Goal: Transaction & Acquisition: Purchase product/service

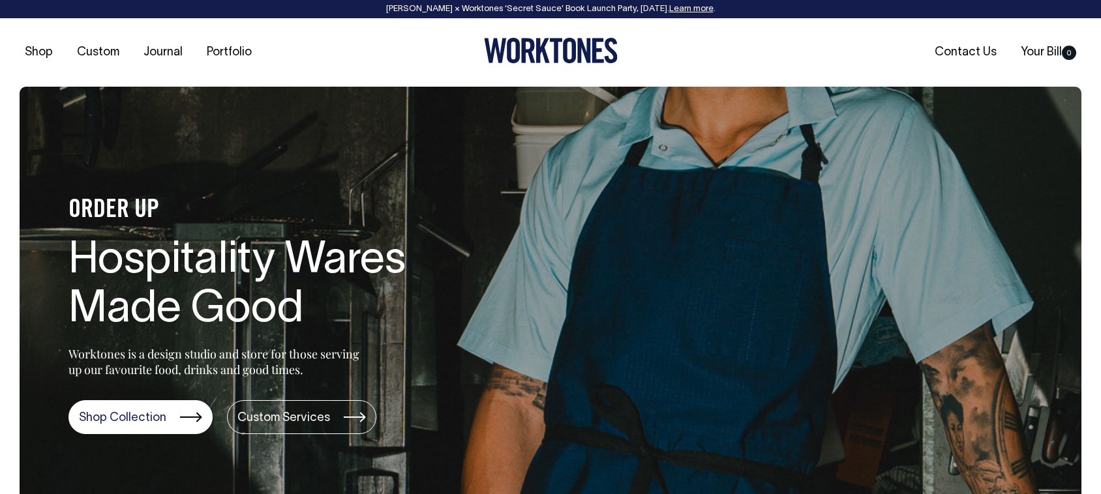
click at [168, 46] on link "Journal" at bounding box center [163, 53] width 50 height 22
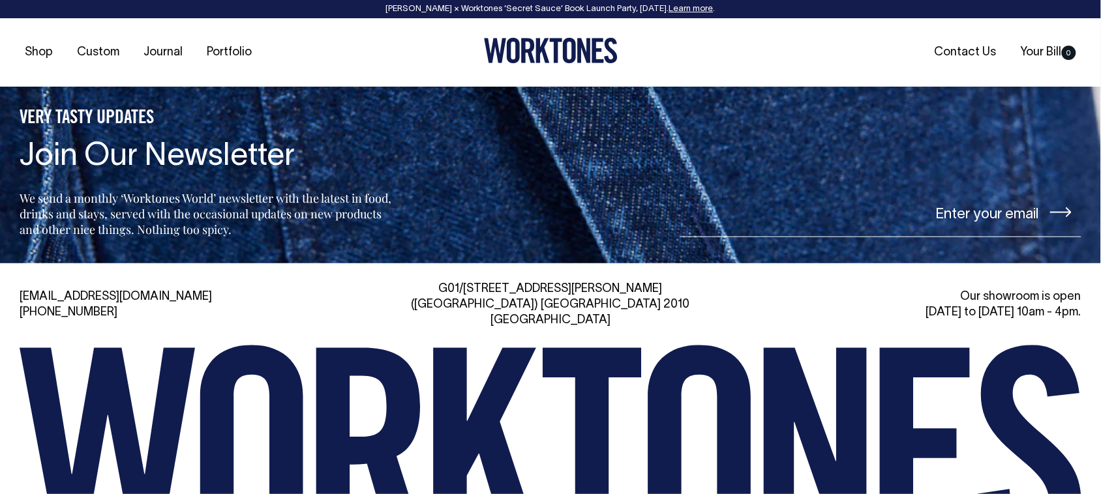
scroll to position [1777, 0]
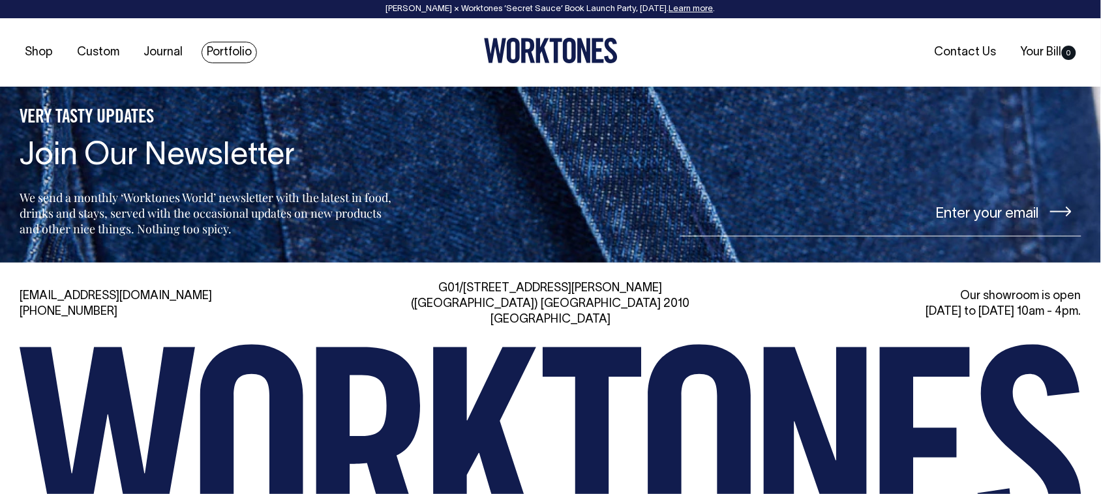
click at [229, 49] on link "Portfolio" at bounding box center [228, 53] width 55 height 22
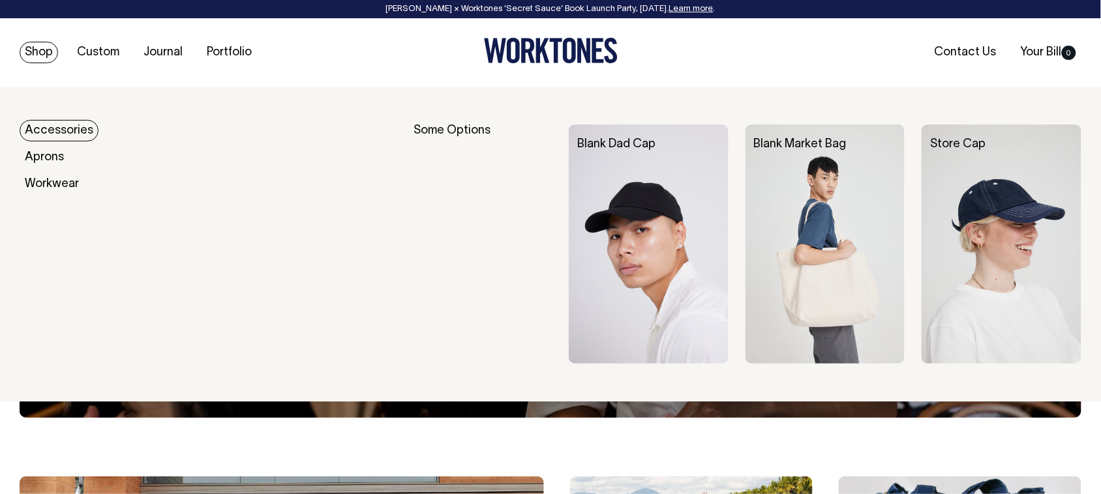
click at [36, 51] on link "Shop" at bounding box center [39, 53] width 38 height 22
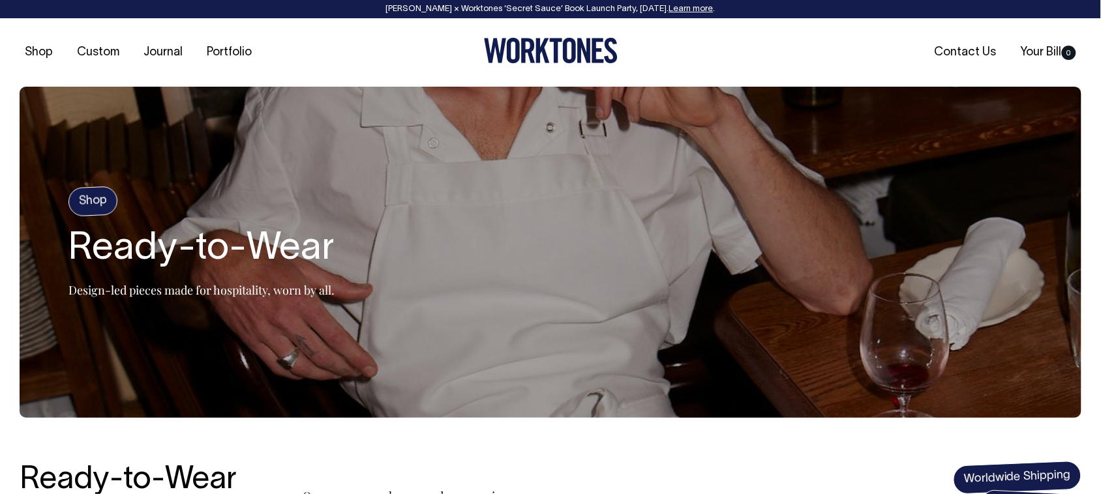
click at [90, 197] on h4 "Shop" at bounding box center [93, 201] width 50 height 31
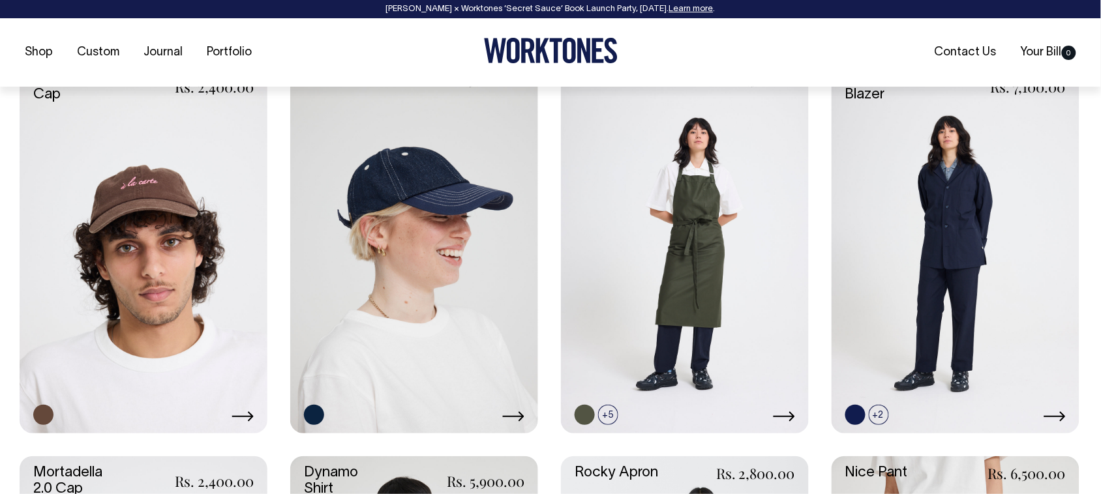
scroll to position [982, 0]
click at [959, 291] on link at bounding box center [955, 247] width 248 height 372
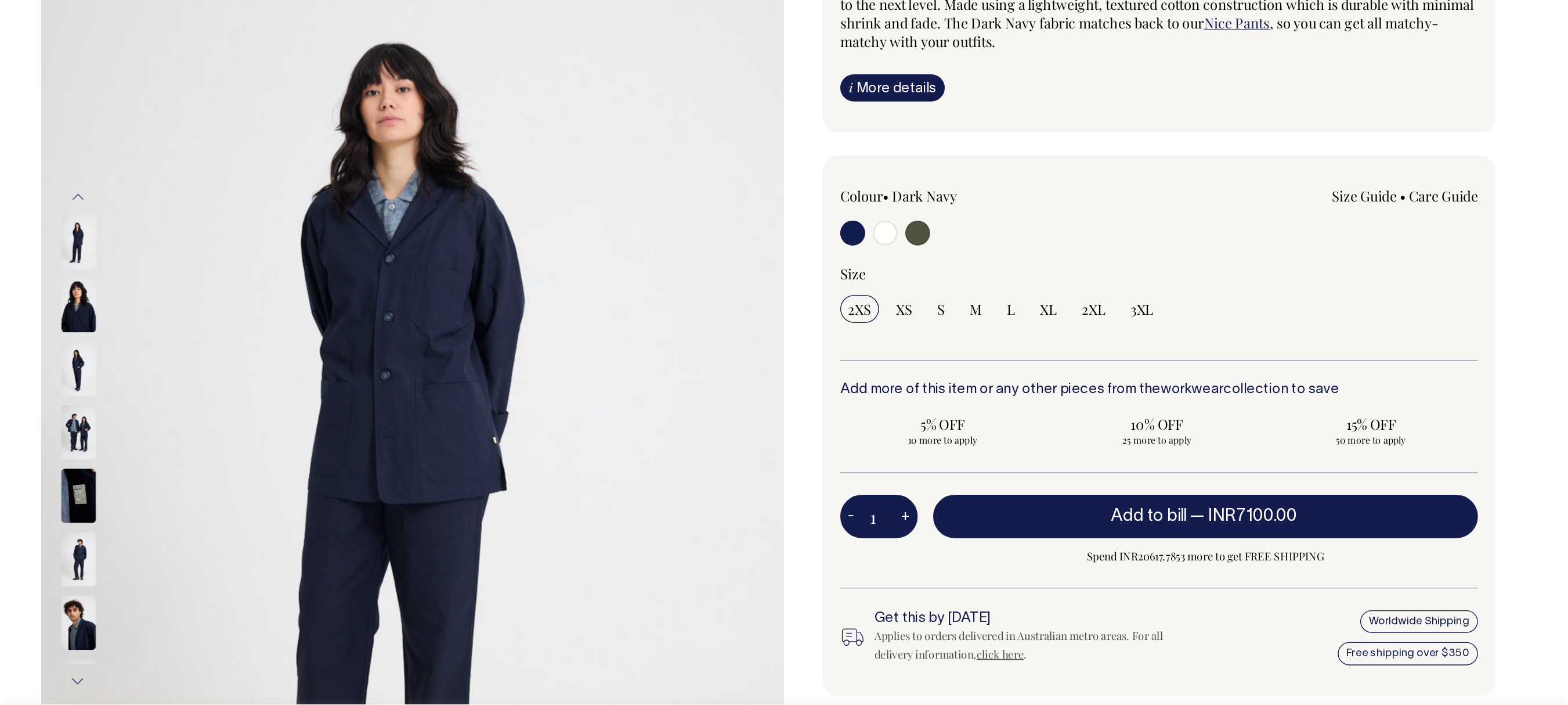
scroll to position [166, 0]
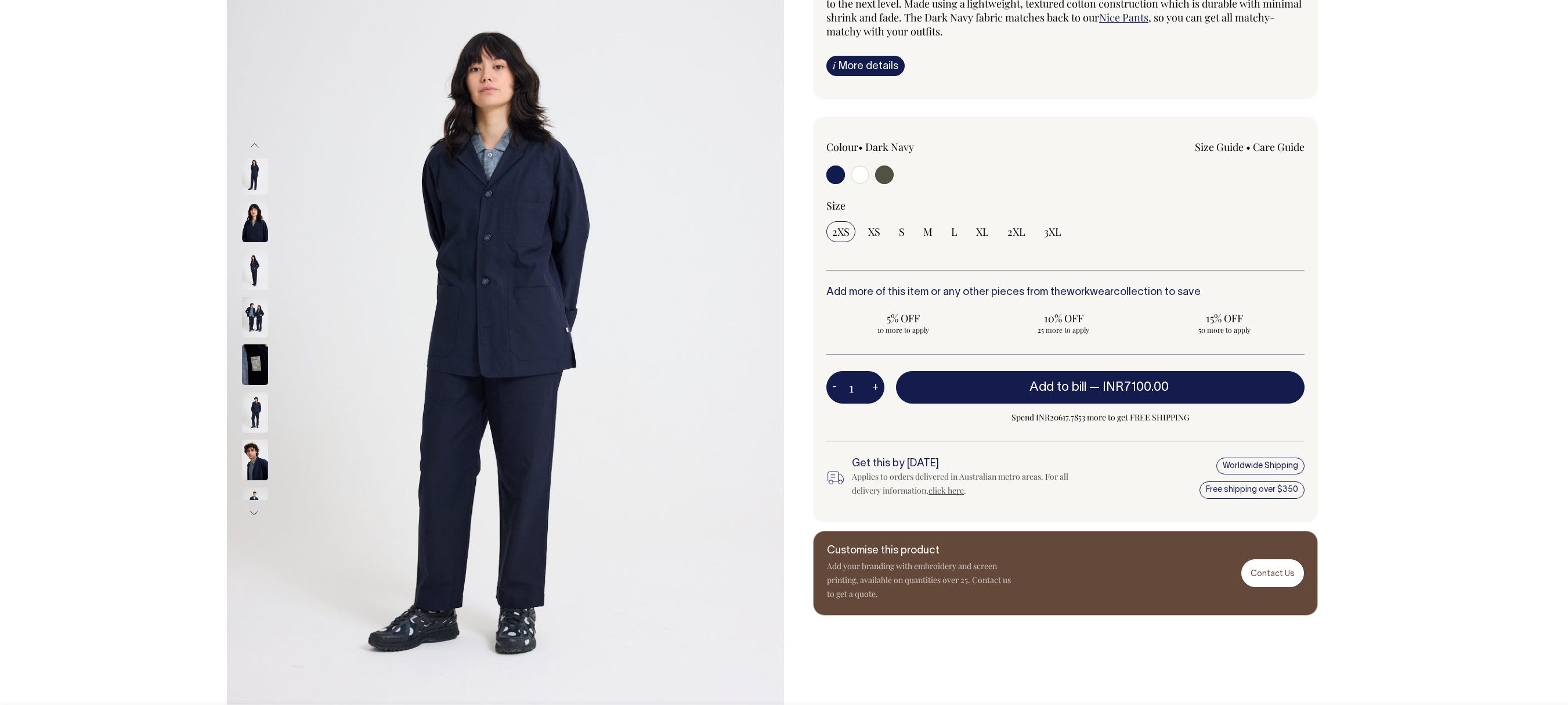
drag, startPoint x: 941, startPoint y: 0, endPoint x: 728, endPoint y: 367, distance: 424.3
click at [728, 367] on img at bounding box center [505, 328] width 557 height 836
drag, startPoint x: 728, startPoint y: 367, endPoint x: 616, endPoint y: 309, distance: 126.1
click at [616, 309] on img at bounding box center [505, 328] width 557 height 836
click at [885, 173] on input "radio" at bounding box center [884, 174] width 19 height 19
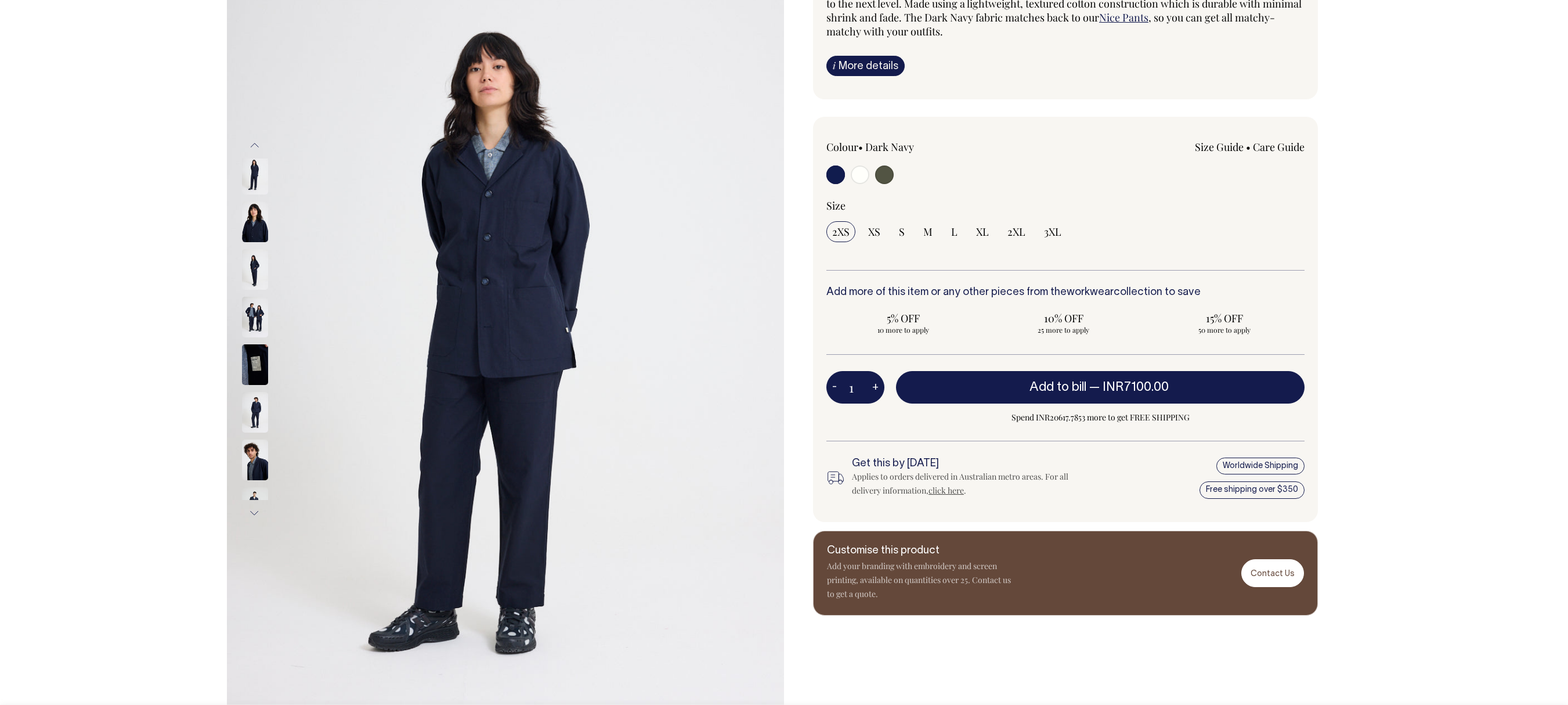
radio input "true"
select select "Olive"
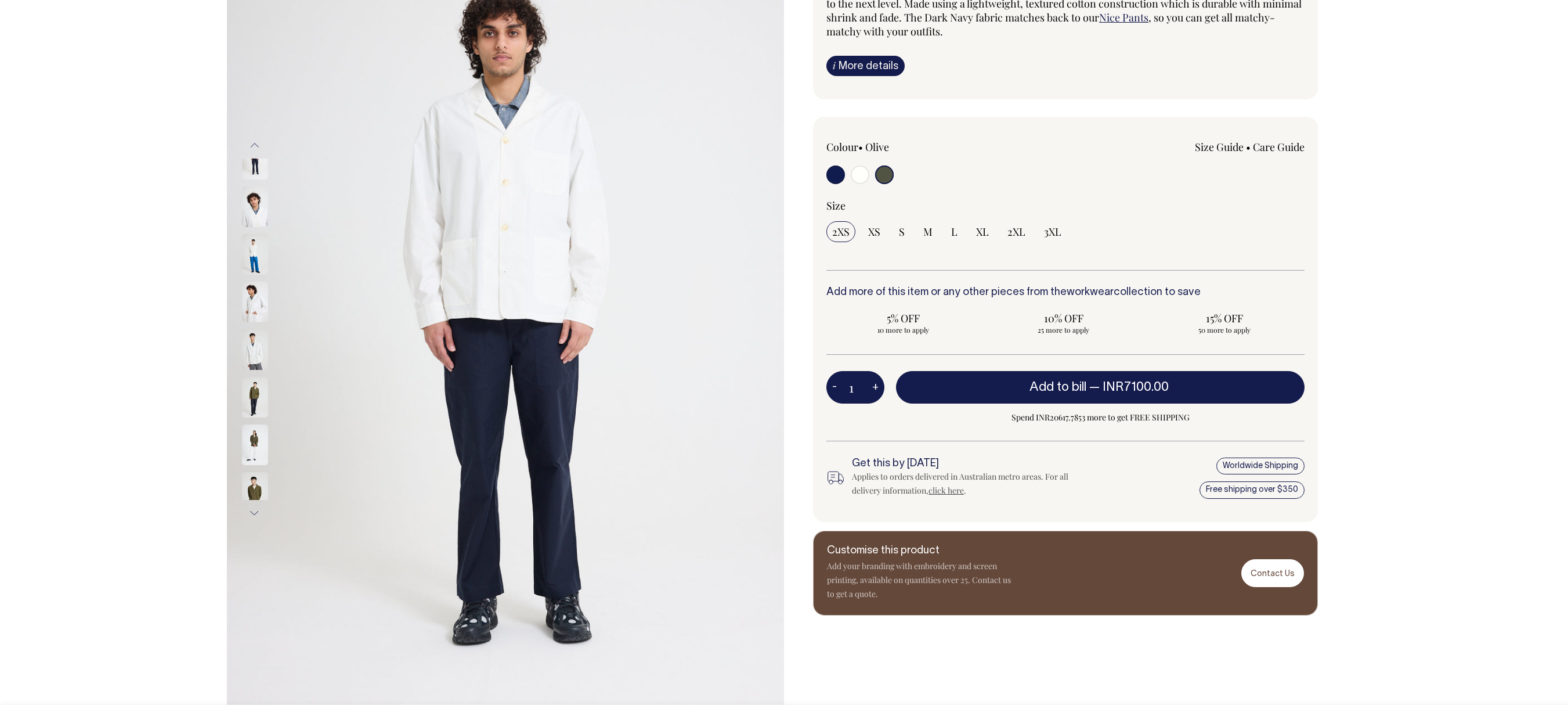
click at [253, 139] on button "Previous" at bounding box center [255, 145] width 18 height 26
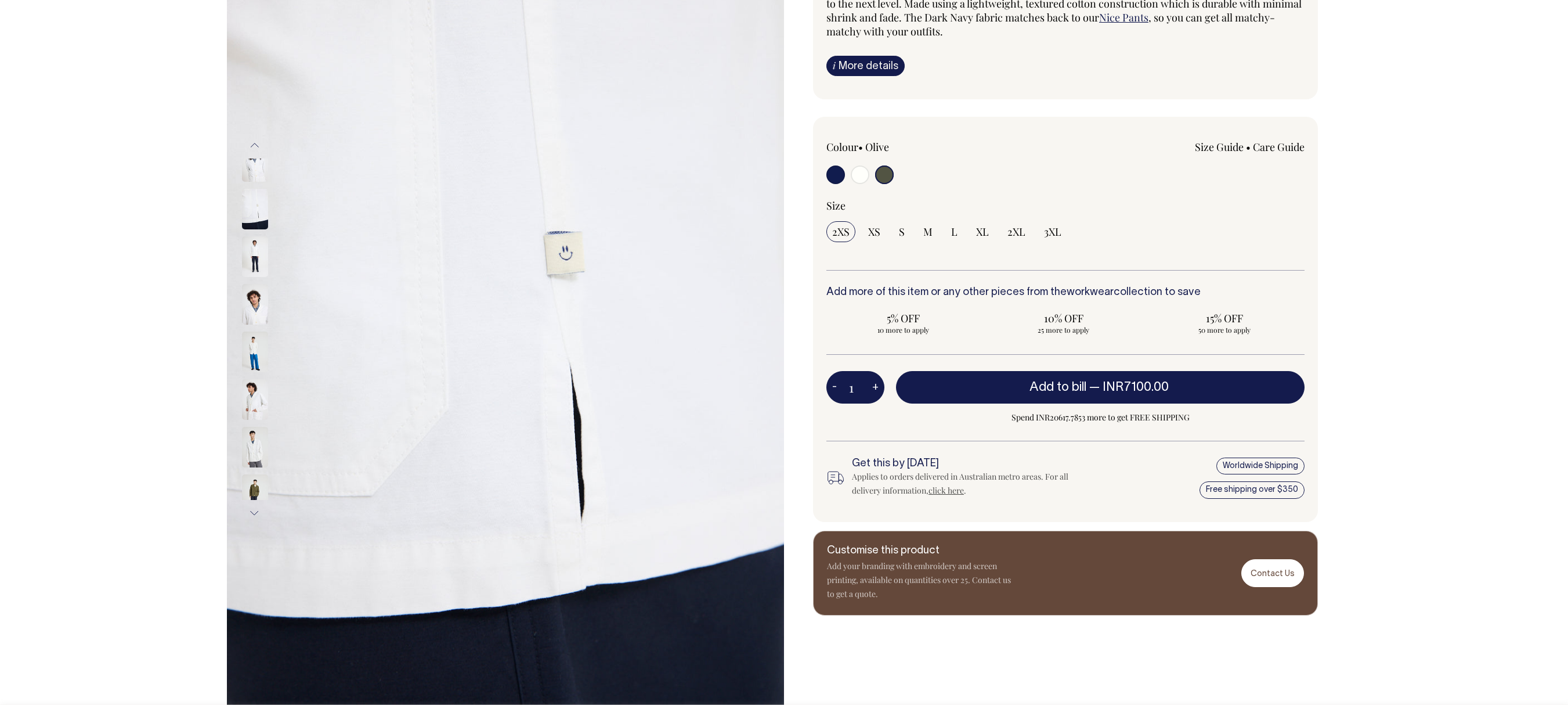
click at [253, 139] on button "Previous" at bounding box center [255, 145] width 18 height 26
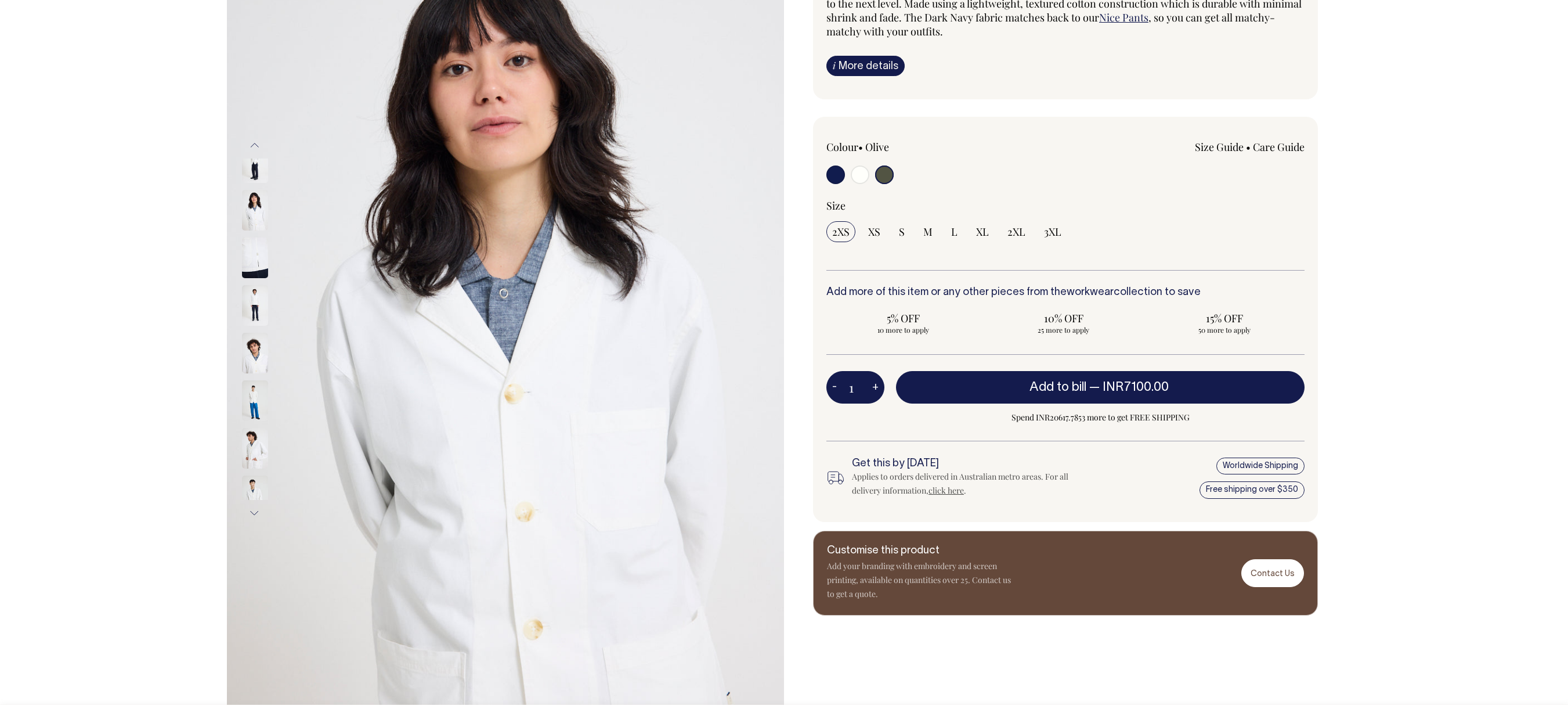
click at [253, 139] on button "Previous" at bounding box center [255, 145] width 18 height 26
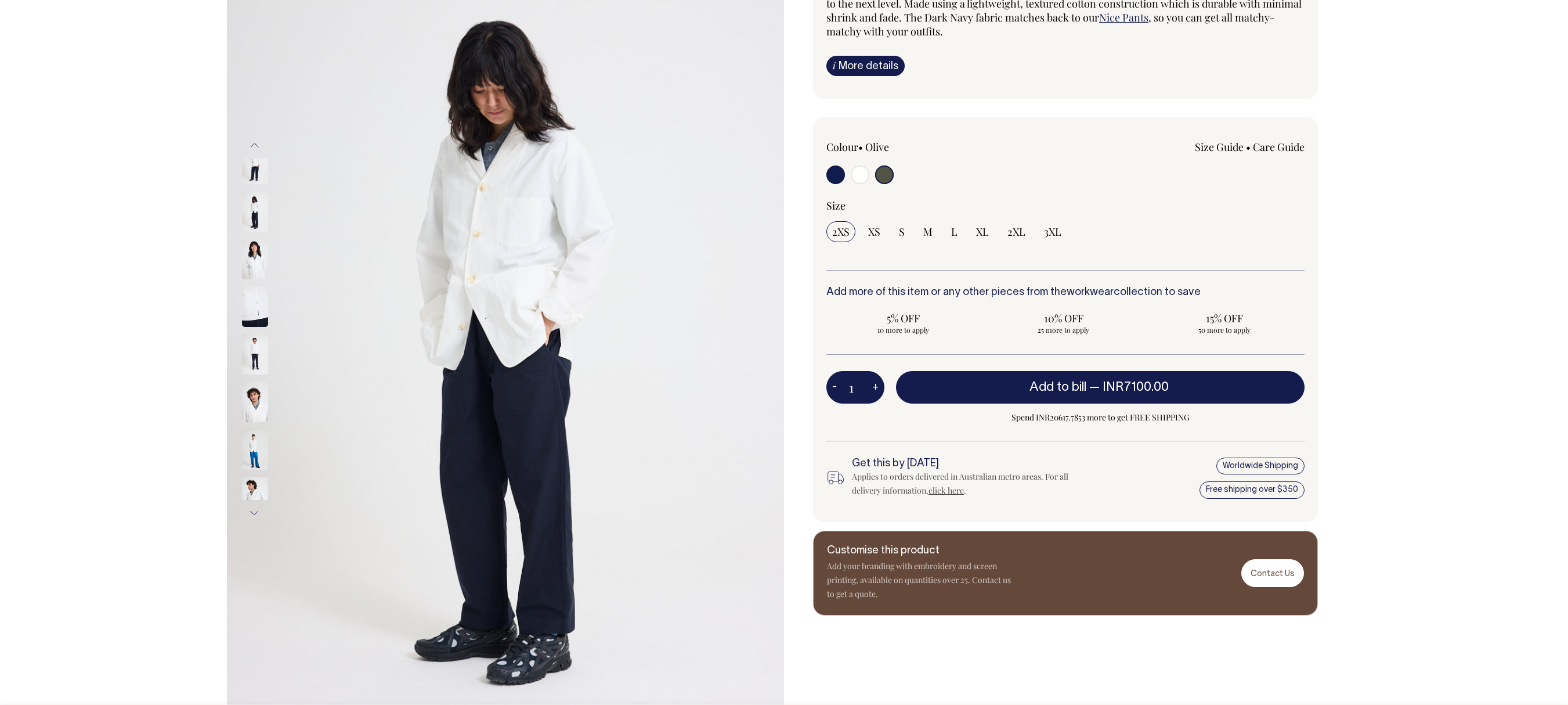
click at [253, 139] on button "Previous" at bounding box center [255, 145] width 18 height 26
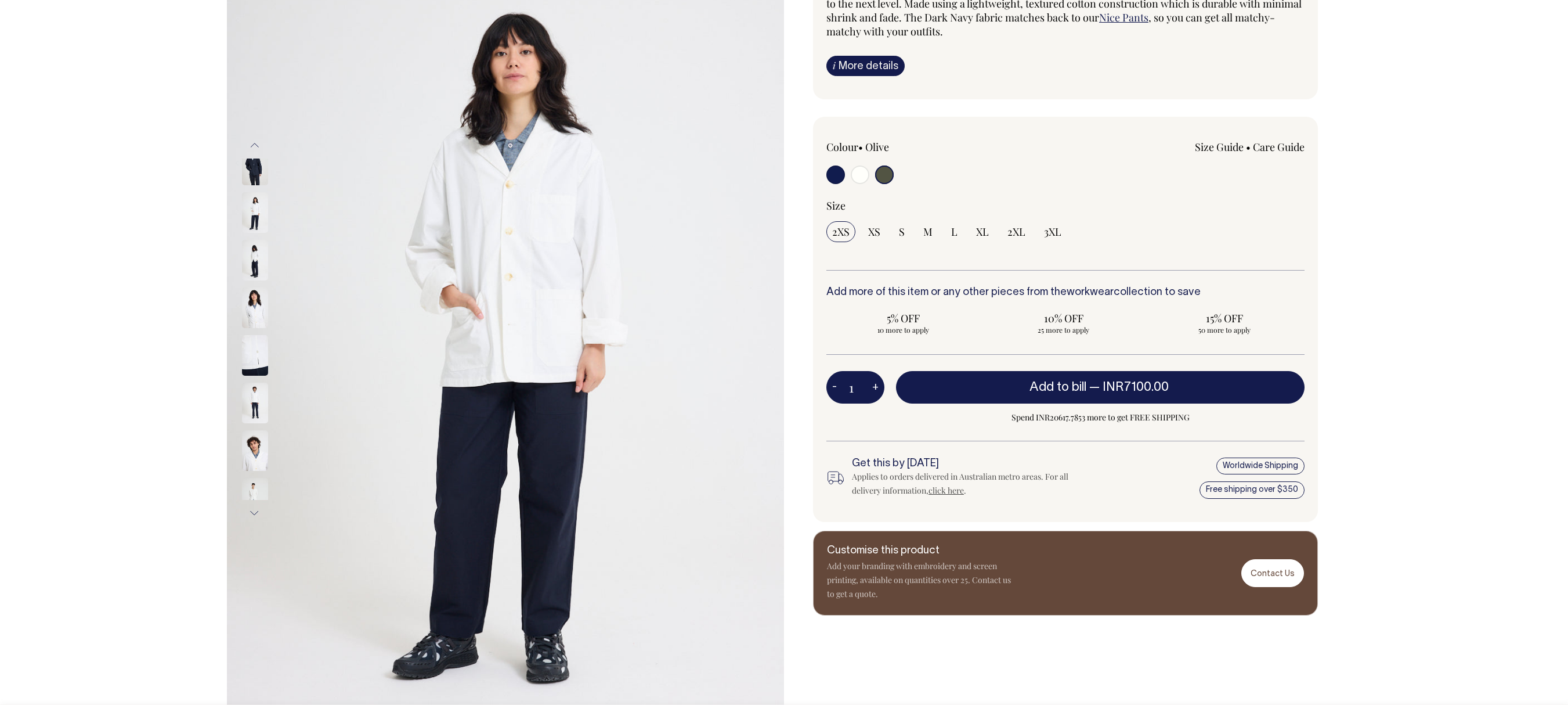
click at [253, 139] on button "Previous" at bounding box center [255, 145] width 18 height 26
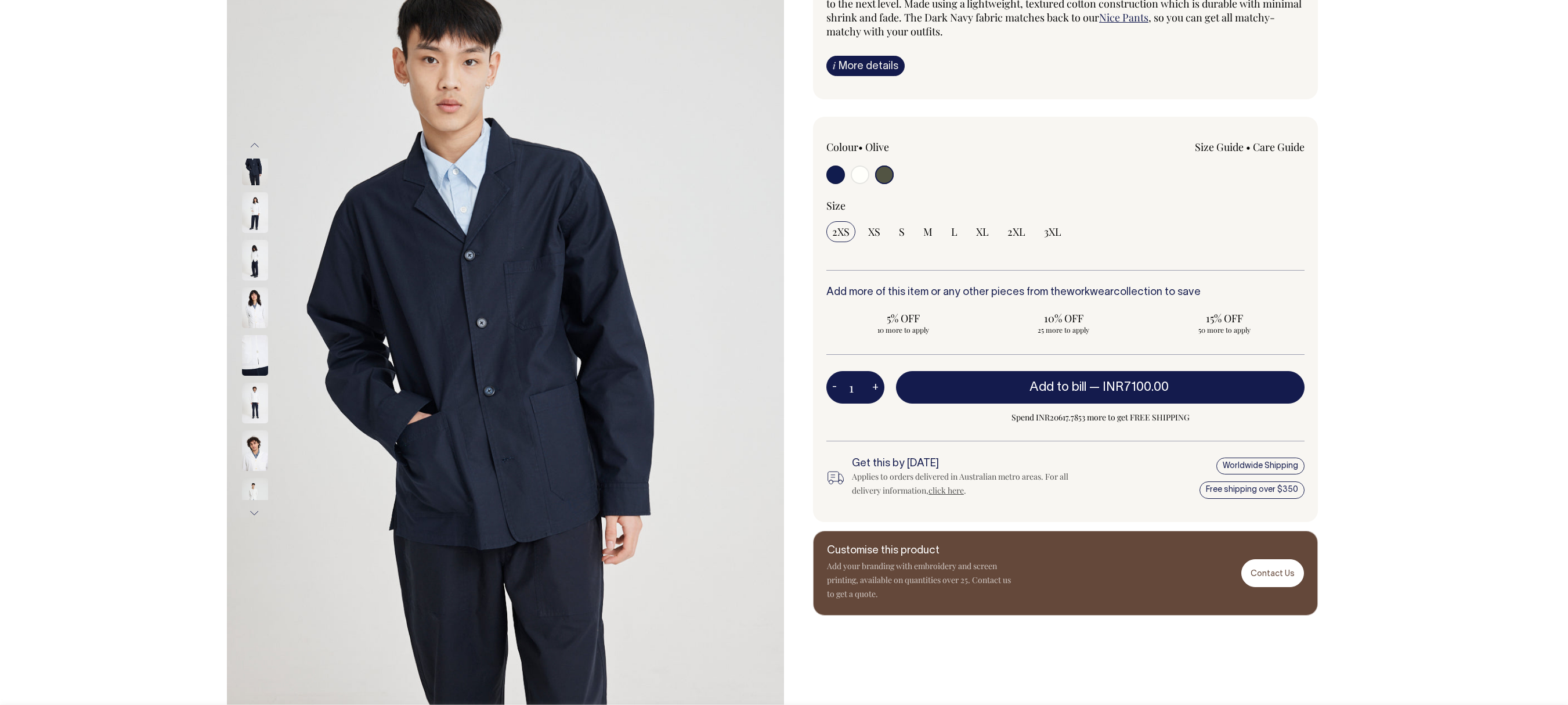
click at [253, 139] on button "Previous" at bounding box center [255, 145] width 18 height 26
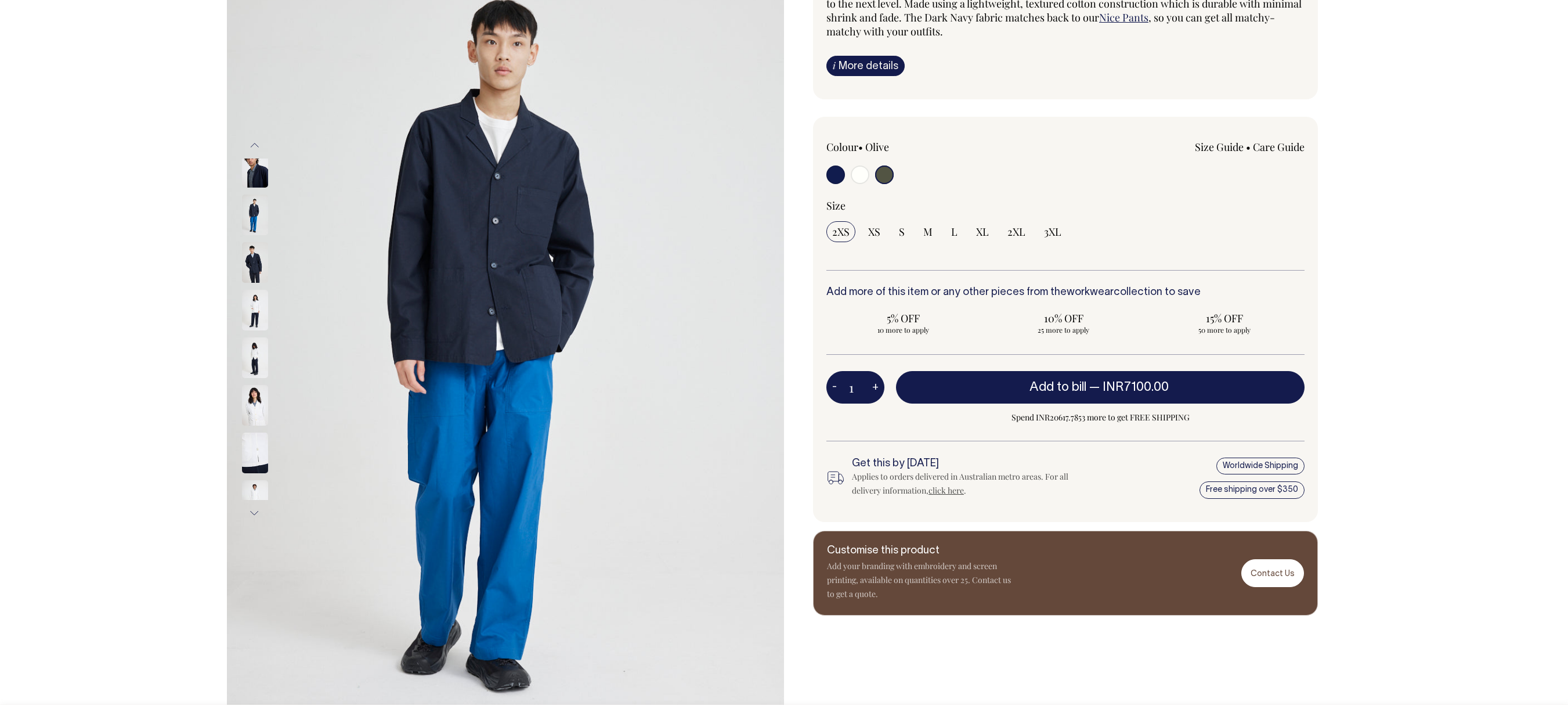
click at [253, 139] on button "Previous" at bounding box center [255, 145] width 18 height 26
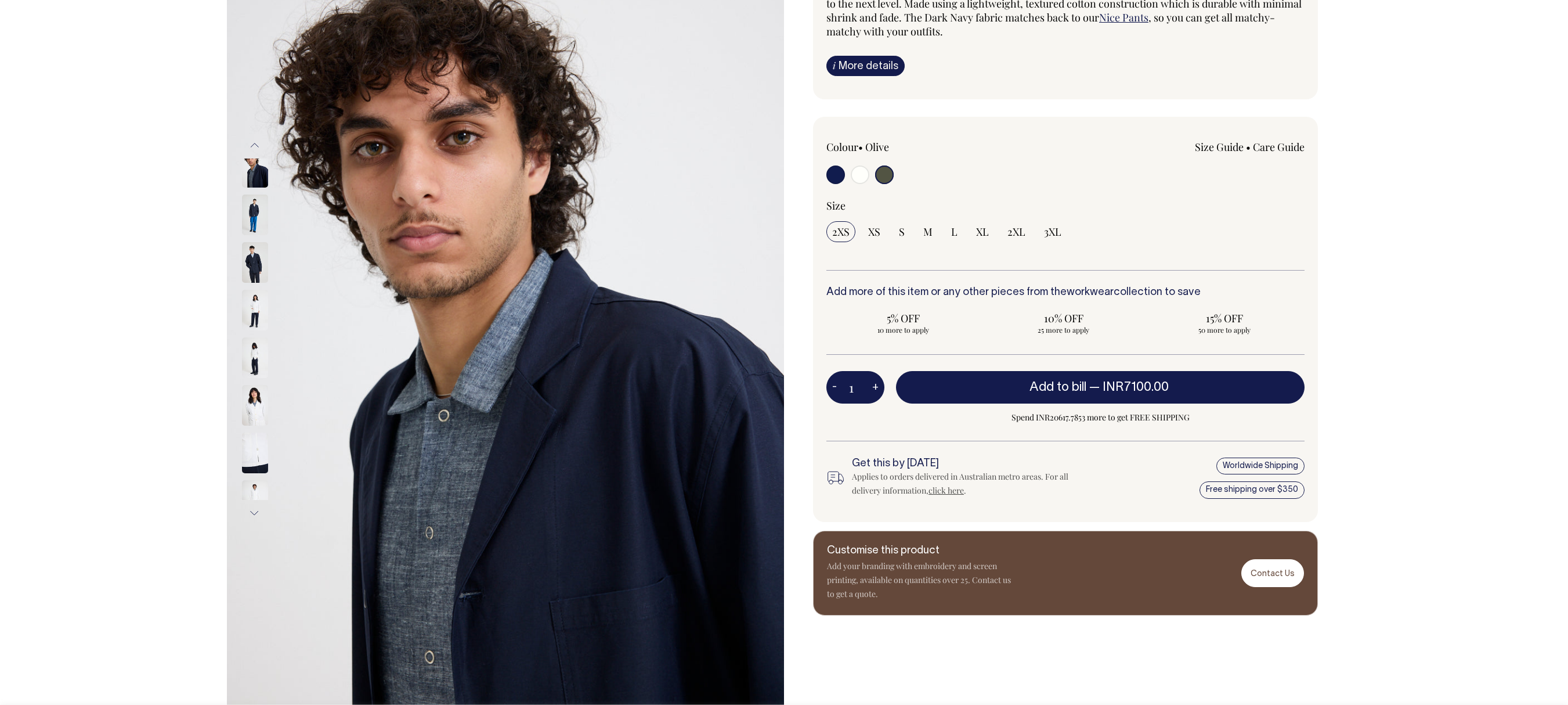
click at [253, 139] on button "Previous" at bounding box center [255, 145] width 18 height 26
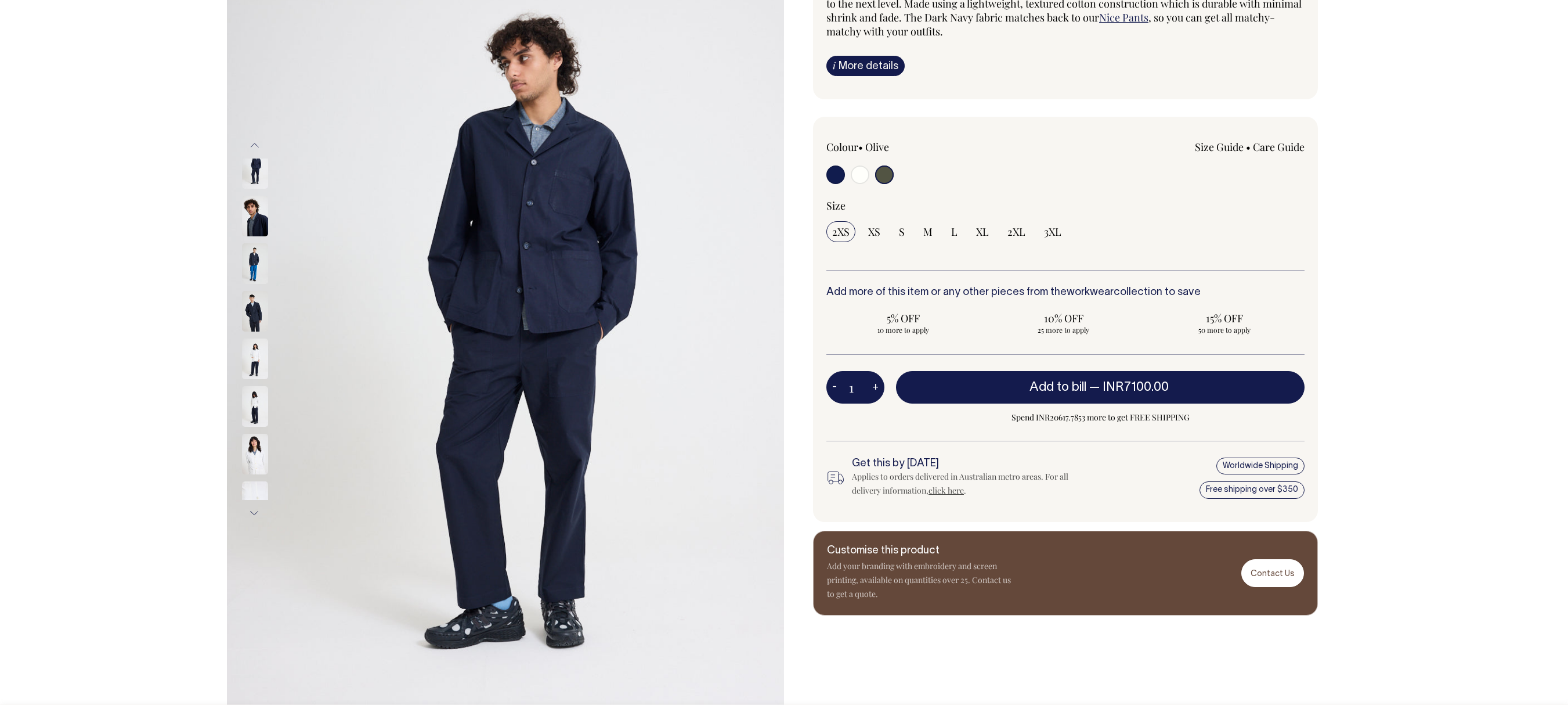
click at [253, 139] on button "Previous" at bounding box center [255, 145] width 18 height 26
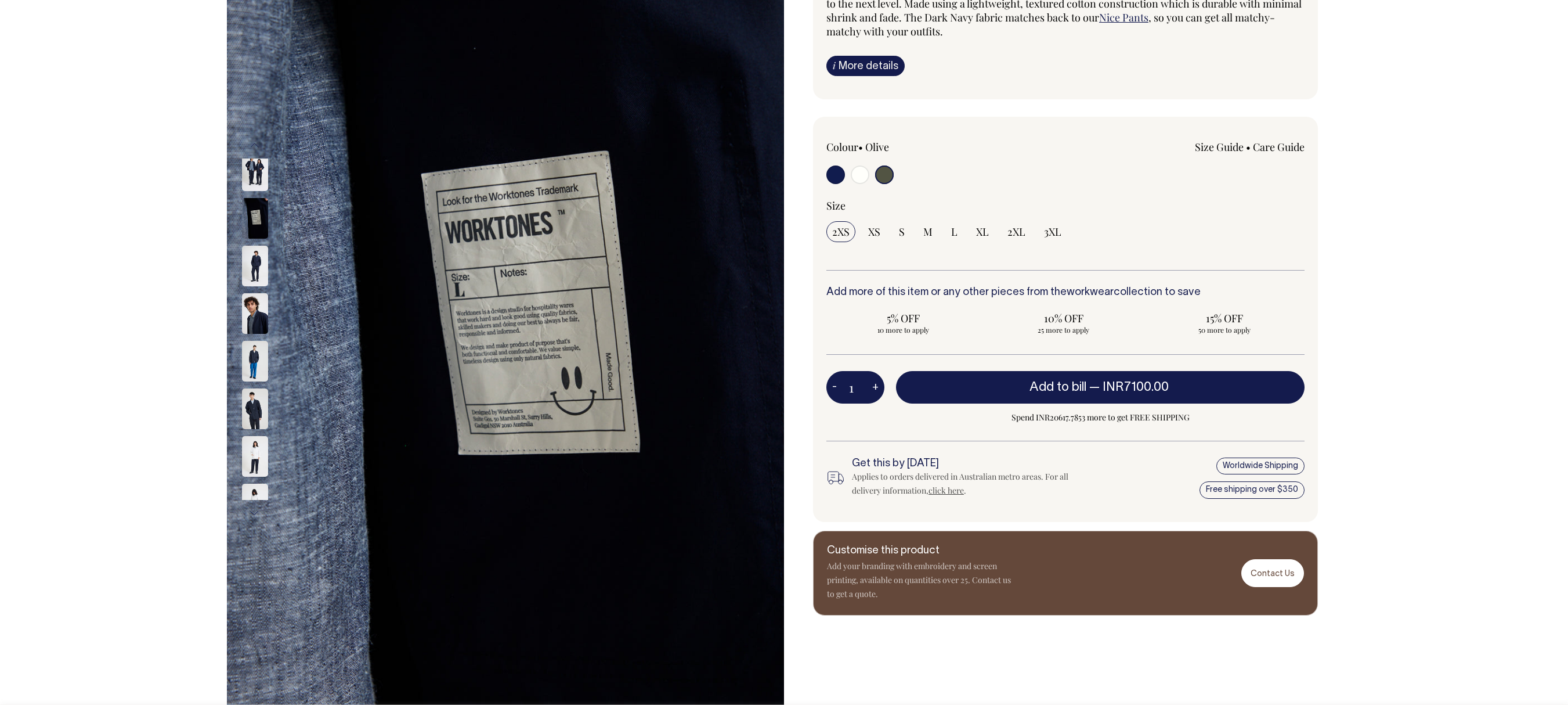
click at [253, 139] on button "Previous" at bounding box center [255, 145] width 18 height 26
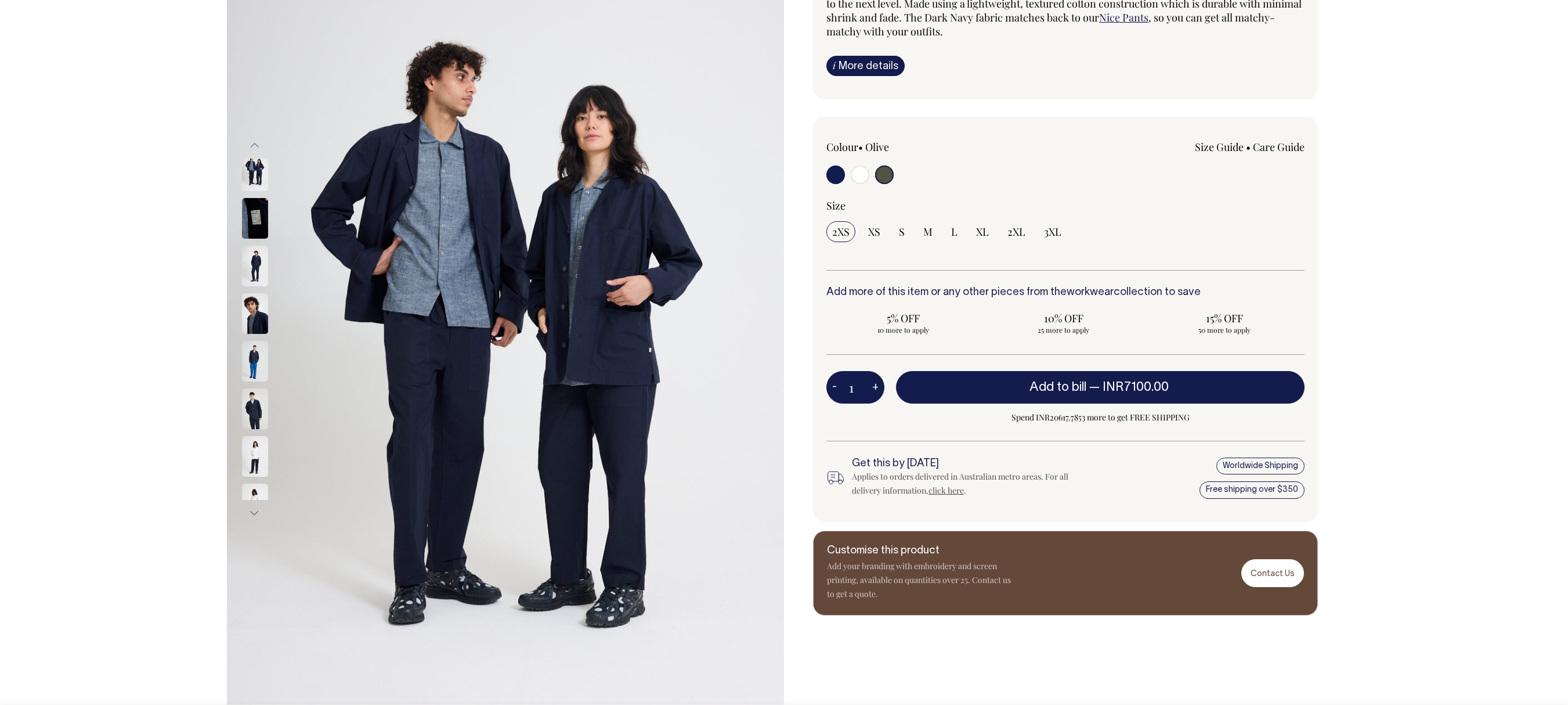
click at [253, 139] on button "Previous" at bounding box center [255, 145] width 18 height 26
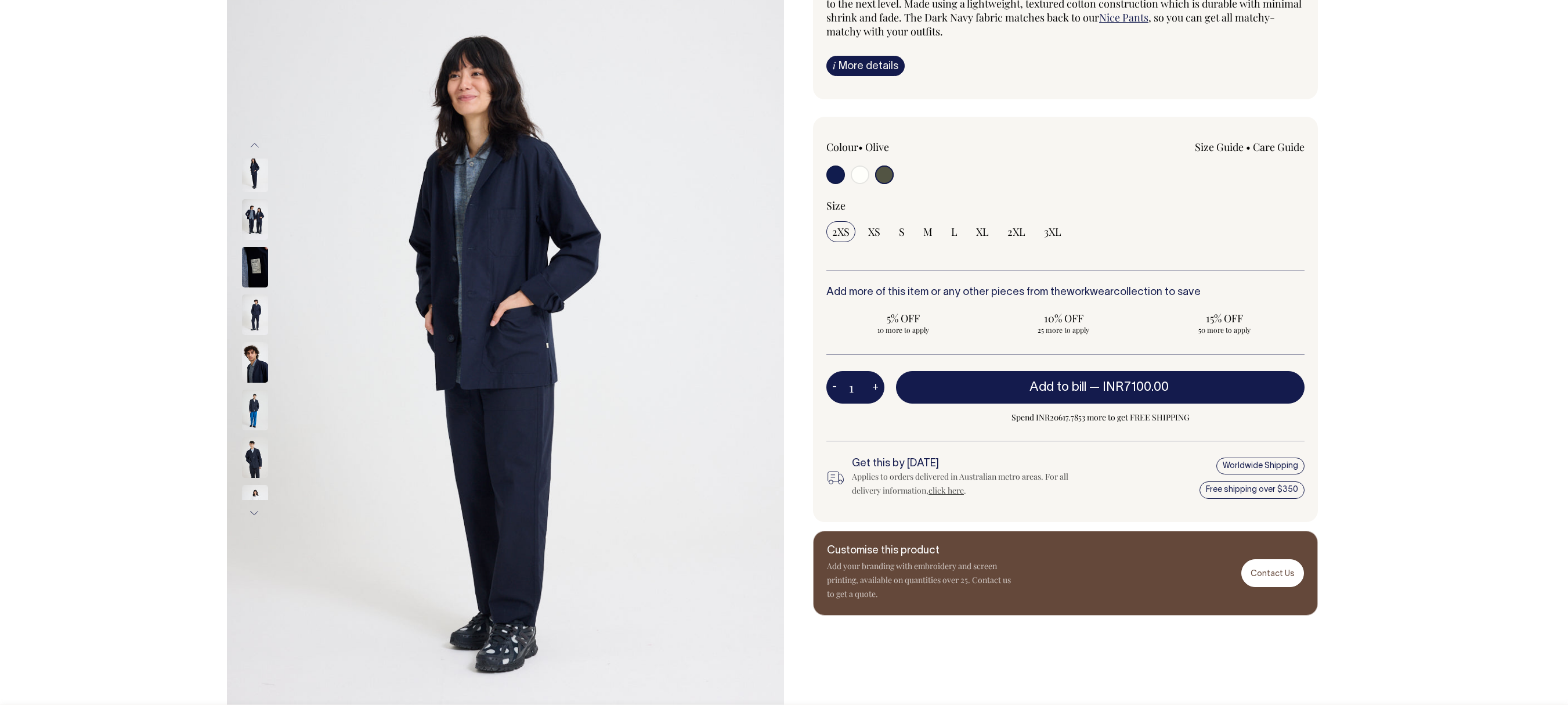
click at [253, 139] on button "Previous" at bounding box center [255, 145] width 18 height 26
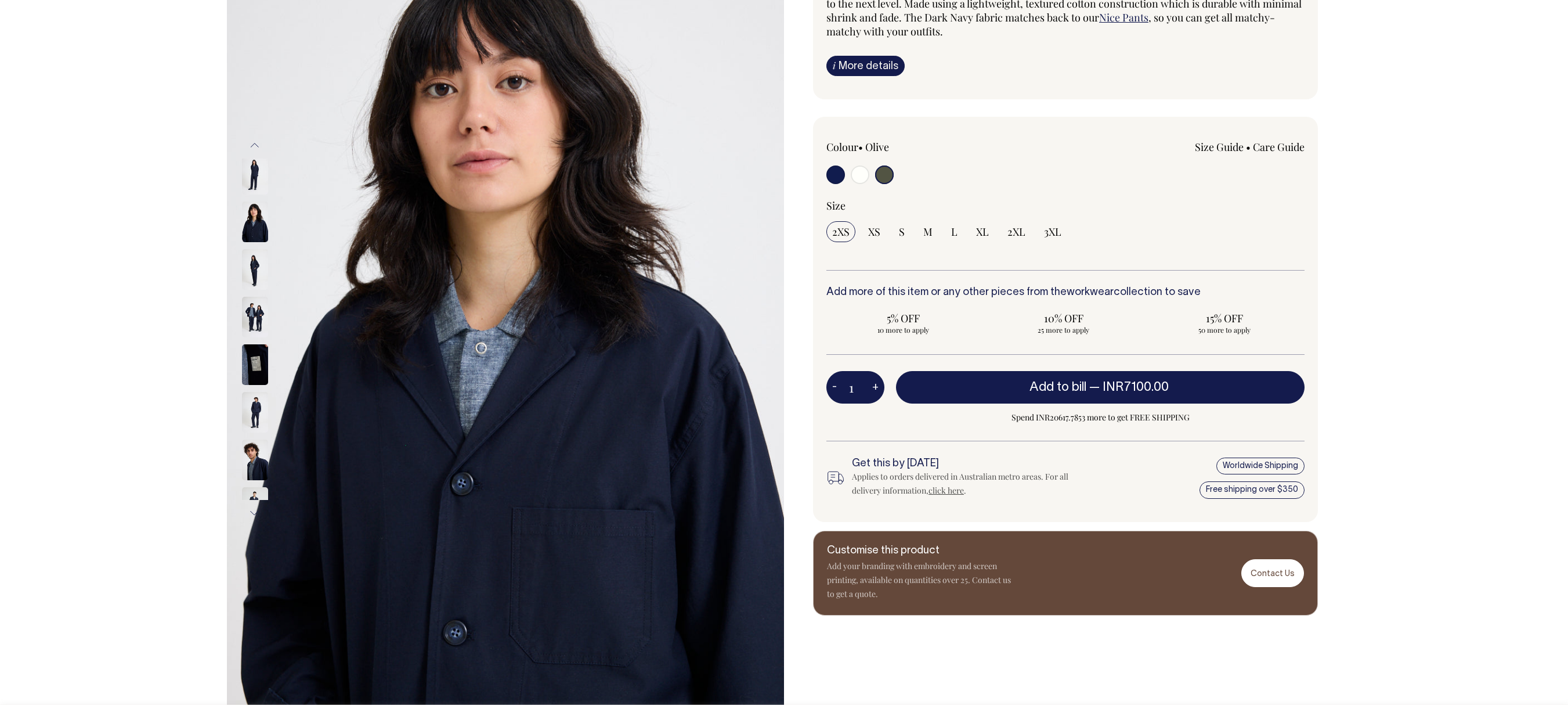
click at [253, 139] on button "Previous" at bounding box center [255, 145] width 18 height 26
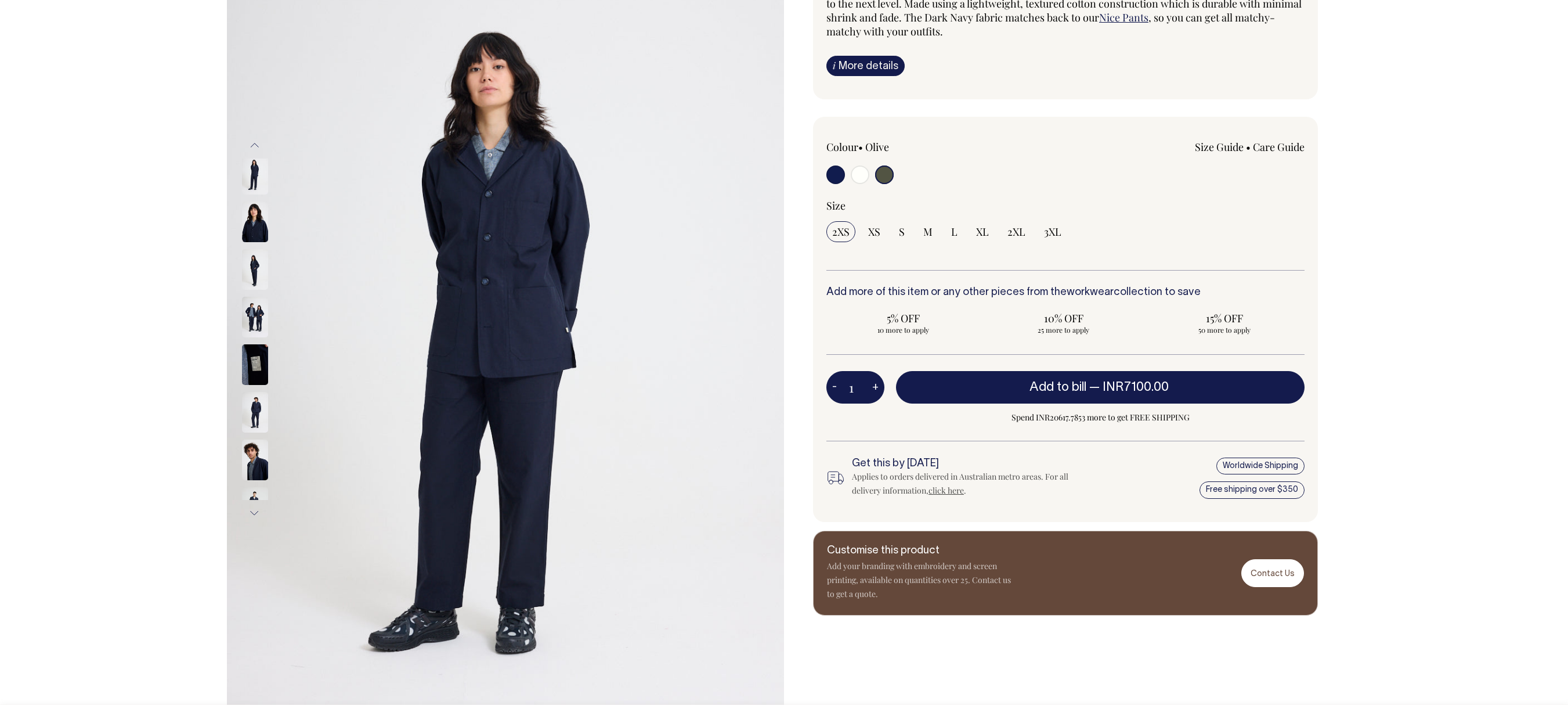
click at [253, 139] on button "Previous" at bounding box center [255, 145] width 18 height 26
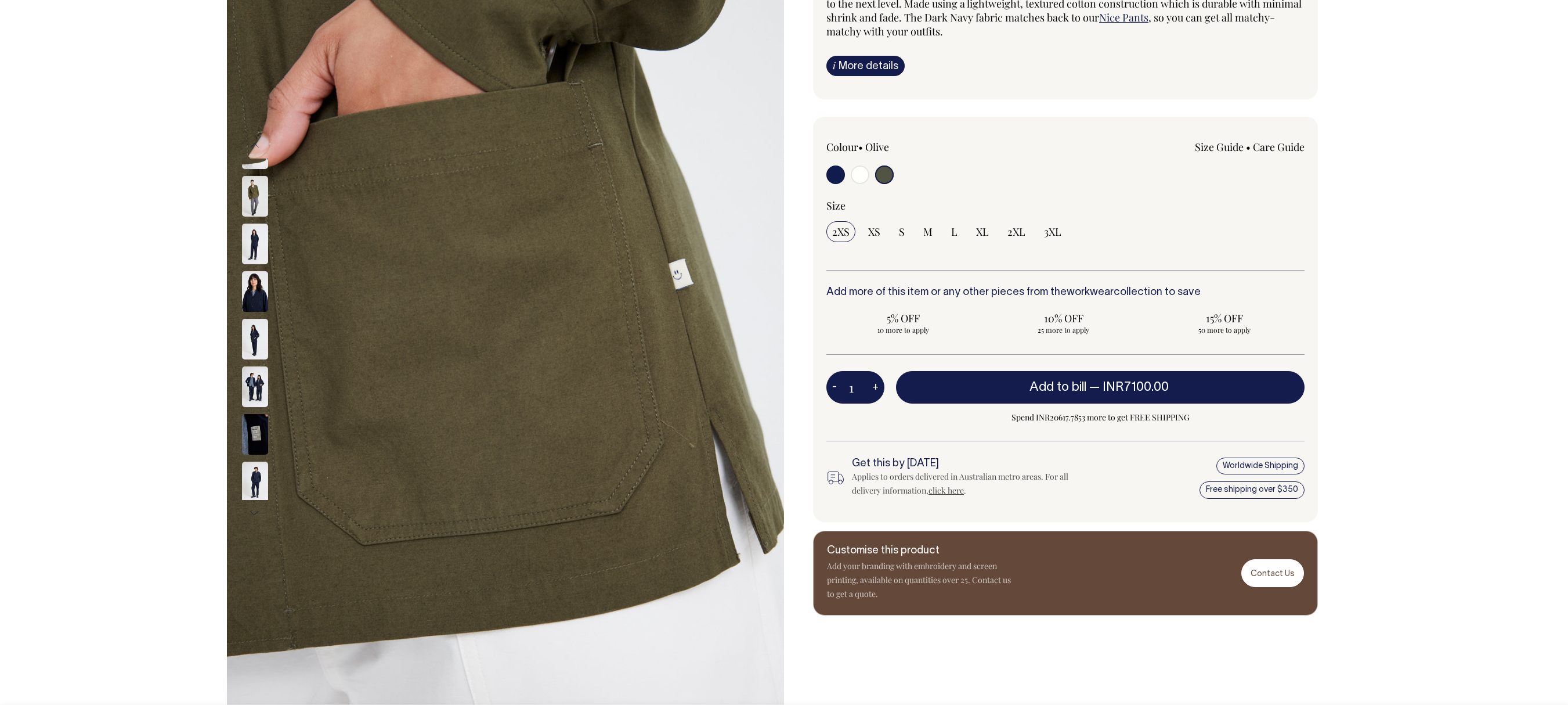
click at [253, 139] on button "Previous" at bounding box center [255, 145] width 18 height 26
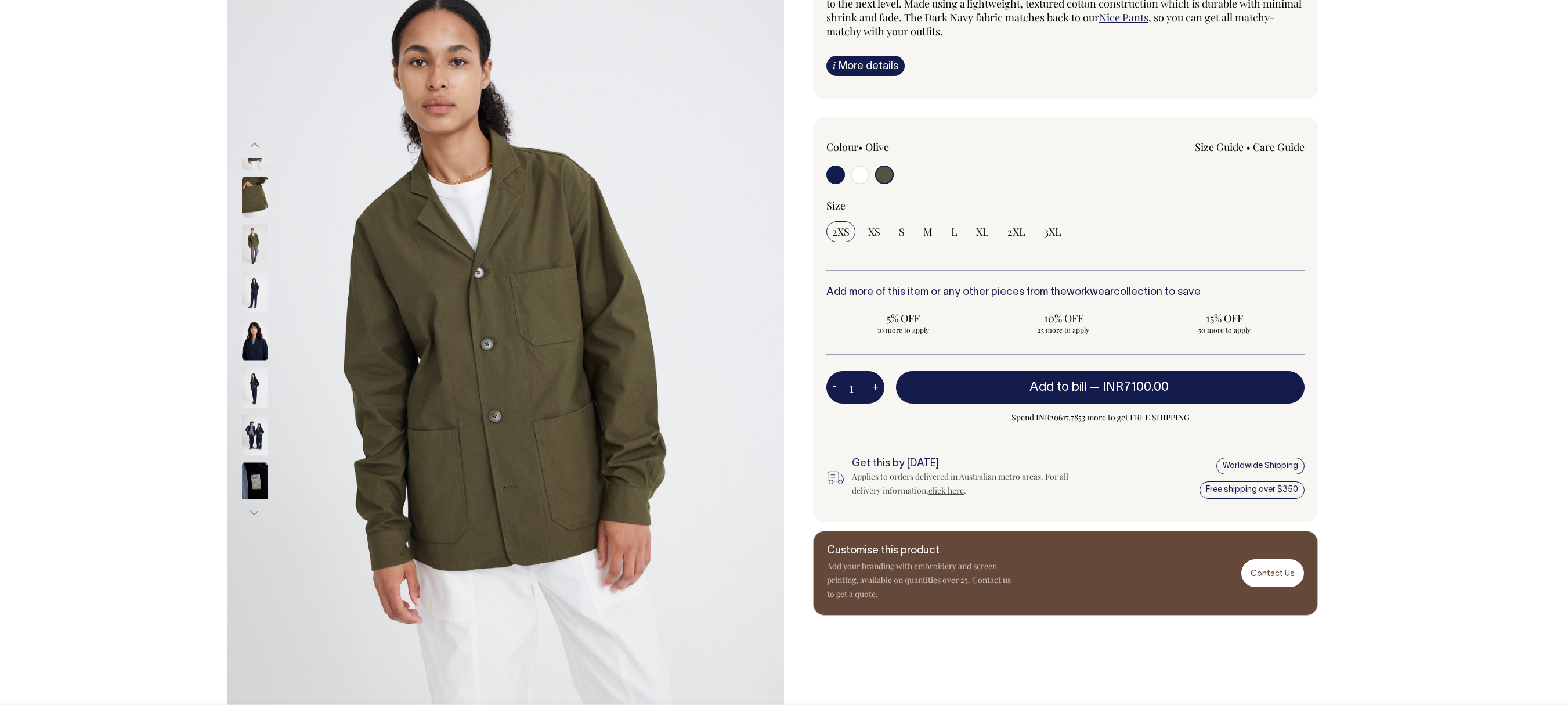
click at [253, 139] on button "Previous" at bounding box center [255, 145] width 18 height 26
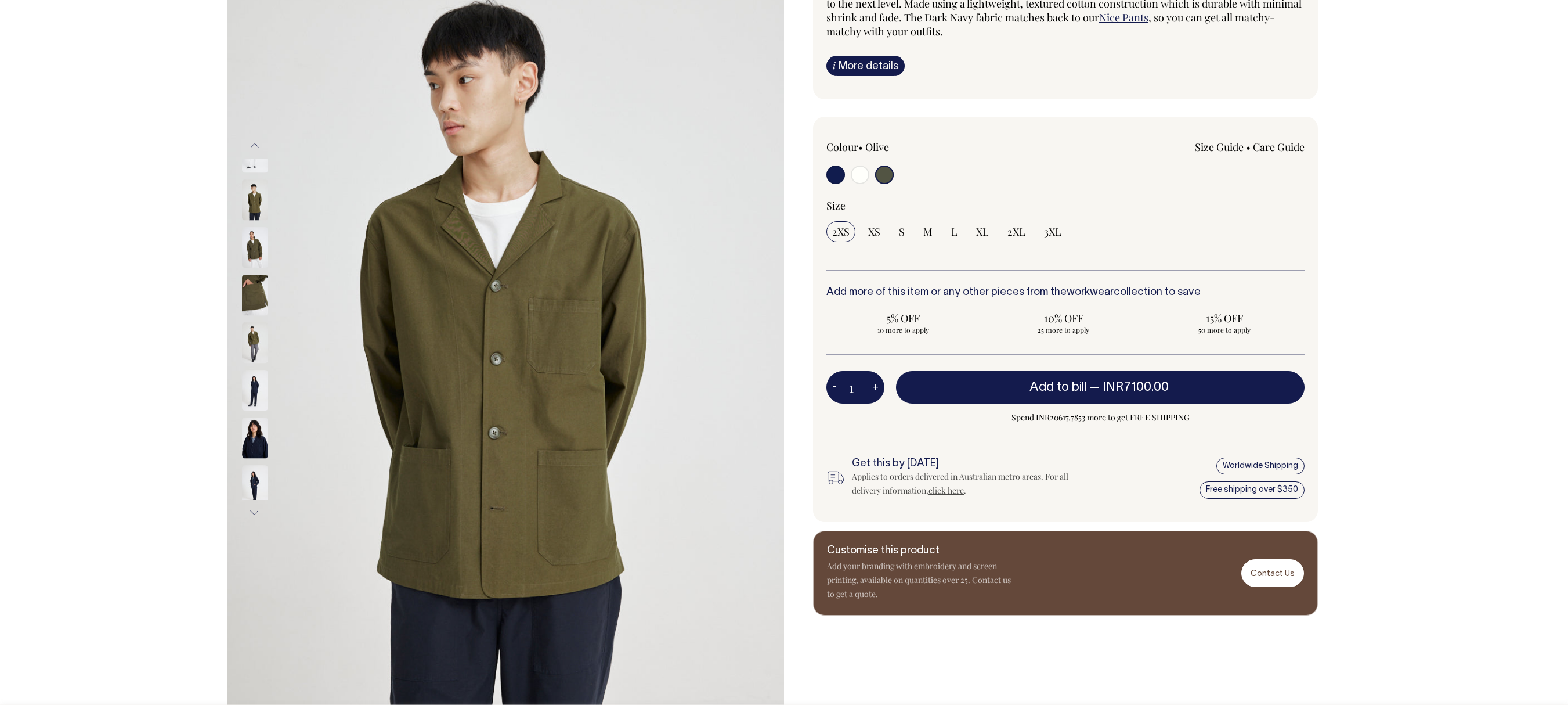
click at [253, 139] on button "Previous" at bounding box center [255, 145] width 18 height 26
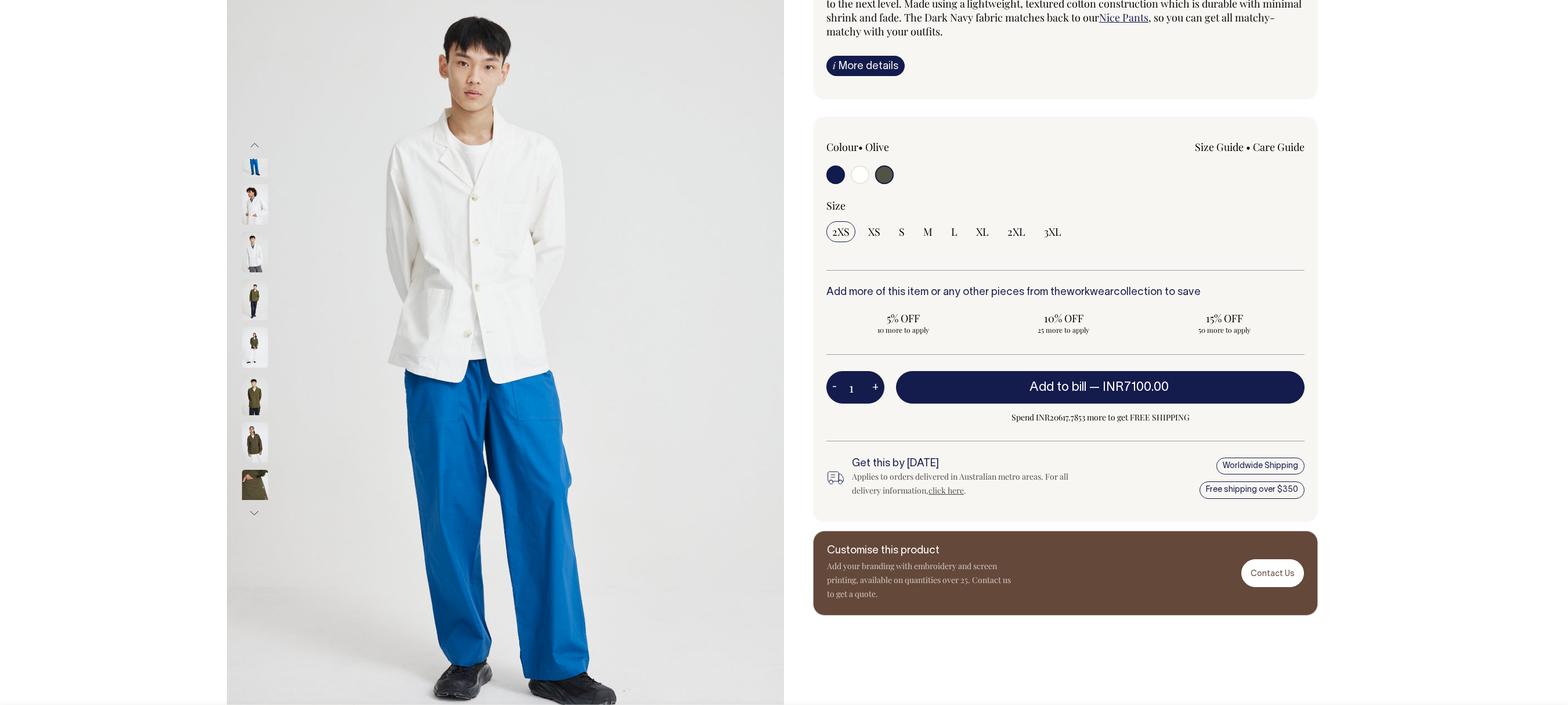
click at [257, 139] on button "Previous" at bounding box center [255, 145] width 18 height 26
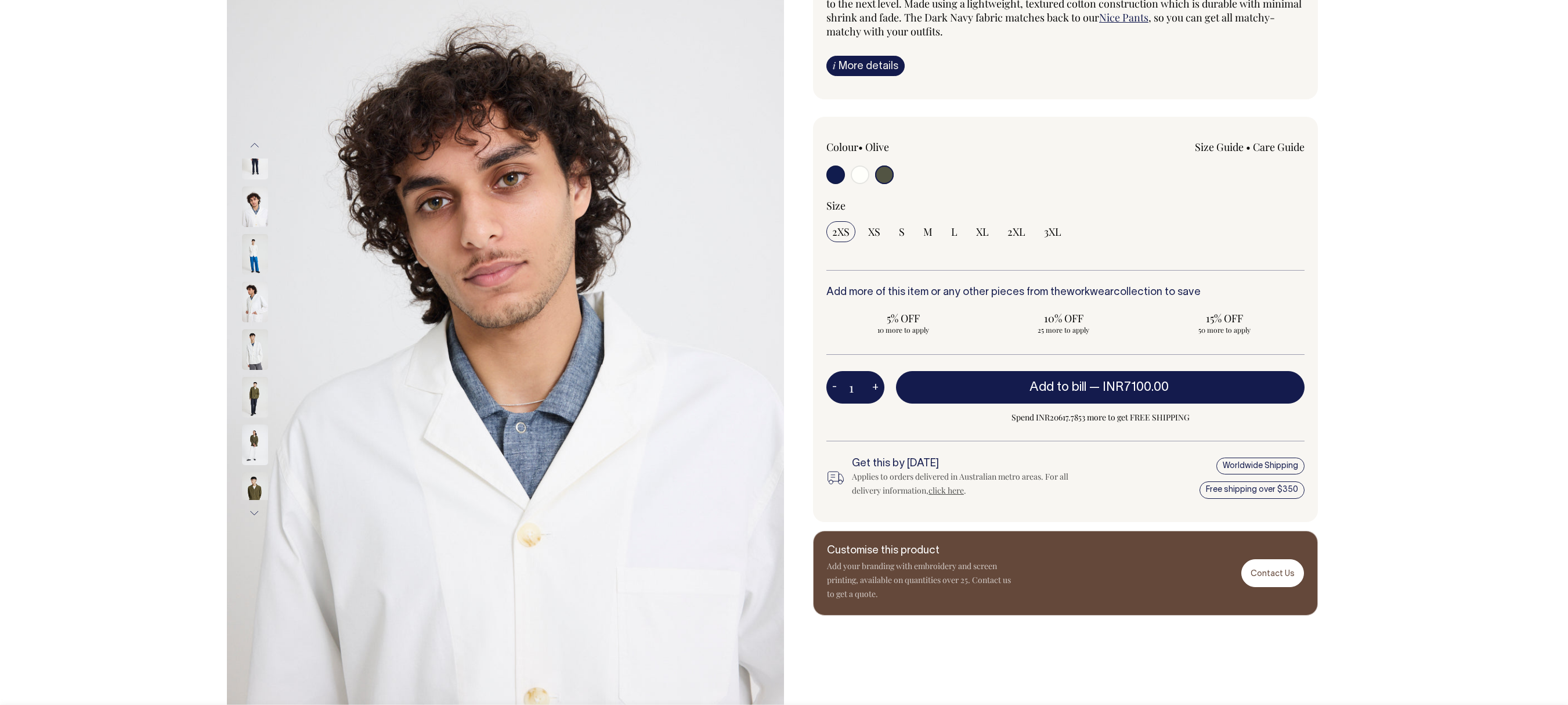
click at [257, 139] on button "Previous" at bounding box center [255, 145] width 18 height 26
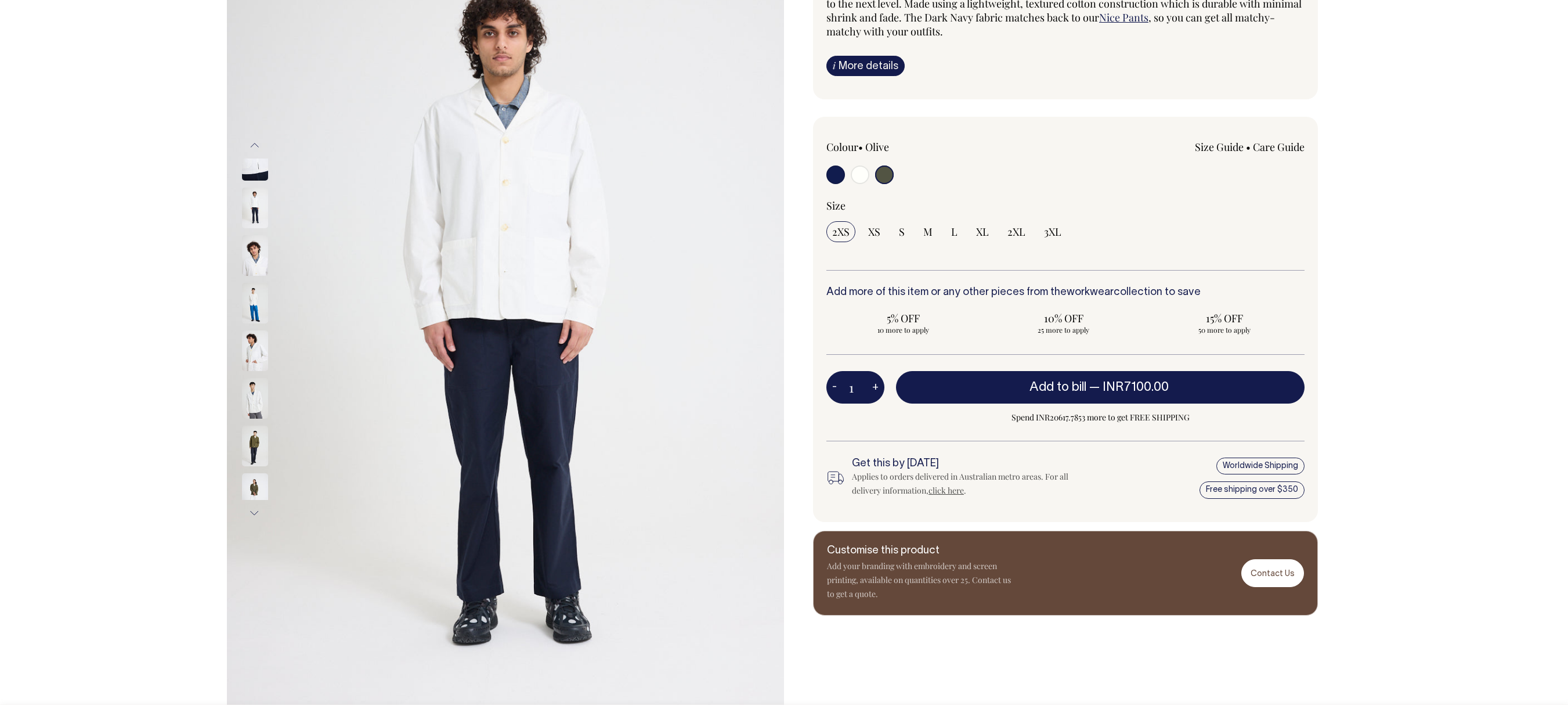
click at [257, 139] on button "Previous" at bounding box center [255, 145] width 18 height 26
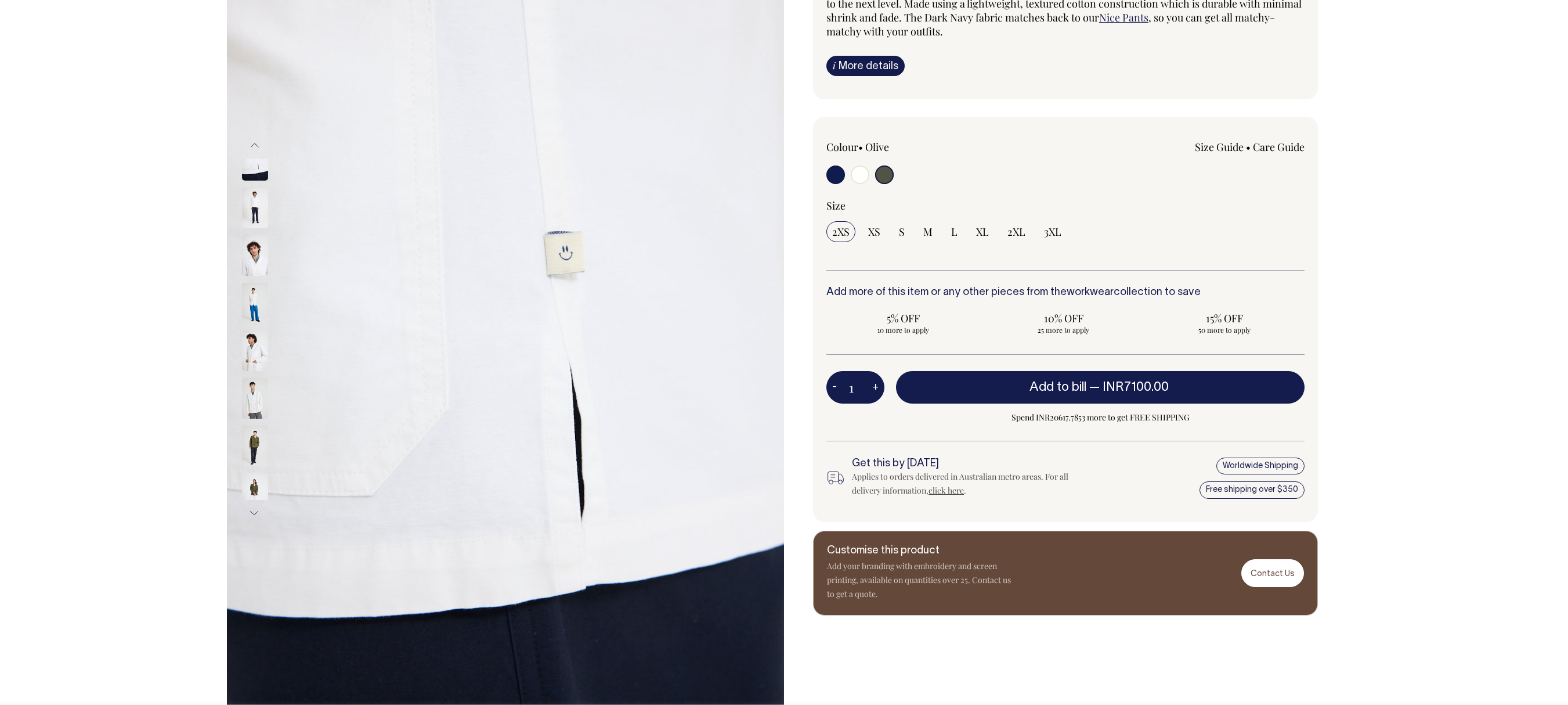
click at [257, 139] on button "Previous" at bounding box center [255, 145] width 18 height 26
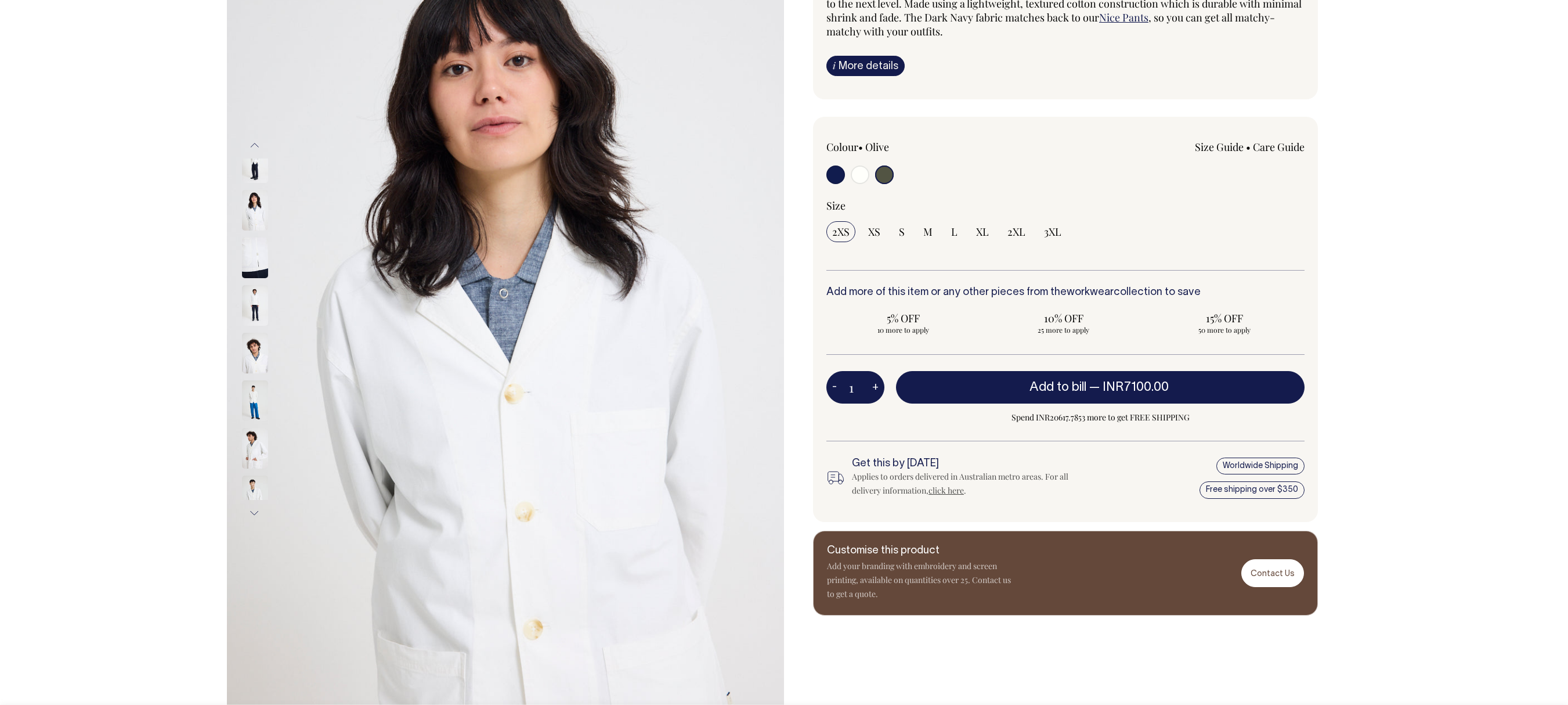
click at [257, 139] on button "Previous" at bounding box center [255, 145] width 18 height 26
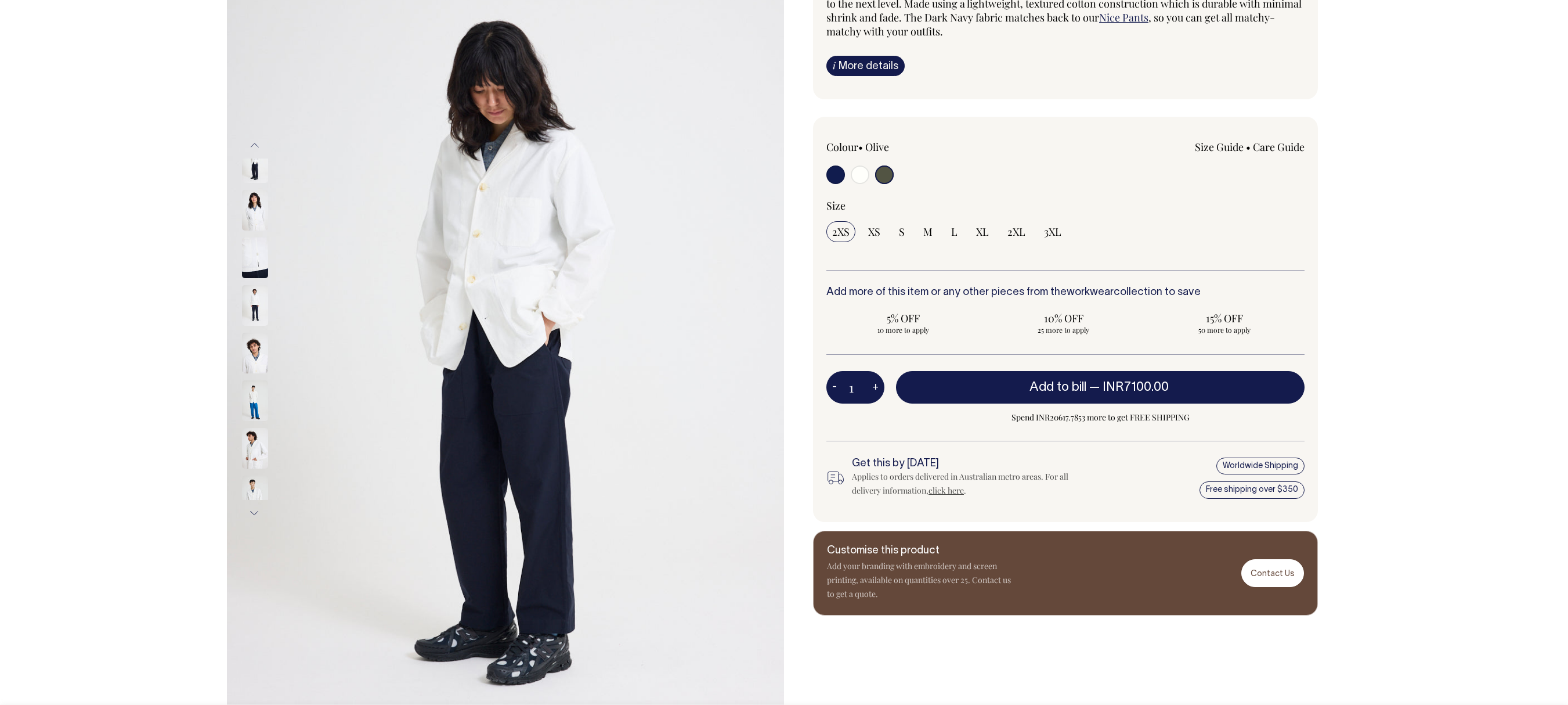
click at [257, 139] on button "Previous" at bounding box center [255, 145] width 18 height 26
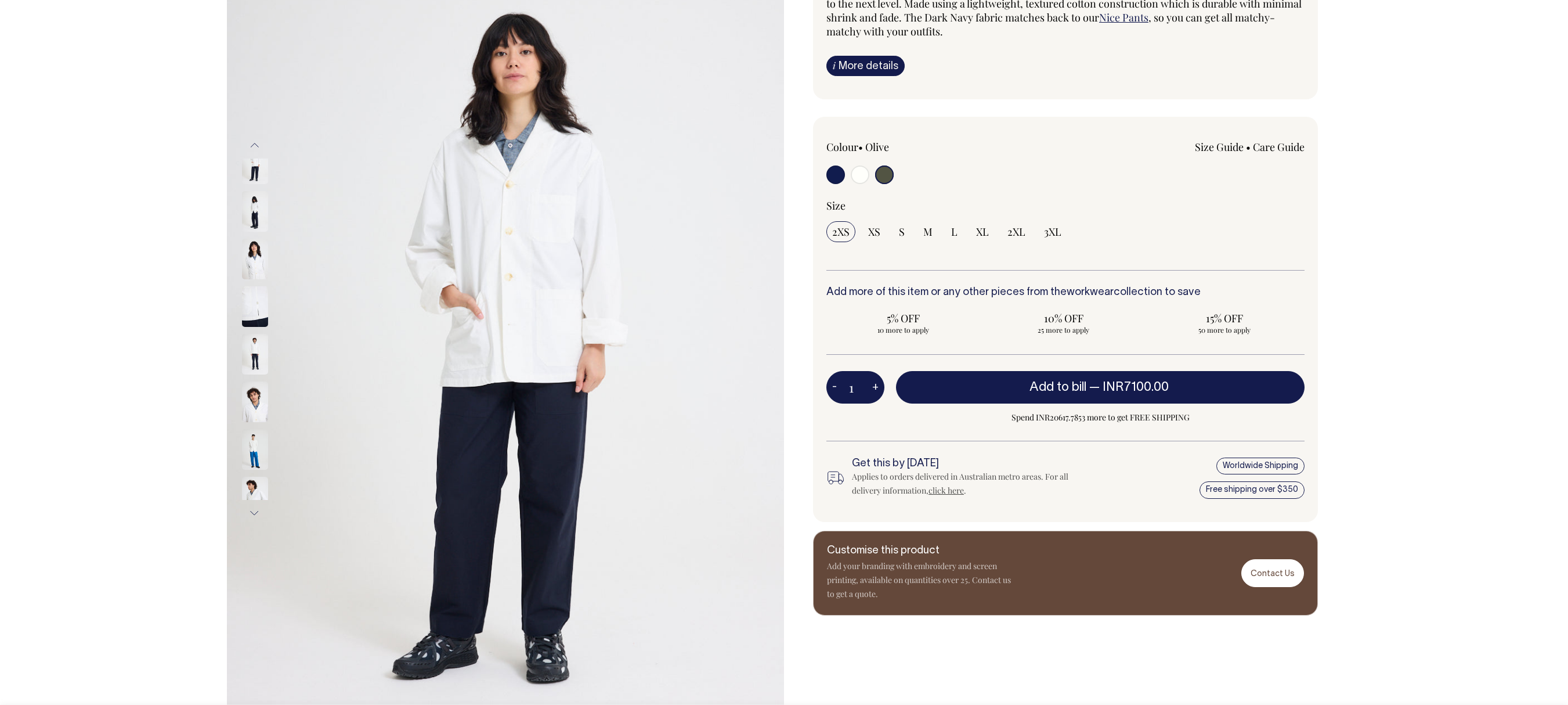
click at [257, 139] on button "Previous" at bounding box center [255, 145] width 18 height 26
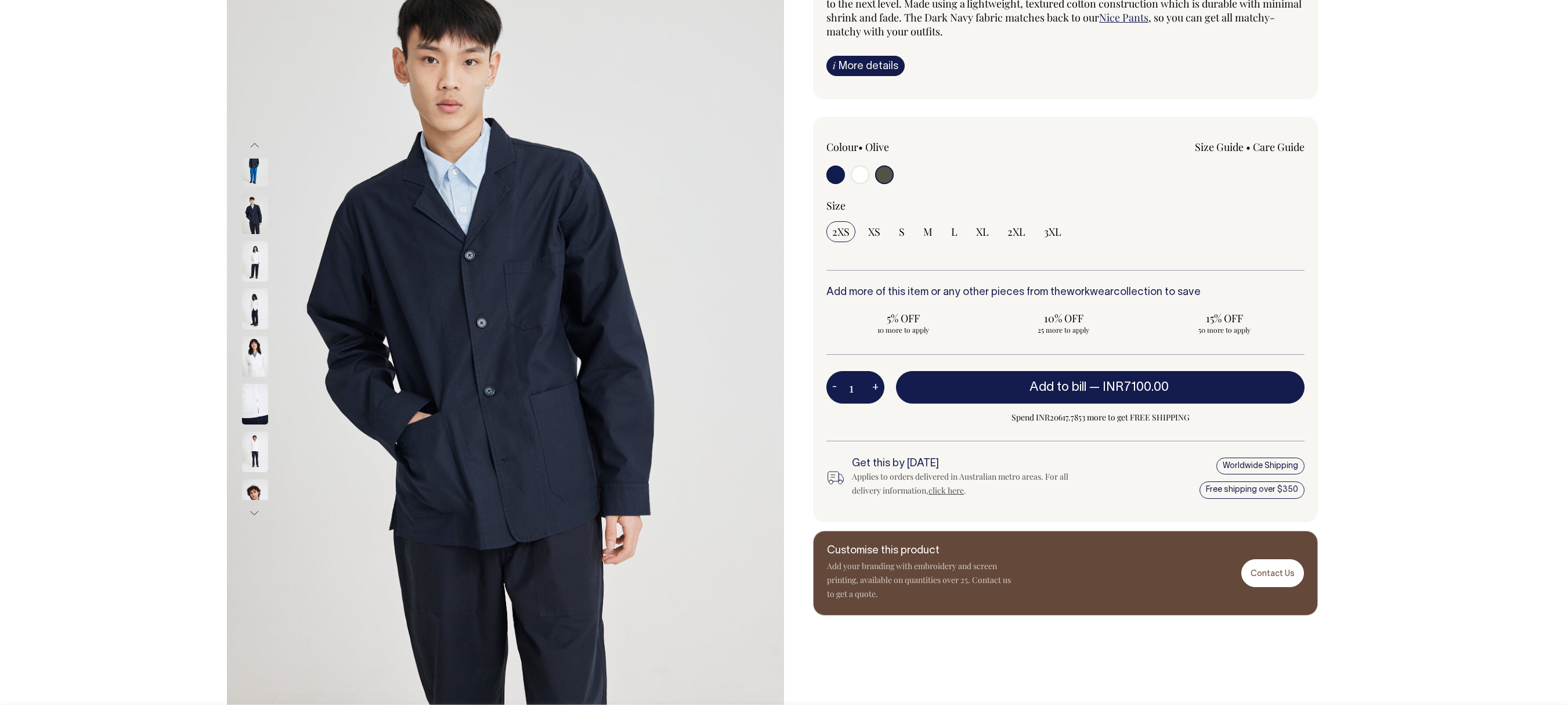
click at [257, 139] on button "Previous" at bounding box center [255, 145] width 18 height 26
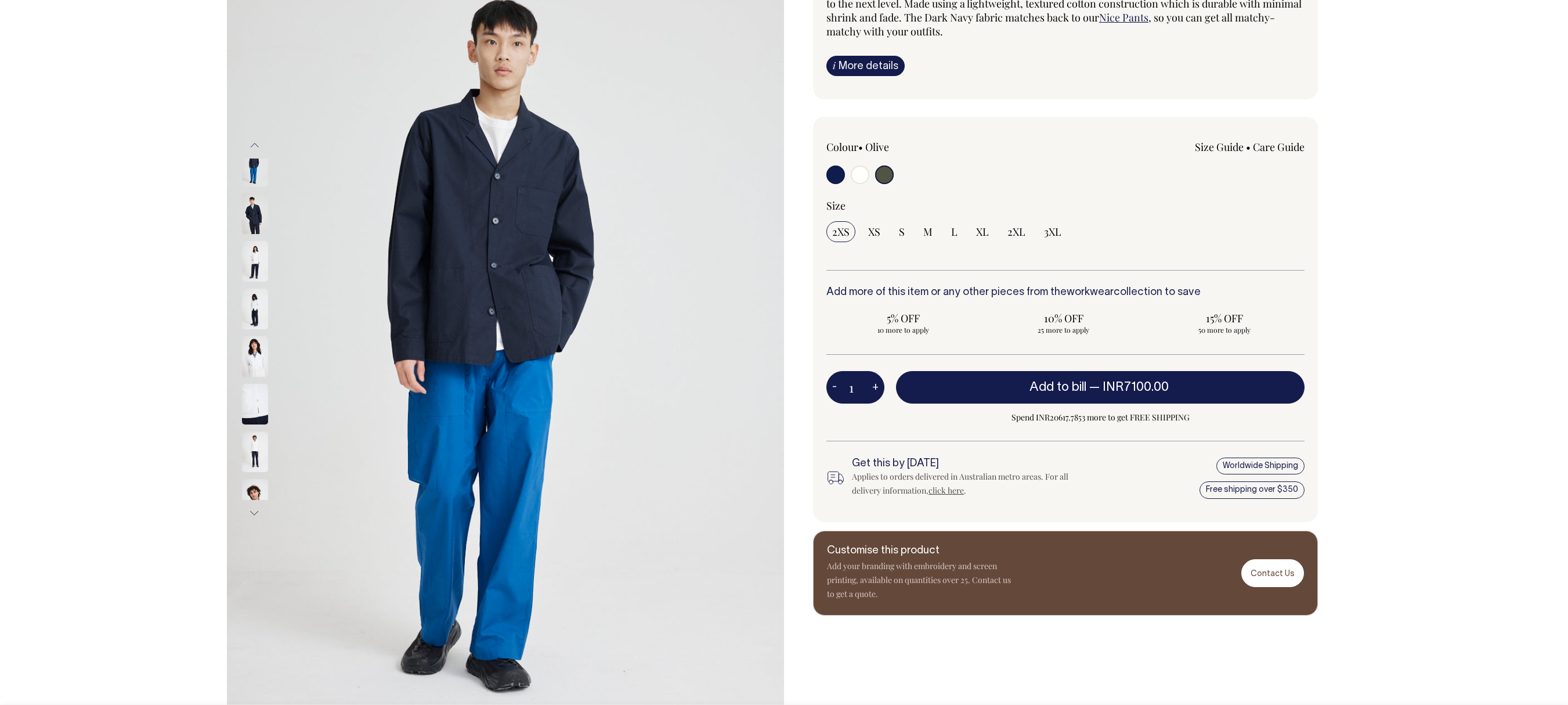
click at [257, 139] on button "Previous" at bounding box center [255, 145] width 18 height 26
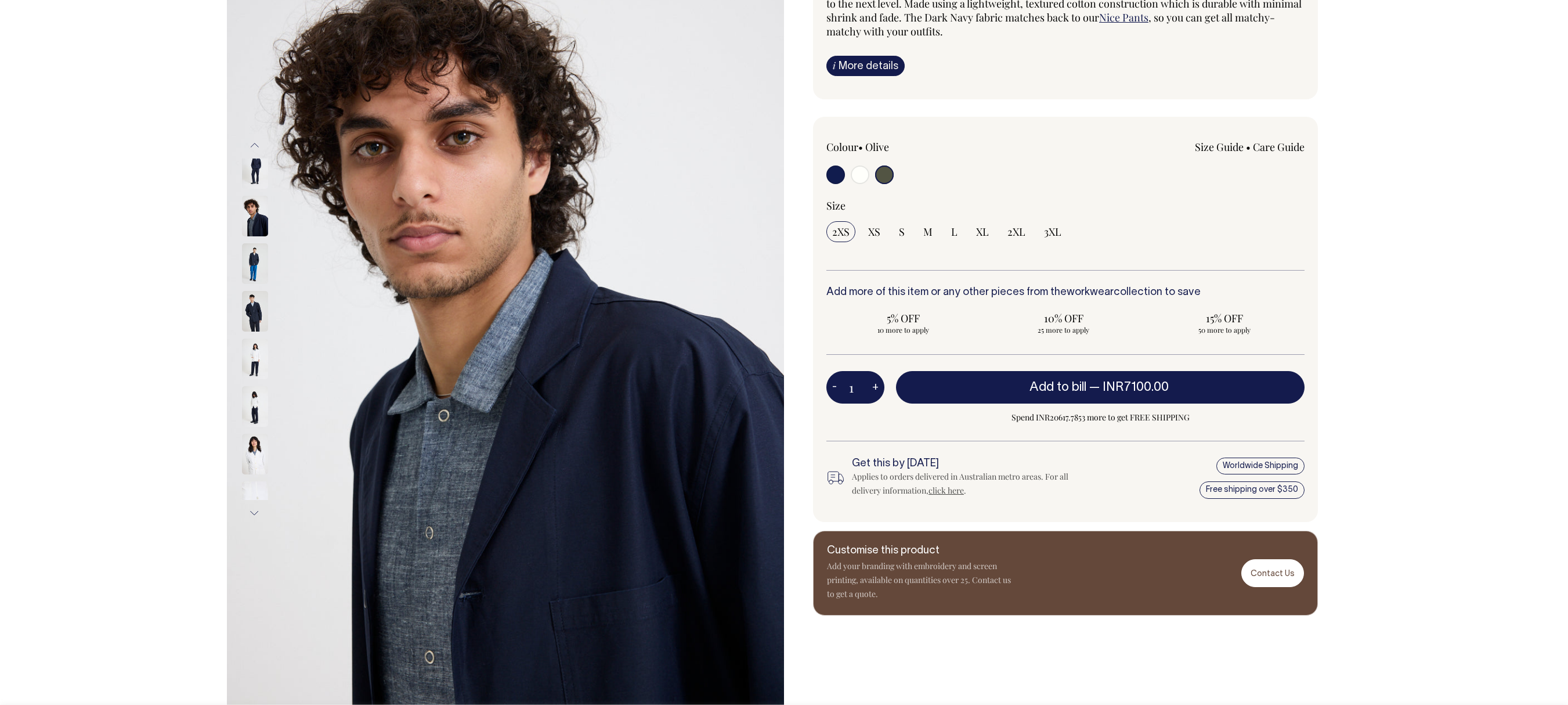
click at [257, 139] on button "Previous" at bounding box center [255, 145] width 18 height 26
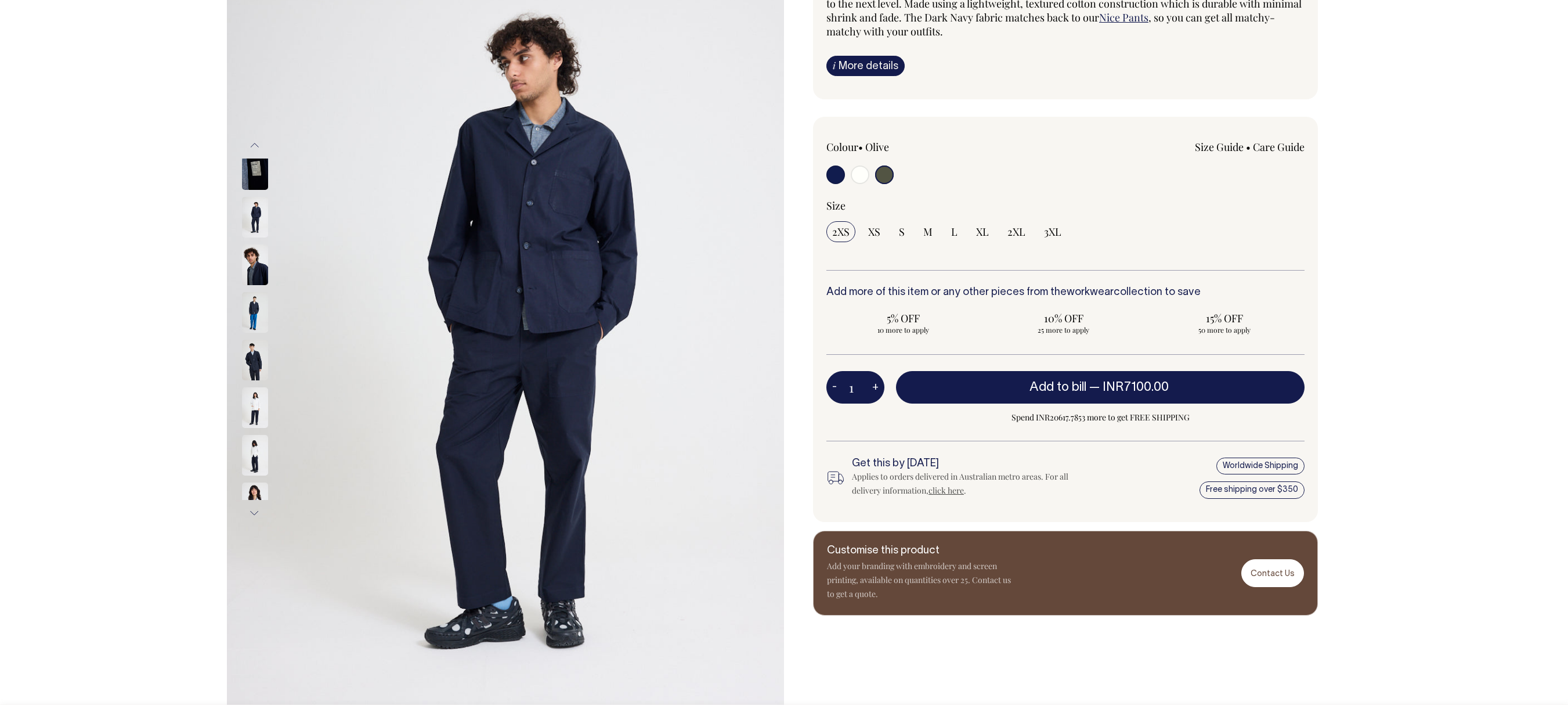
click at [257, 139] on button "Previous" at bounding box center [255, 145] width 18 height 26
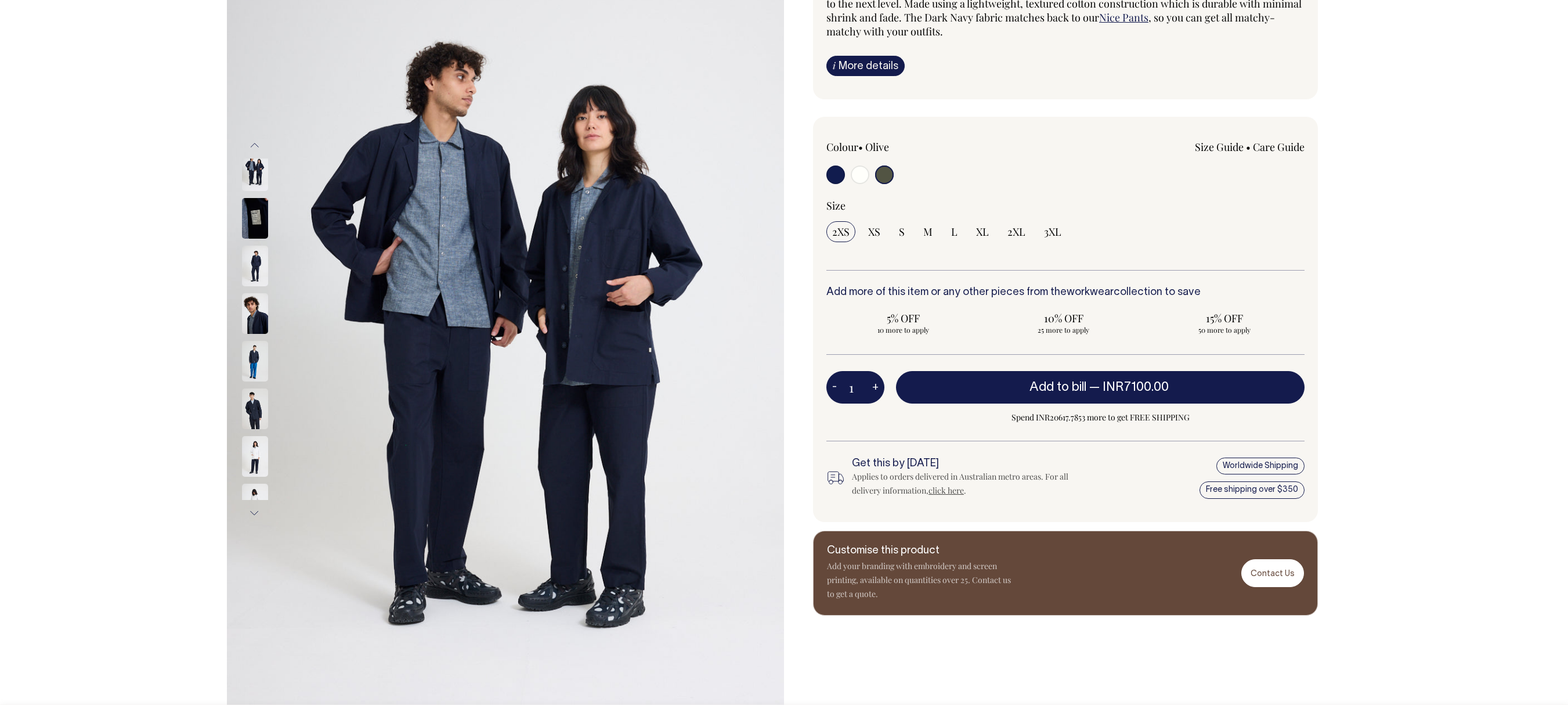
click at [257, 139] on button "Previous" at bounding box center [255, 145] width 18 height 26
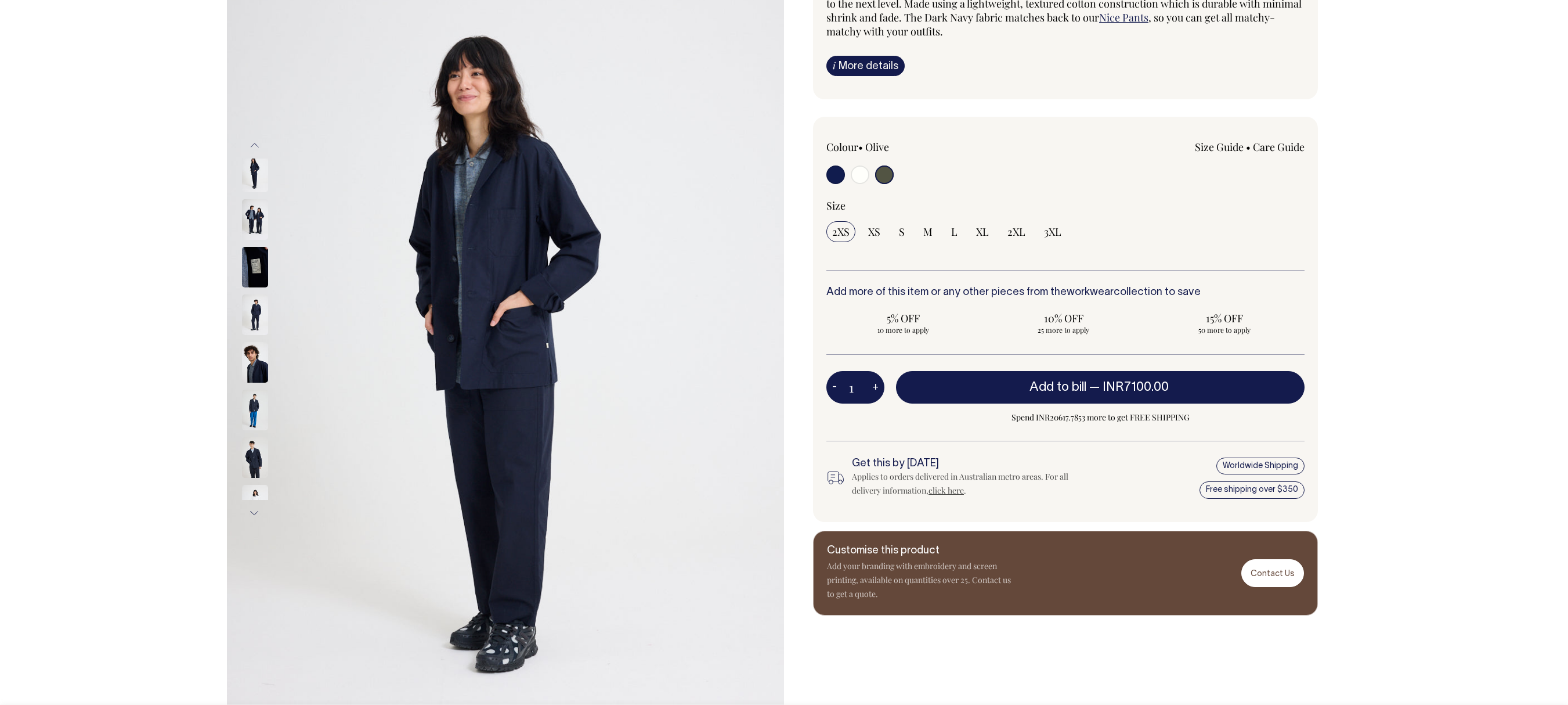
click at [257, 139] on button "Previous" at bounding box center [255, 145] width 18 height 26
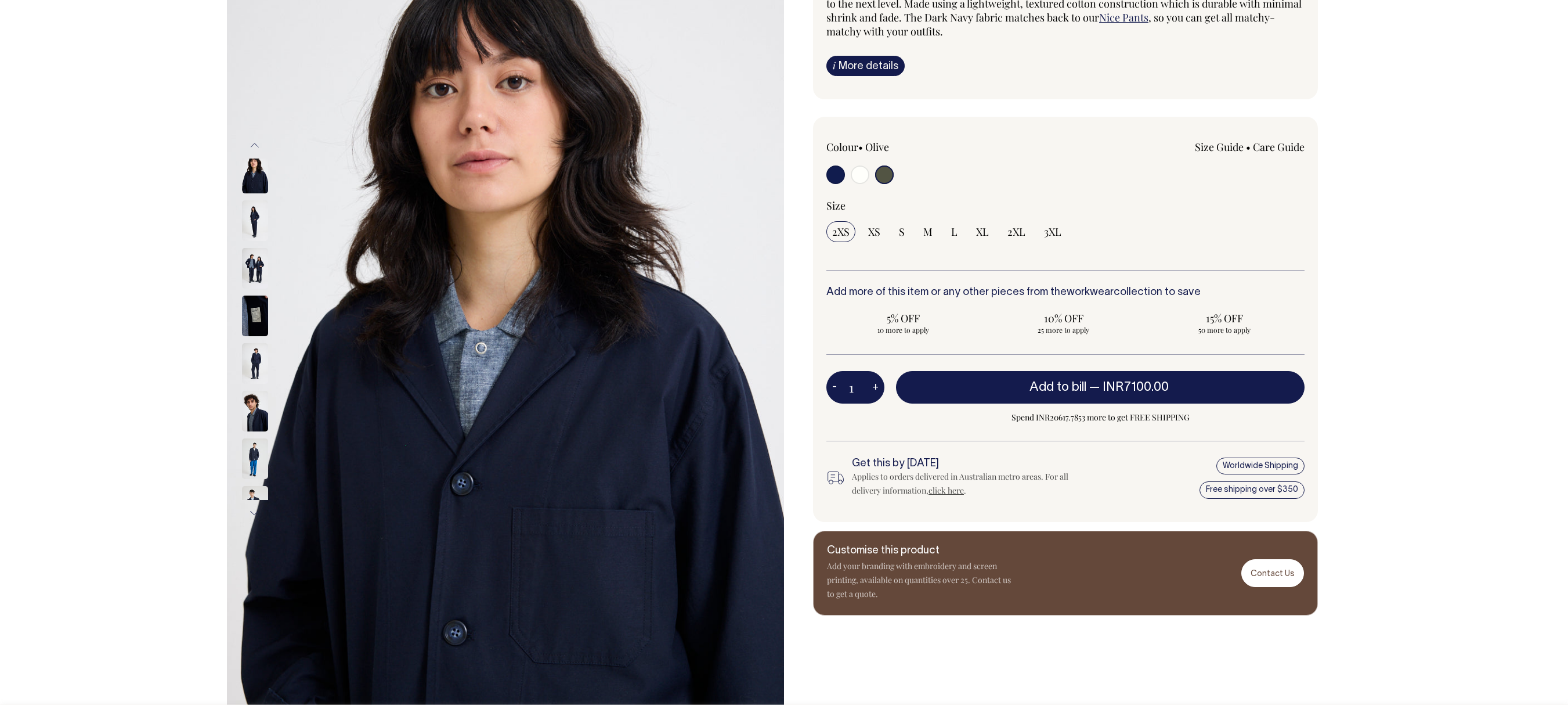
click at [257, 139] on button "Previous" at bounding box center [255, 145] width 18 height 26
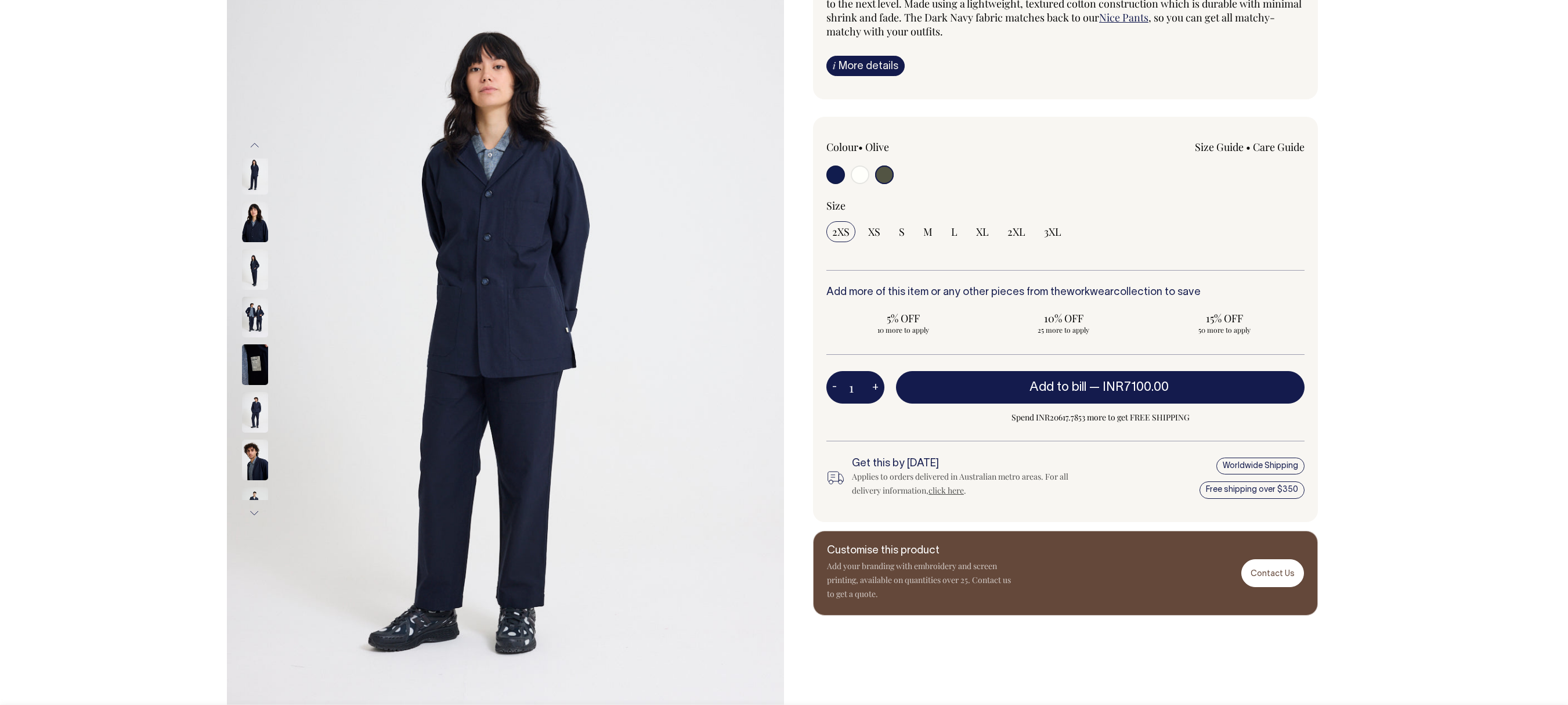
click at [248, 174] on img at bounding box center [255, 174] width 26 height 41
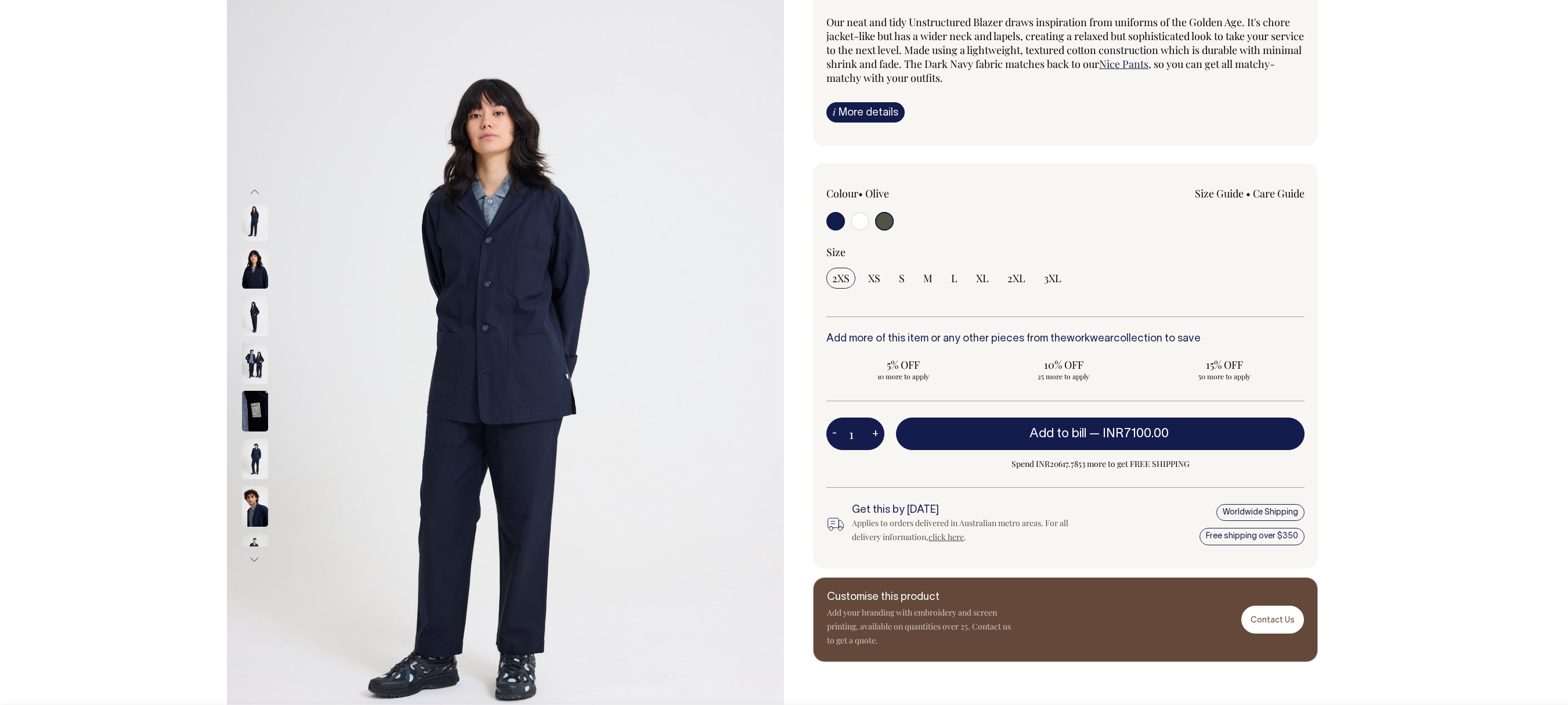
click at [255, 264] on img at bounding box center [255, 268] width 26 height 41
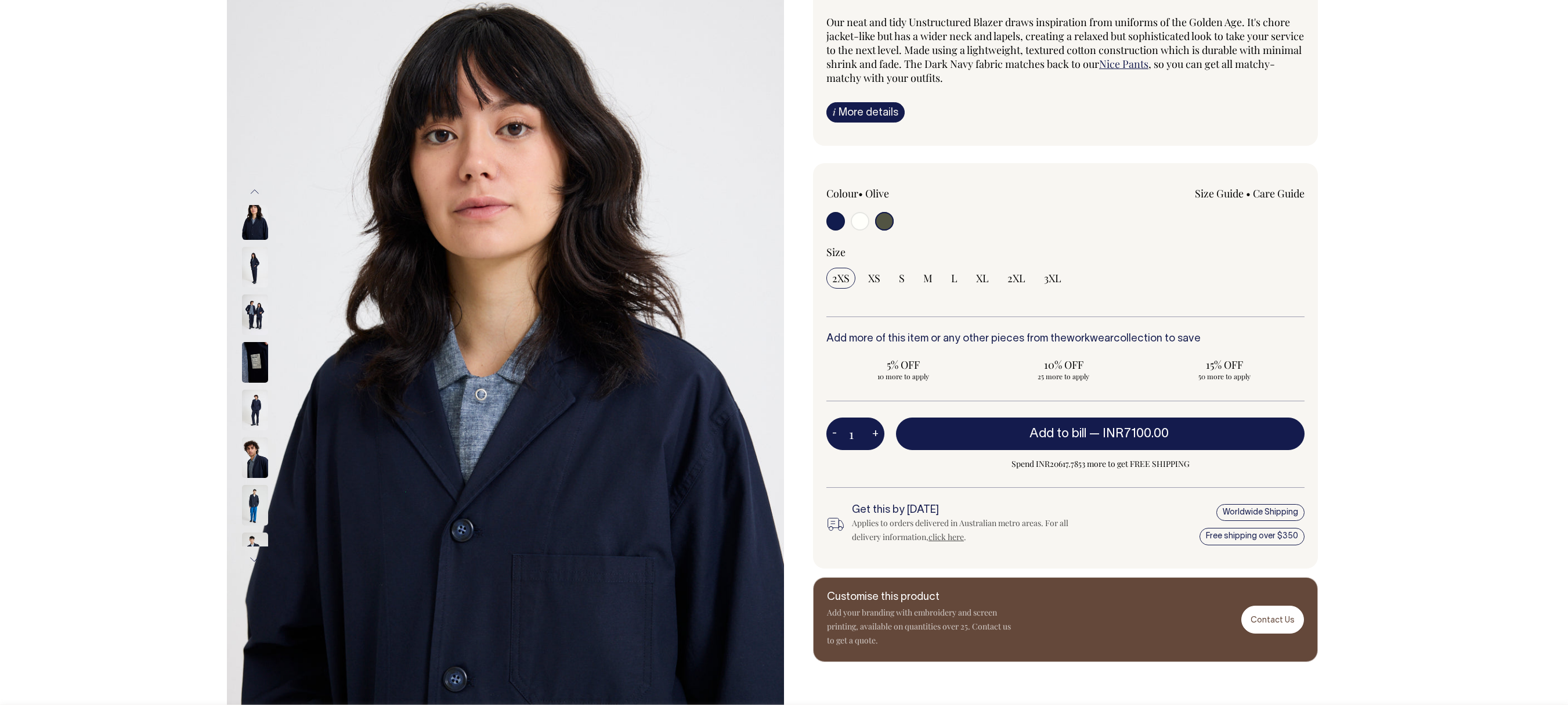
click at [257, 288] on img at bounding box center [255, 267] width 26 height 41
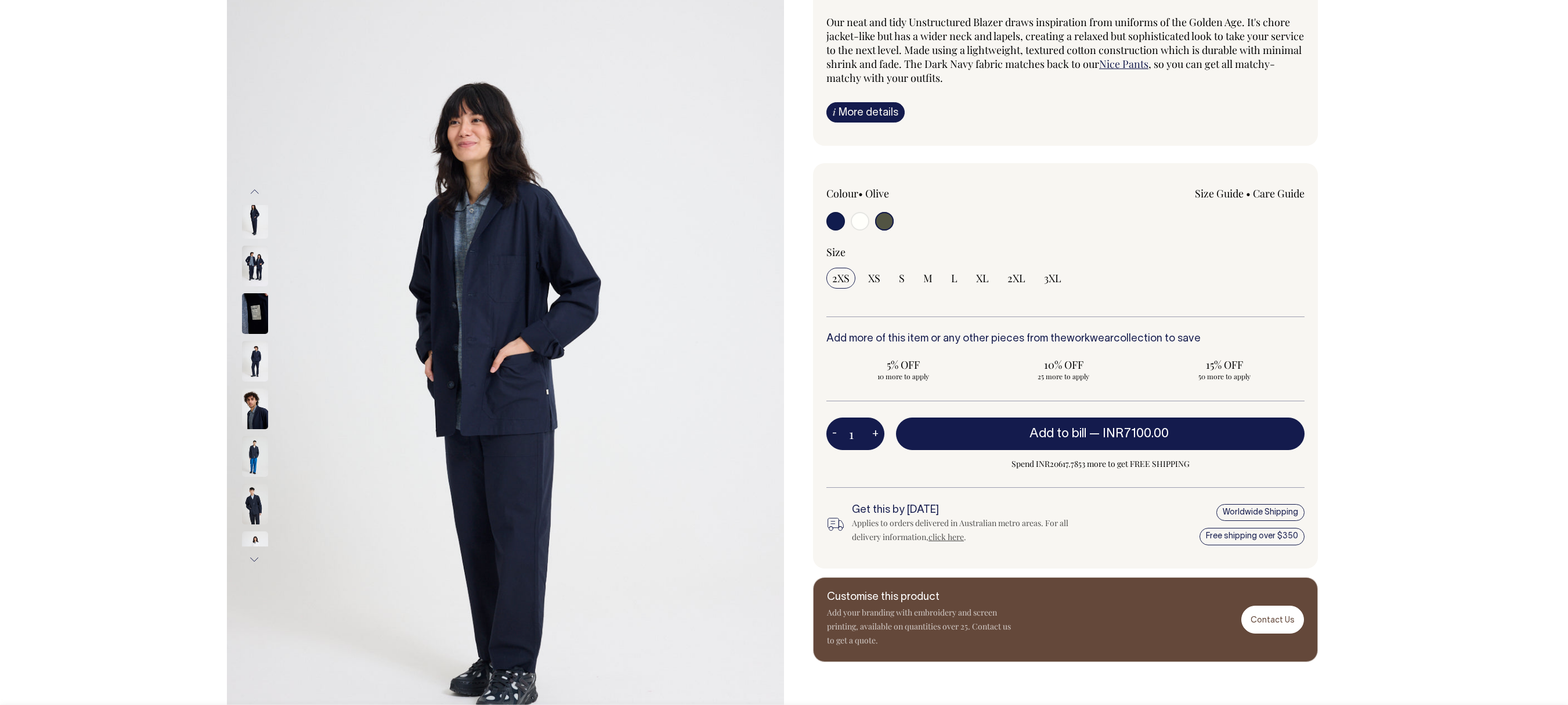
click at [257, 286] on img at bounding box center [255, 266] width 26 height 41
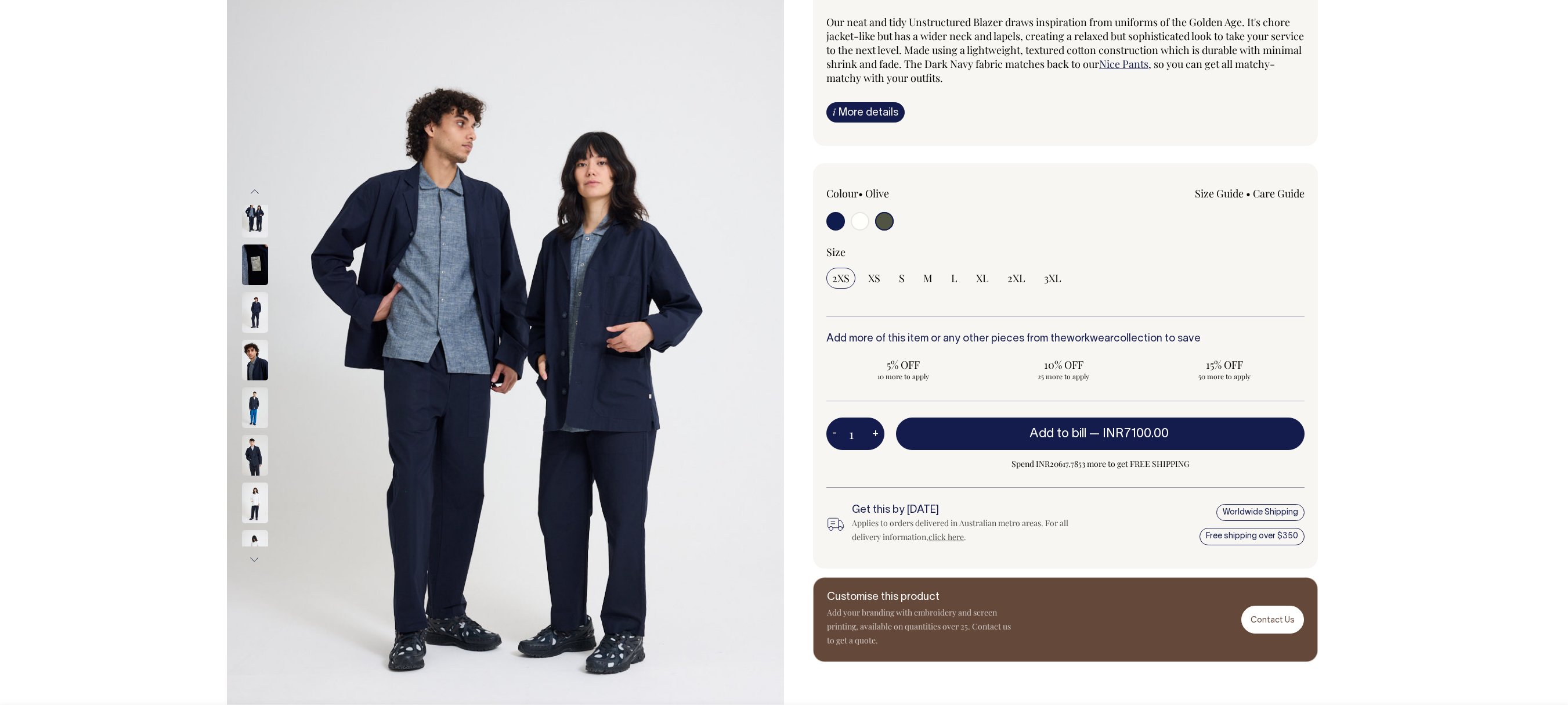
click at [257, 285] on img at bounding box center [255, 265] width 26 height 41
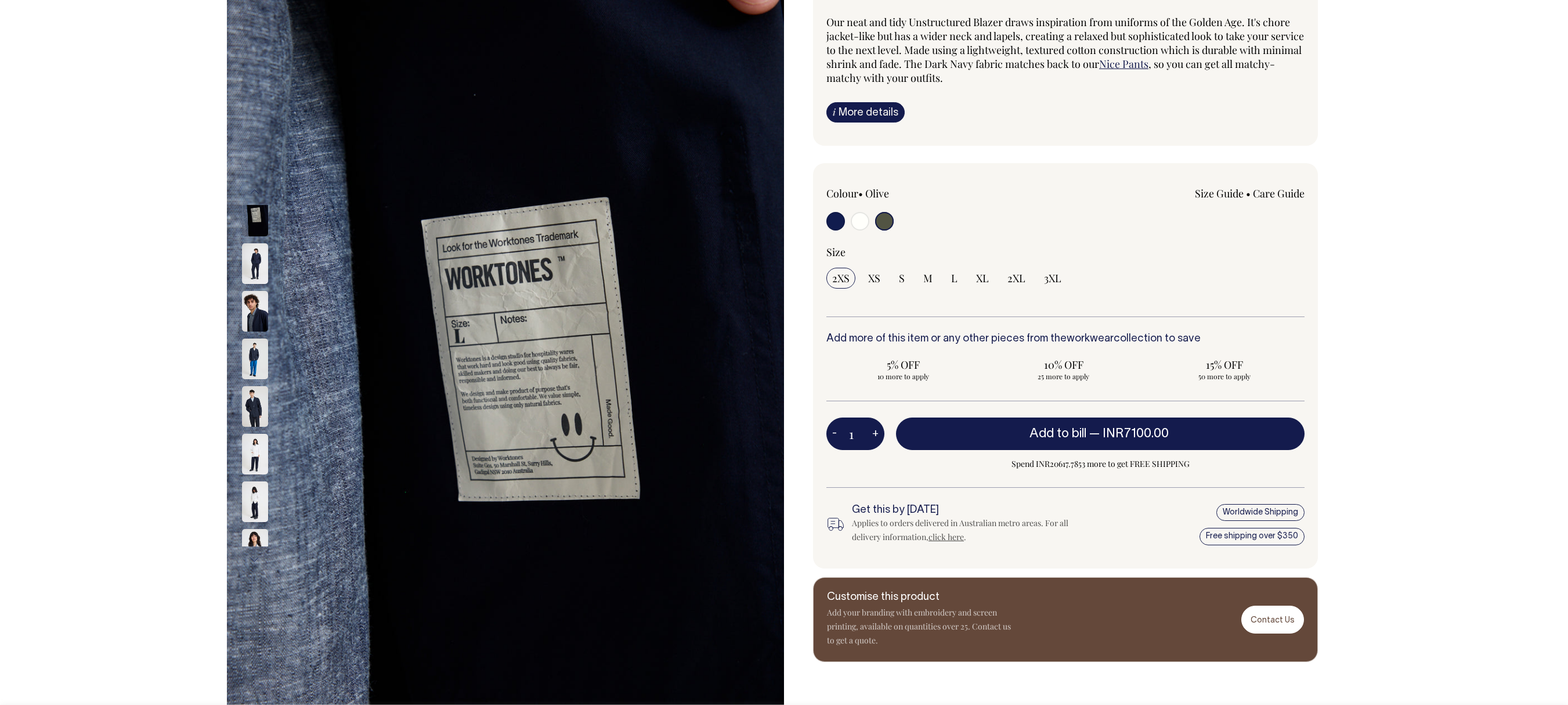
click at [257, 284] on img at bounding box center [255, 263] width 26 height 41
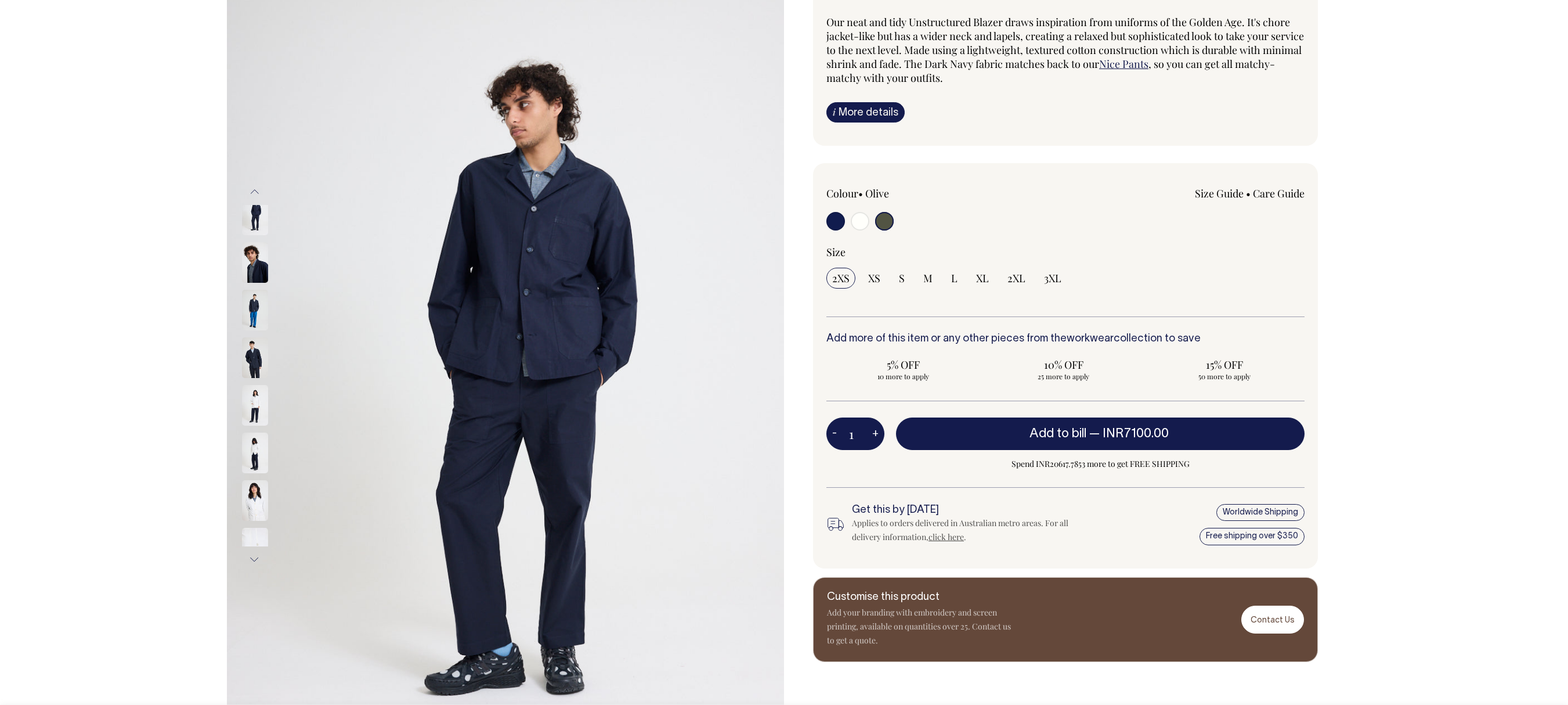
click at [257, 283] on img at bounding box center [255, 263] width 26 height 41
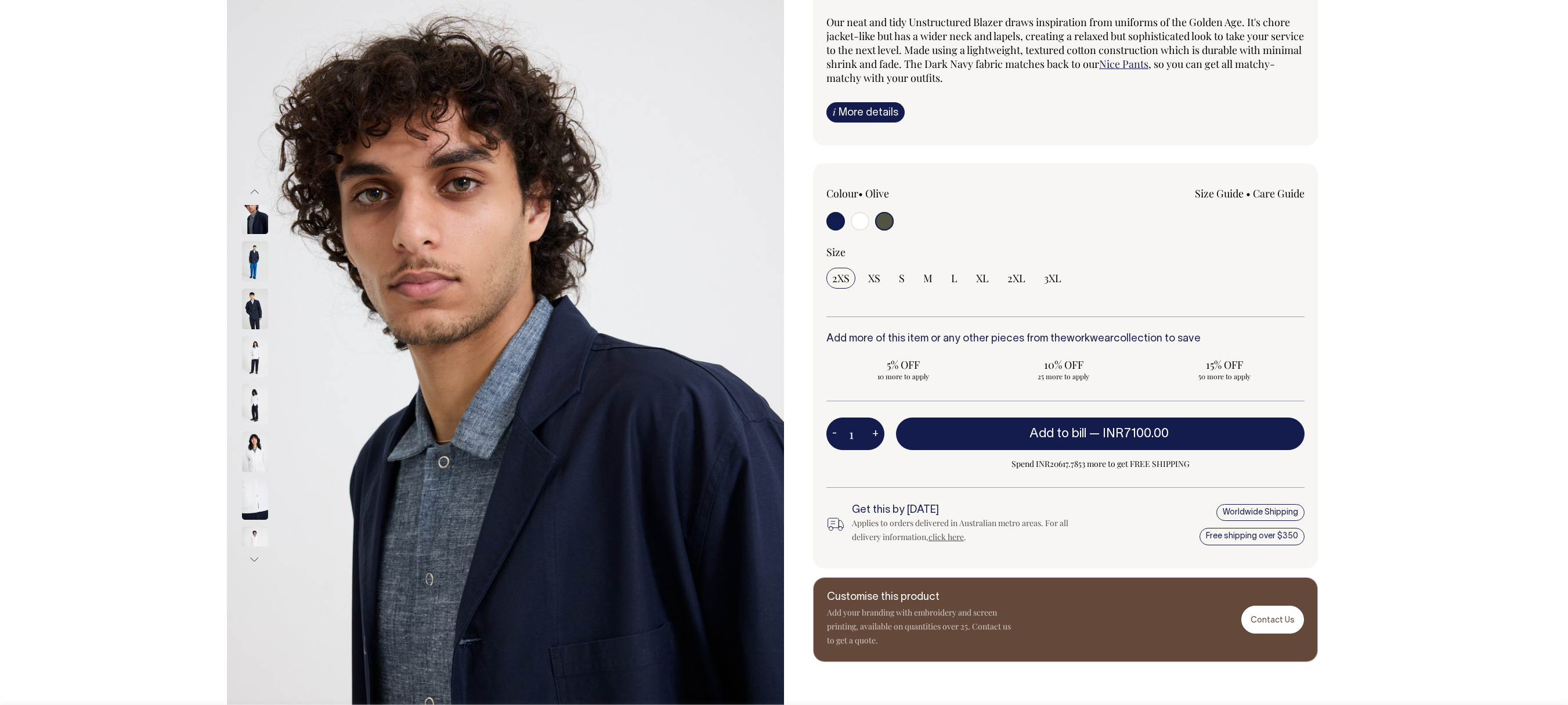
click at [257, 281] on img at bounding box center [255, 262] width 26 height 41
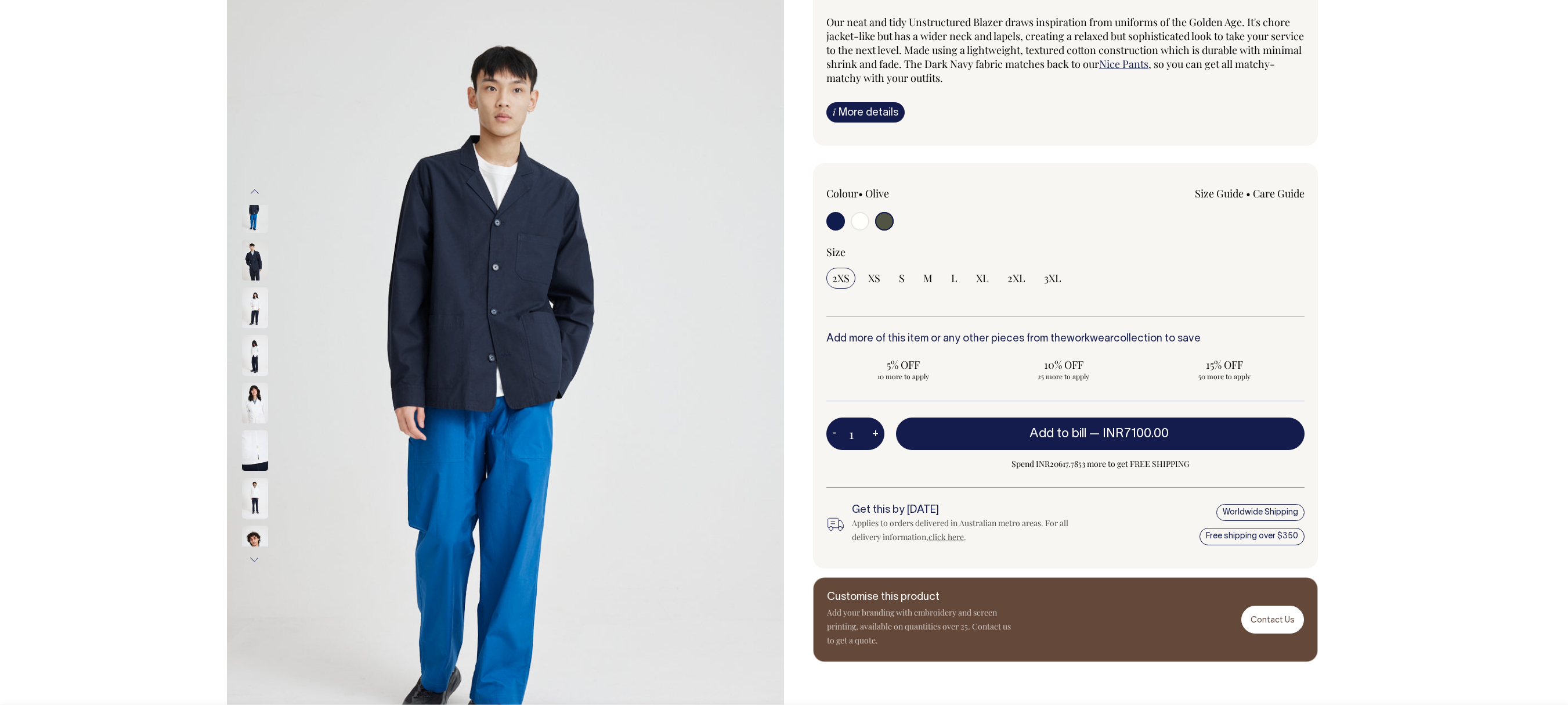
click at [257, 280] on img at bounding box center [255, 260] width 26 height 41
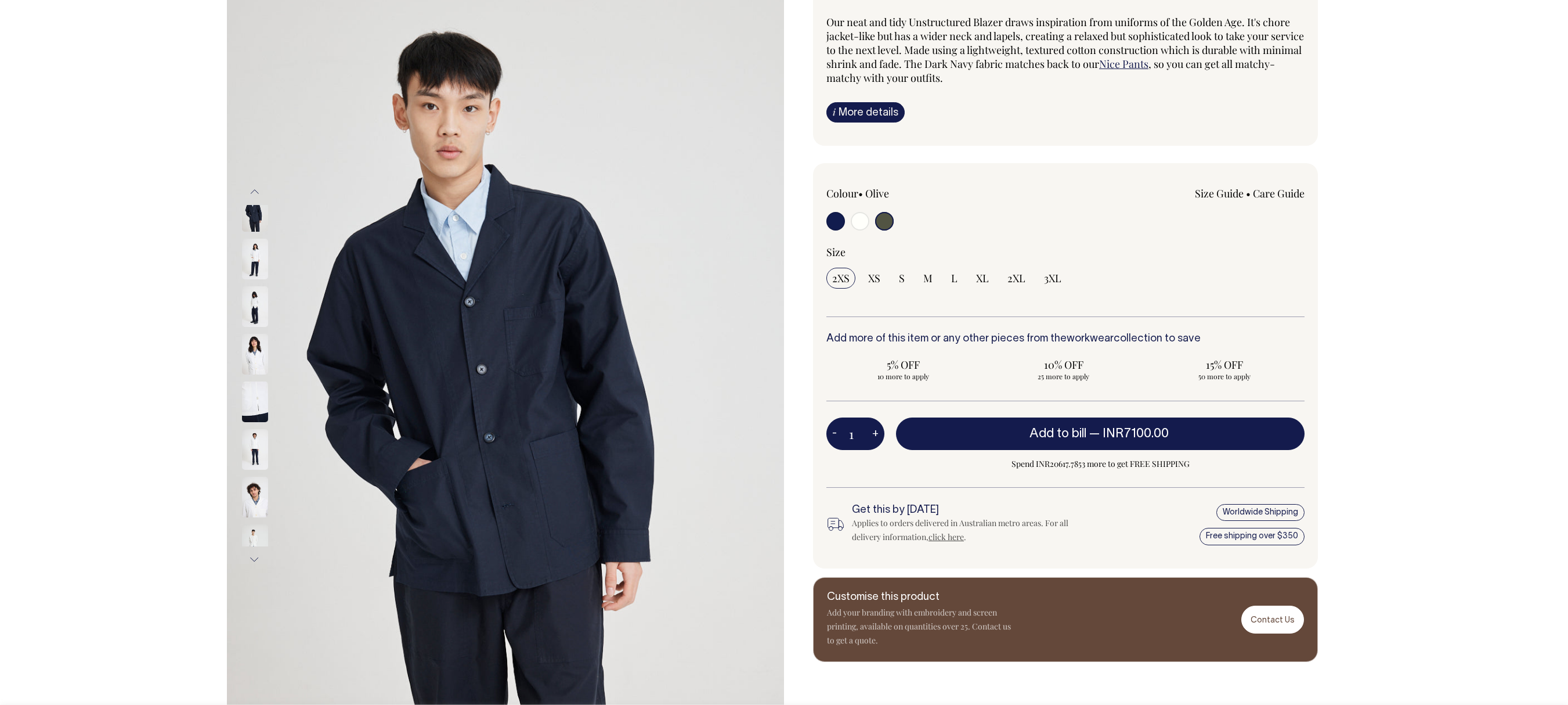
click at [257, 280] on img at bounding box center [255, 259] width 26 height 41
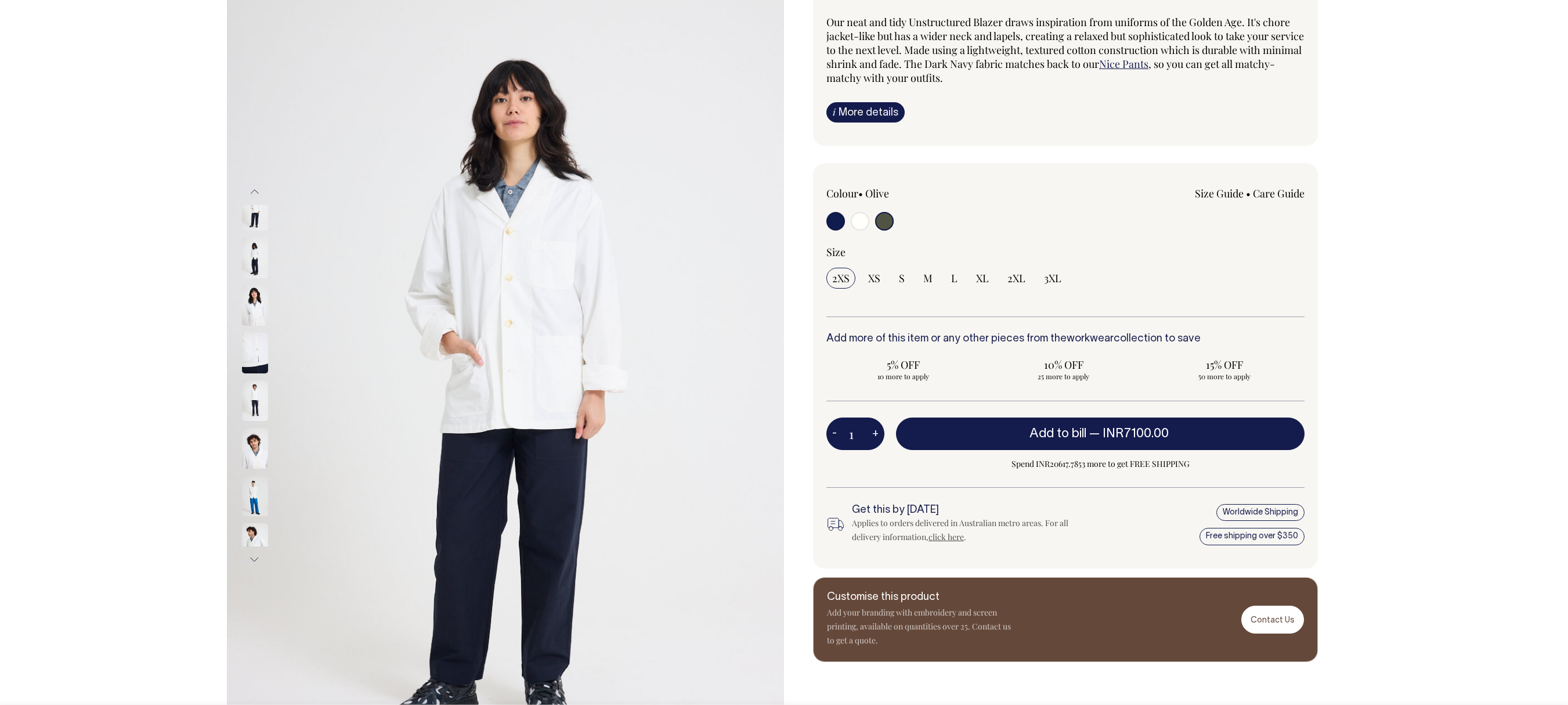
click at [257, 278] on img at bounding box center [255, 258] width 26 height 41
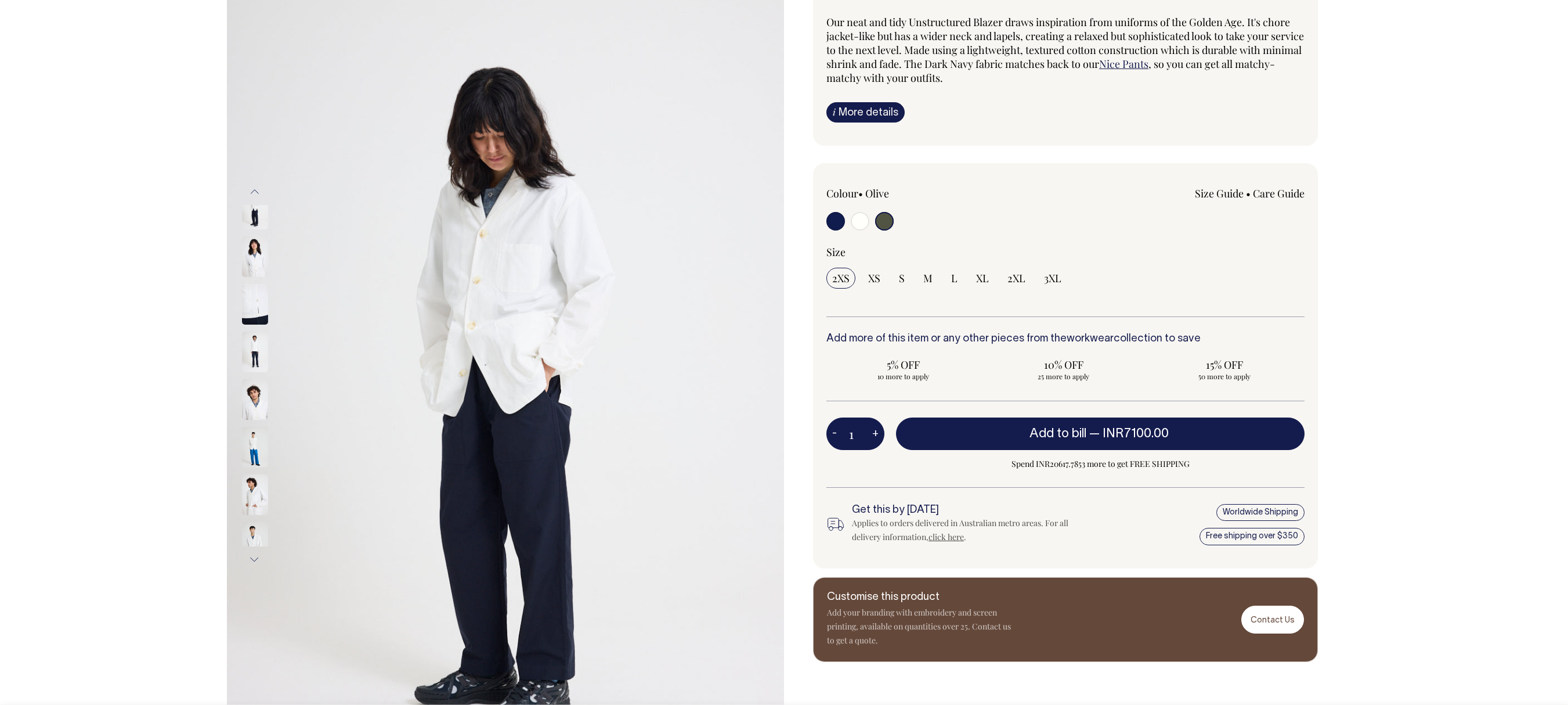
click at [257, 277] on img at bounding box center [255, 256] width 26 height 41
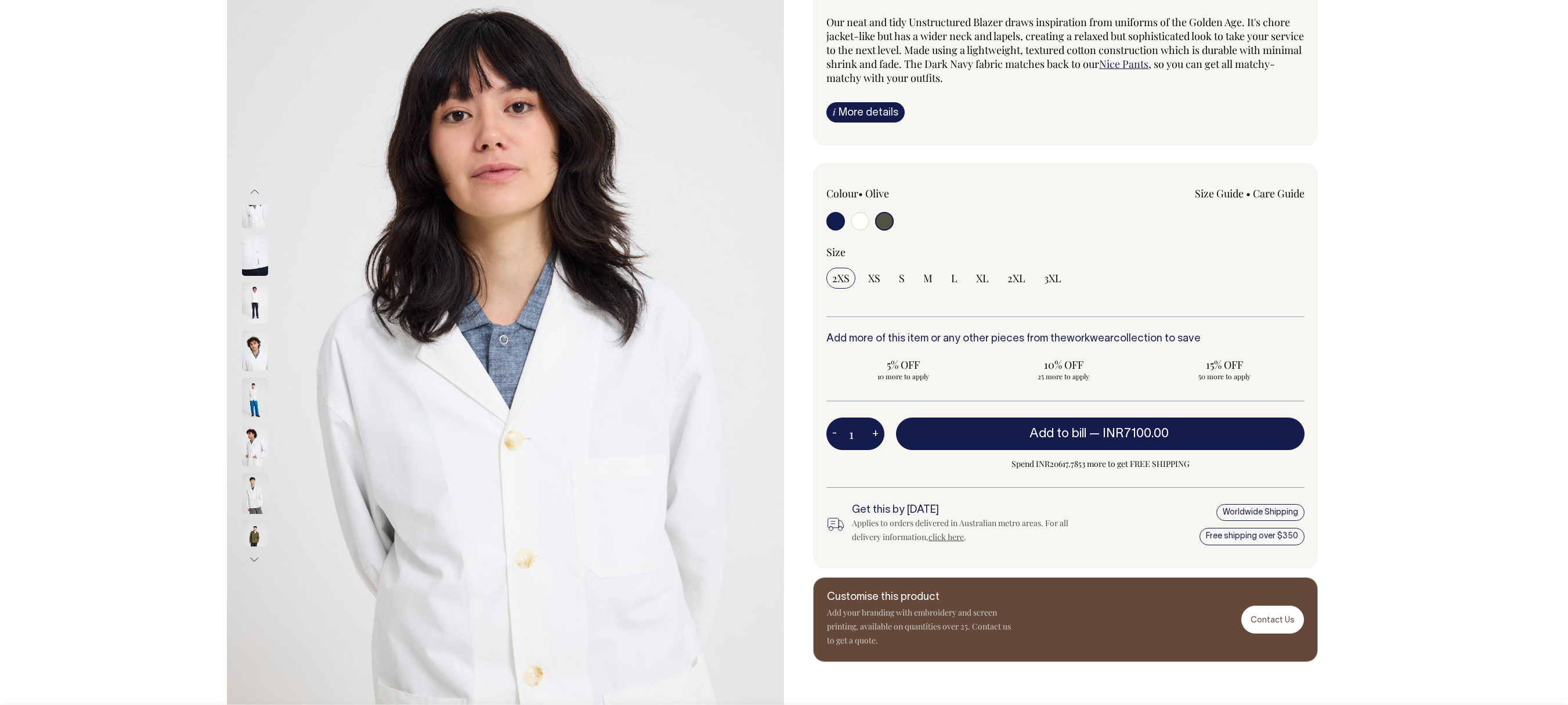
click at [257, 276] on img at bounding box center [255, 255] width 26 height 41
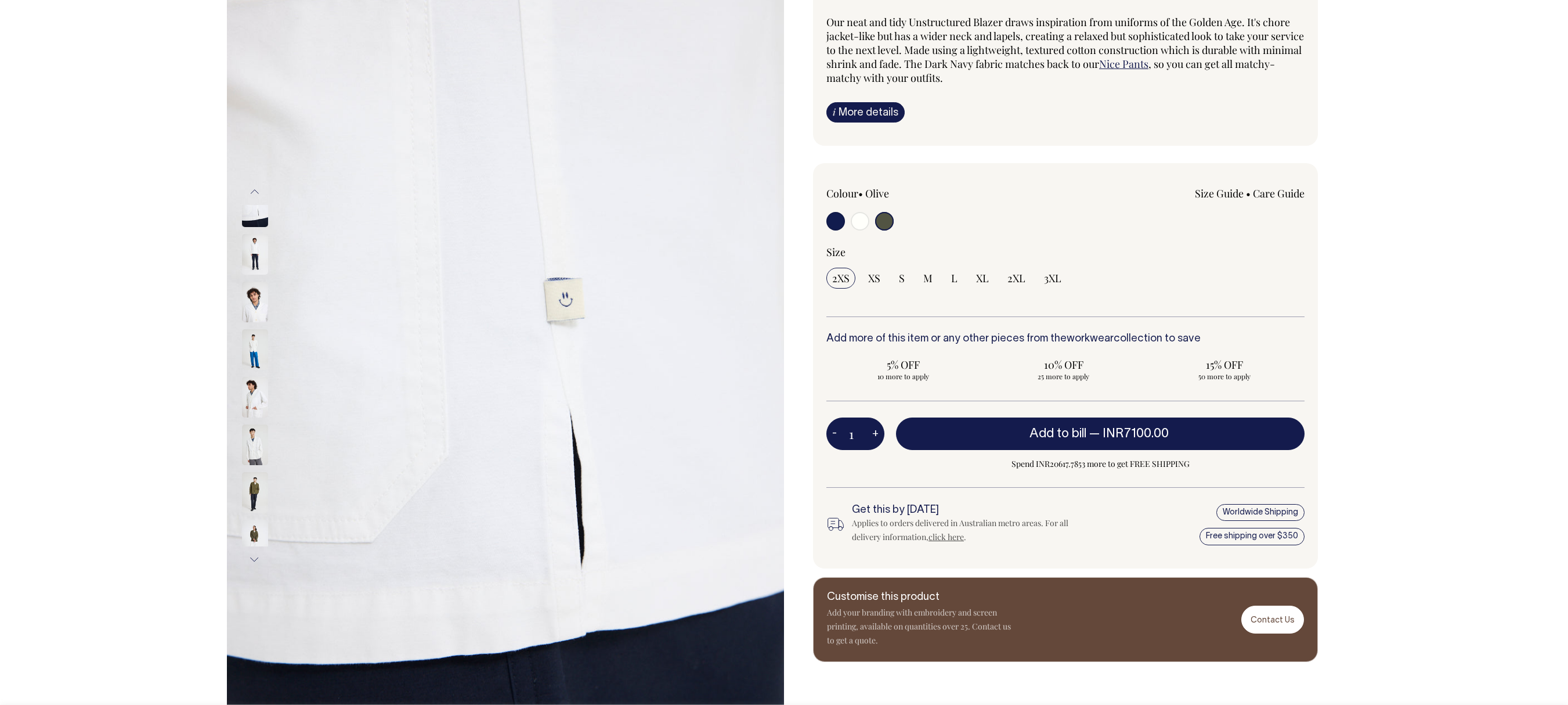
click at [257, 274] on img at bounding box center [255, 255] width 26 height 41
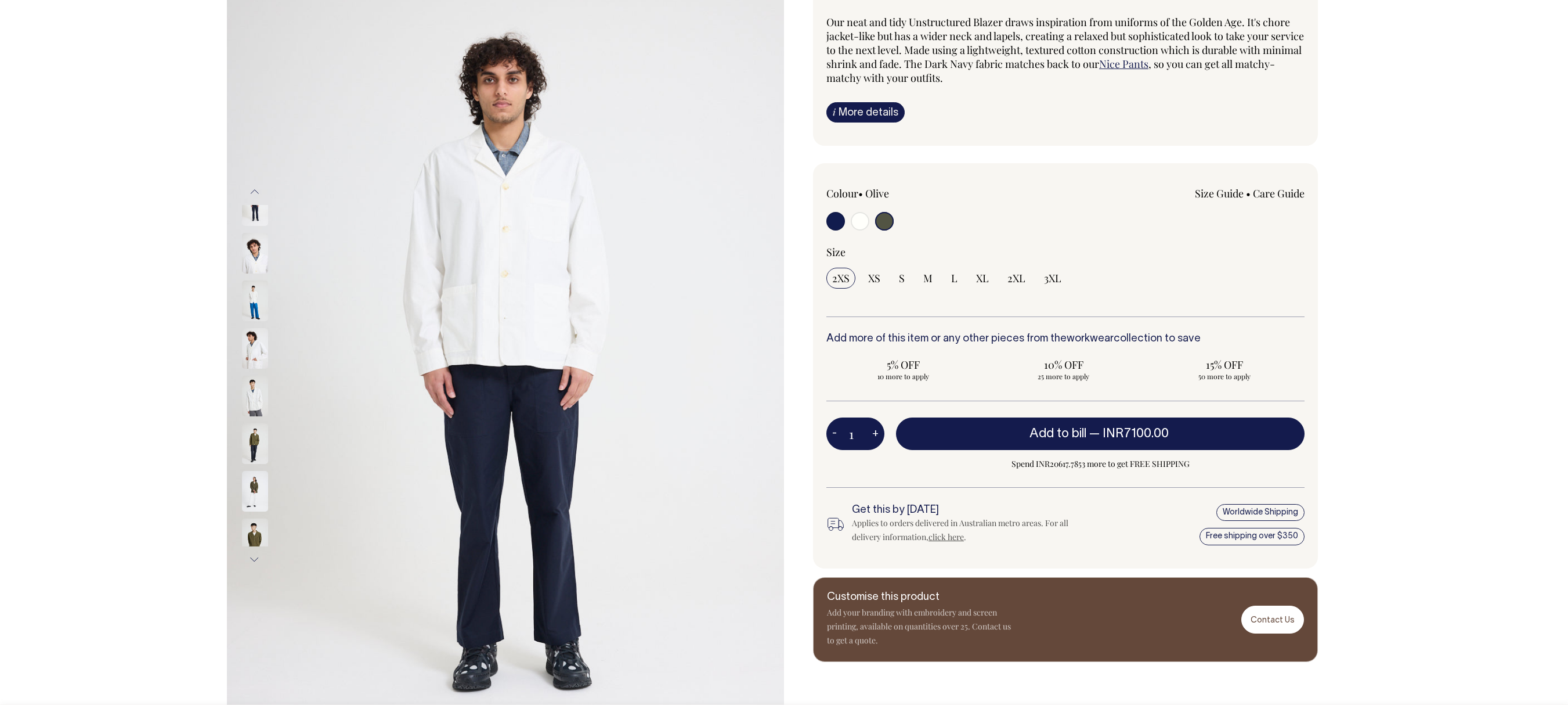
click at [257, 291] on div at bounding box center [271, 571] width 59 height 2681
click at [257, 273] on img at bounding box center [255, 253] width 26 height 41
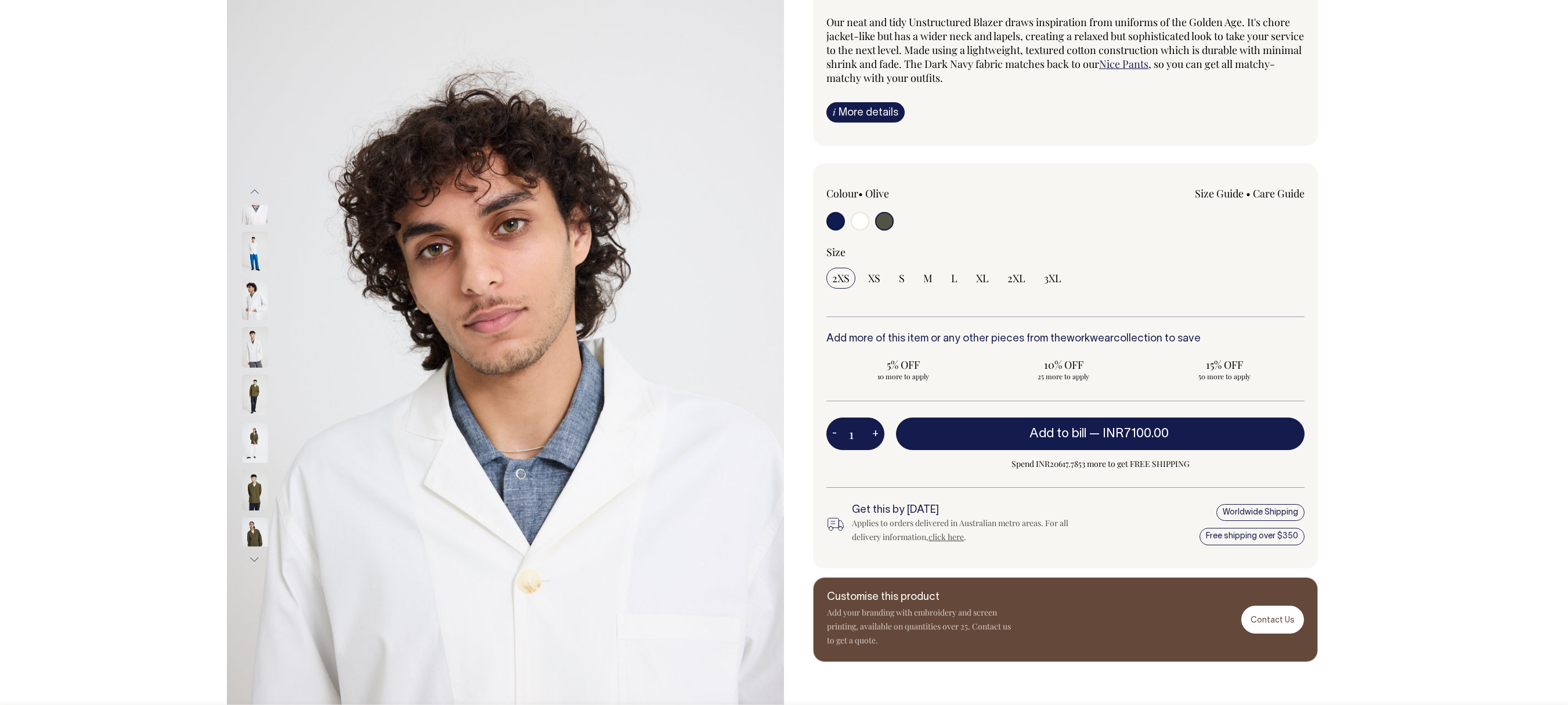
click at [257, 291] on div at bounding box center [271, 522] width 59 height 2681
click at [257, 272] on img at bounding box center [255, 252] width 26 height 41
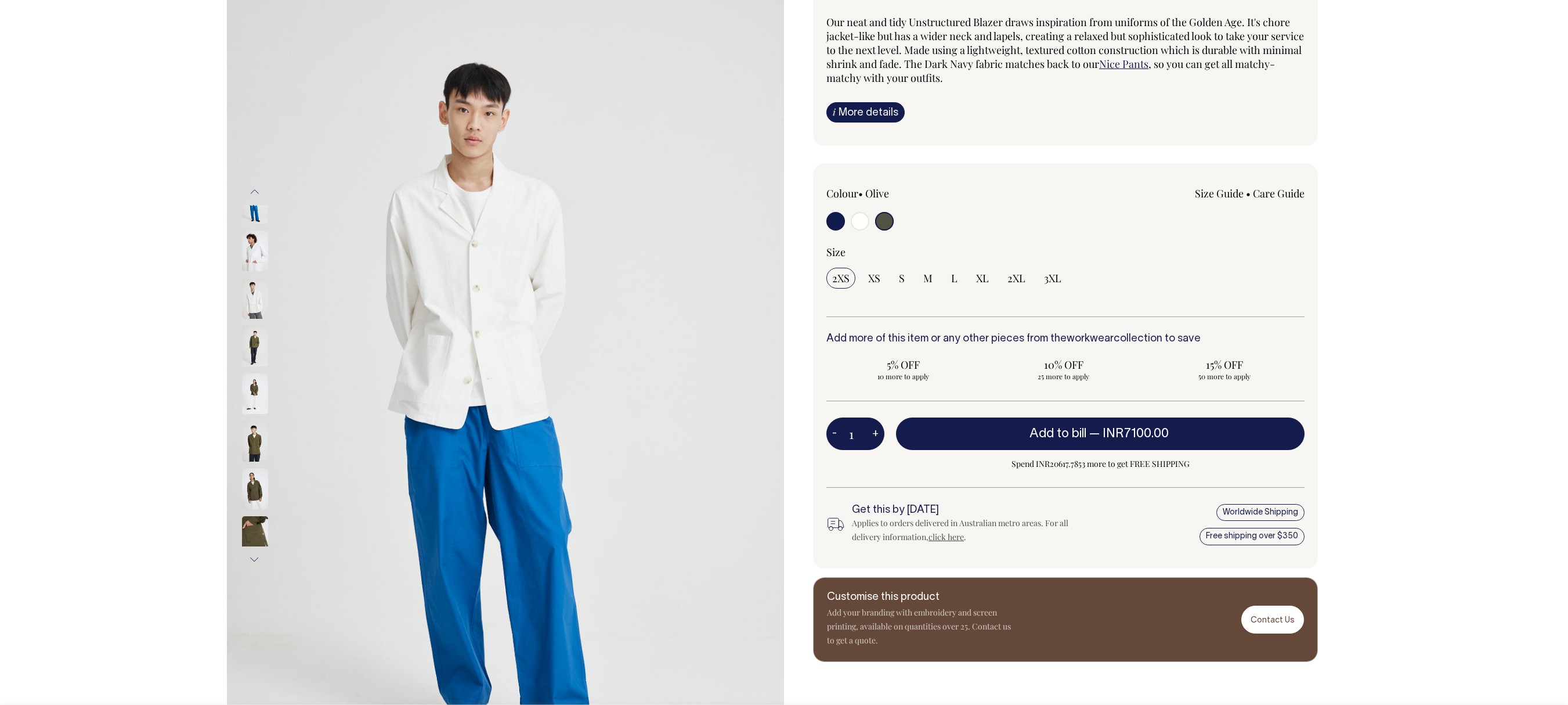
click at [257, 271] on img at bounding box center [255, 251] width 26 height 41
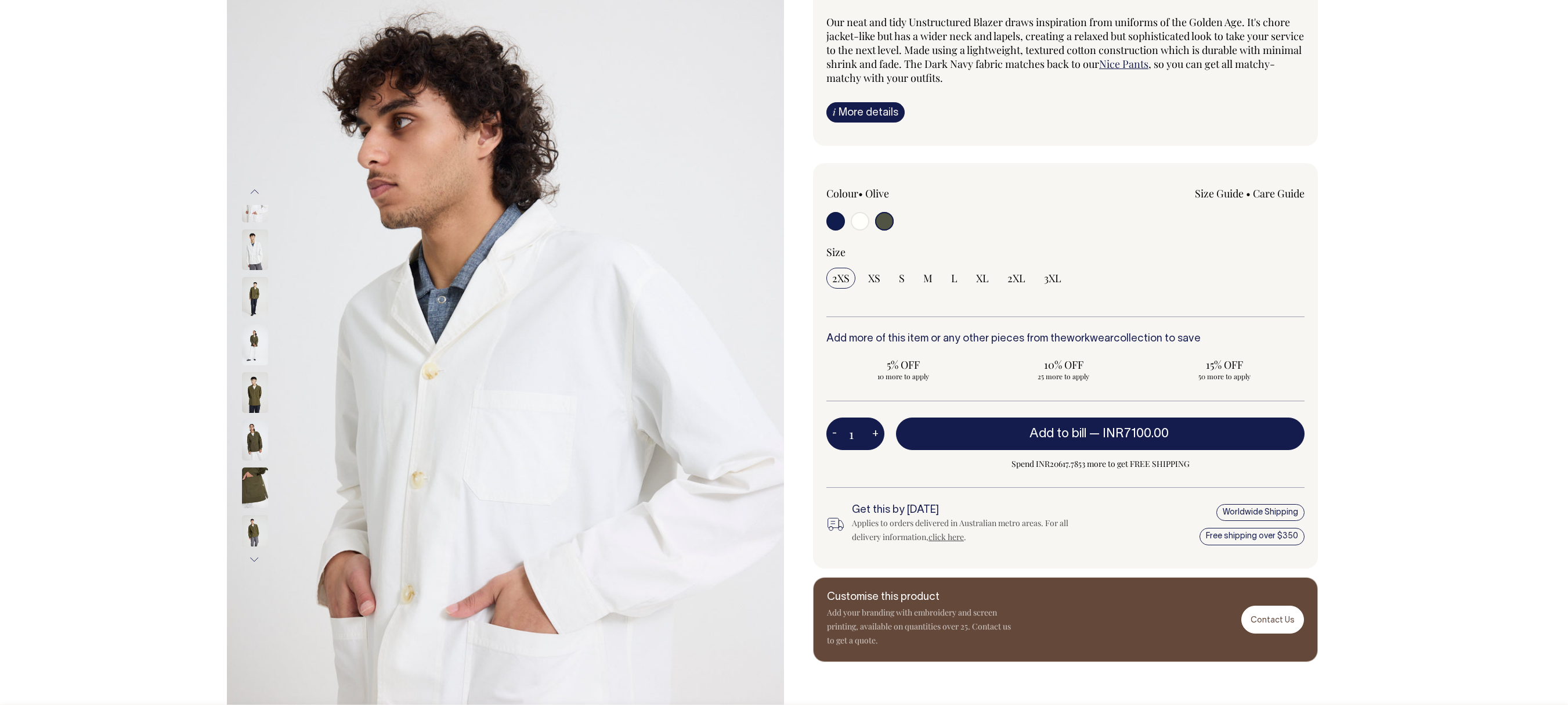
click at [257, 291] on div at bounding box center [271, 424] width 59 height 2681
click at [257, 270] on img at bounding box center [255, 250] width 26 height 41
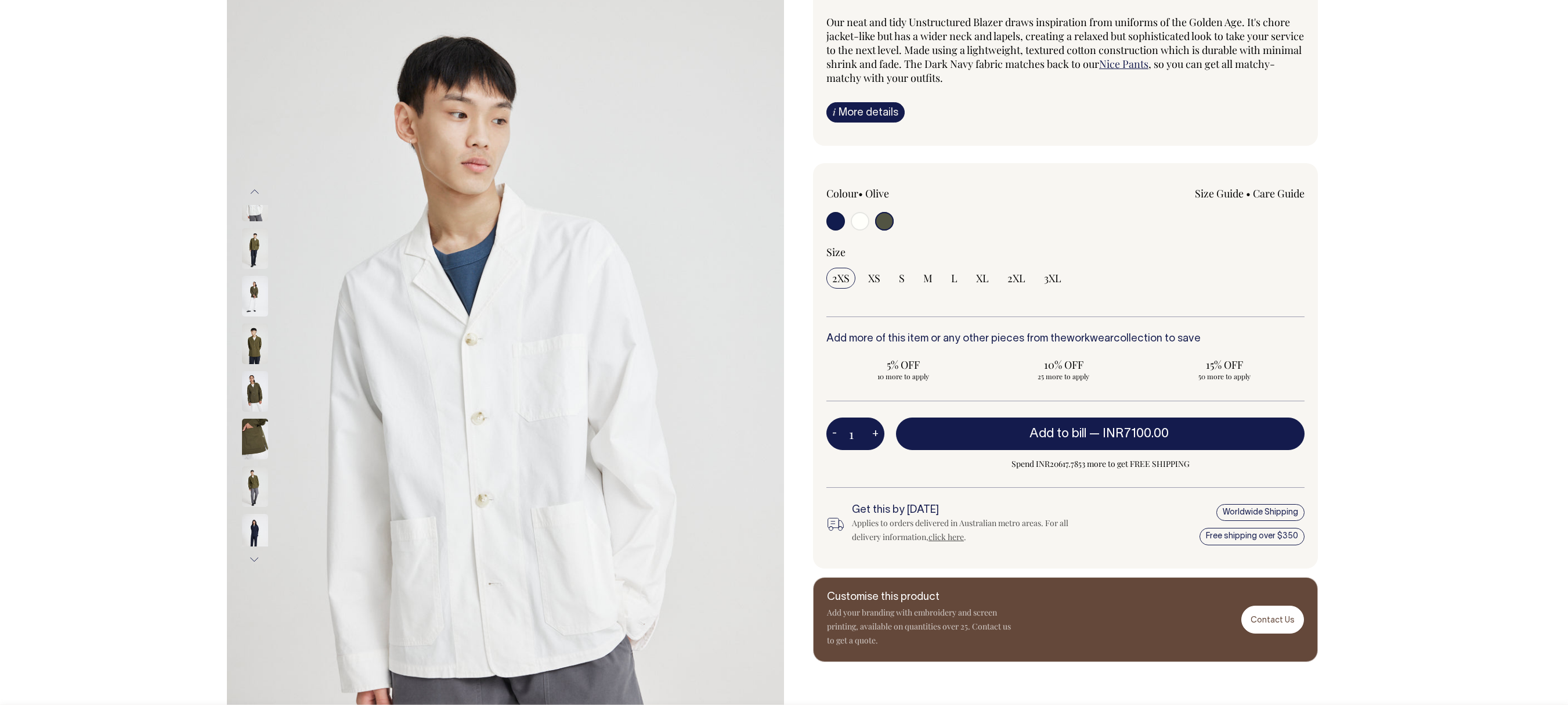
click at [257, 269] on img at bounding box center [255, 248] width 26 height 41
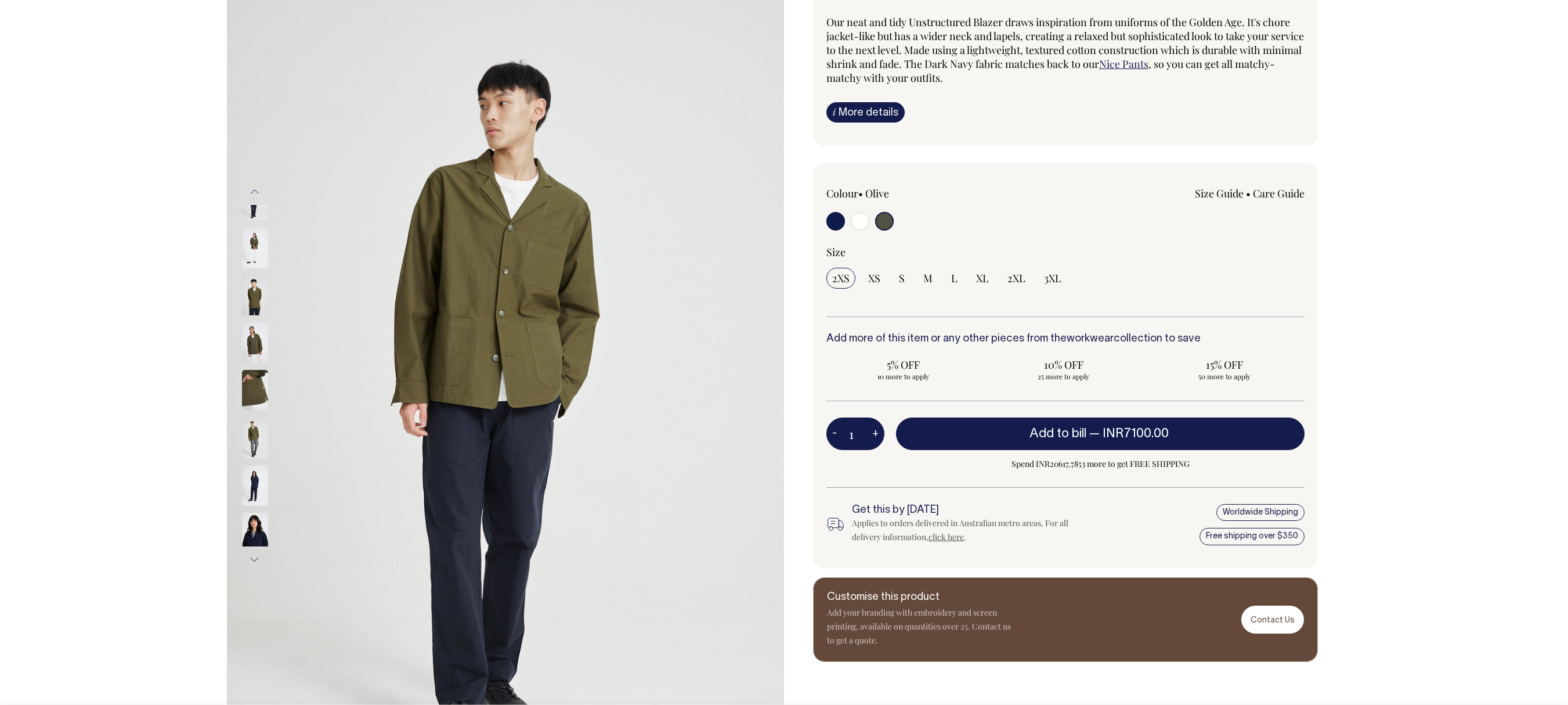
click at [256, 315] on img at bounding box center [255, 295] width 26 height 41
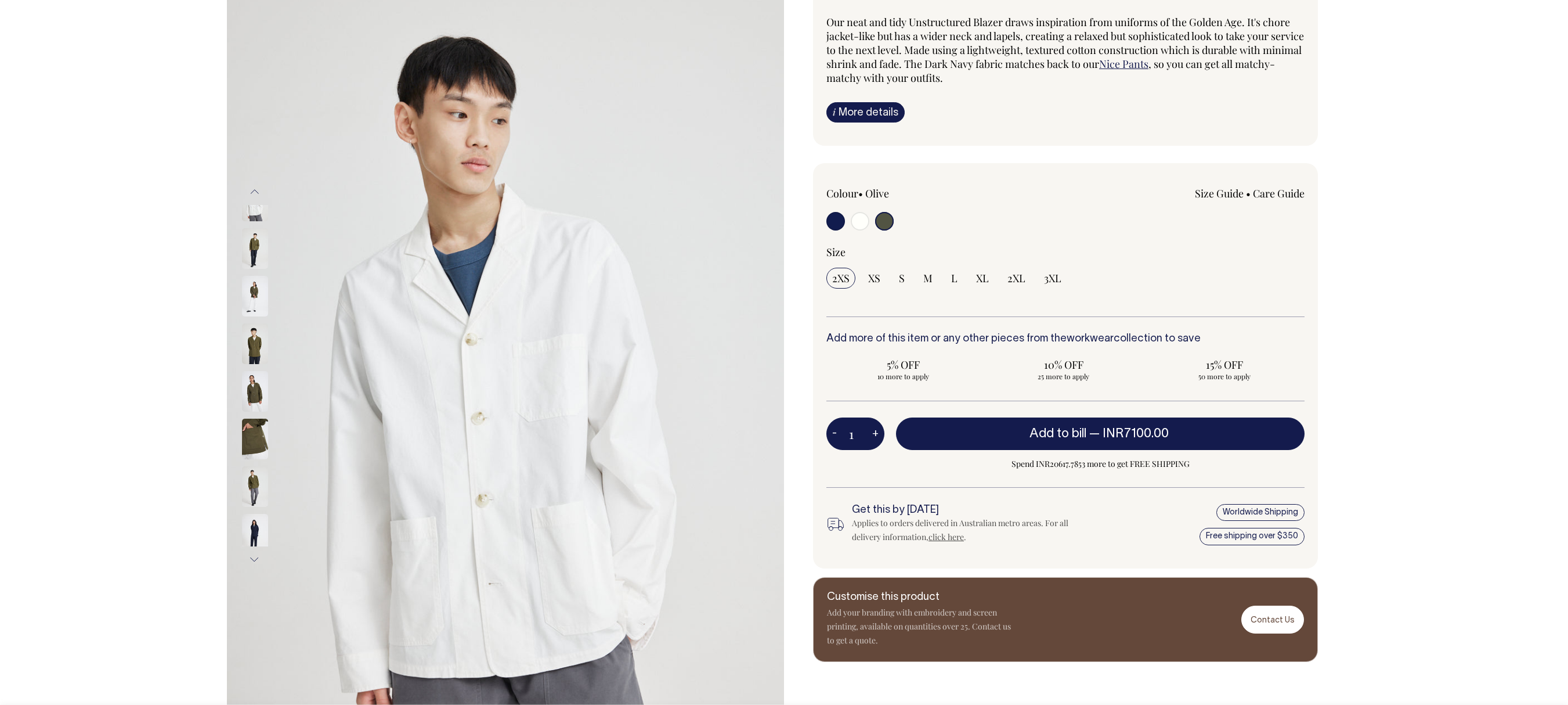
click at [251, 269] on img at bounding box center [255, 248] width 26 height 41
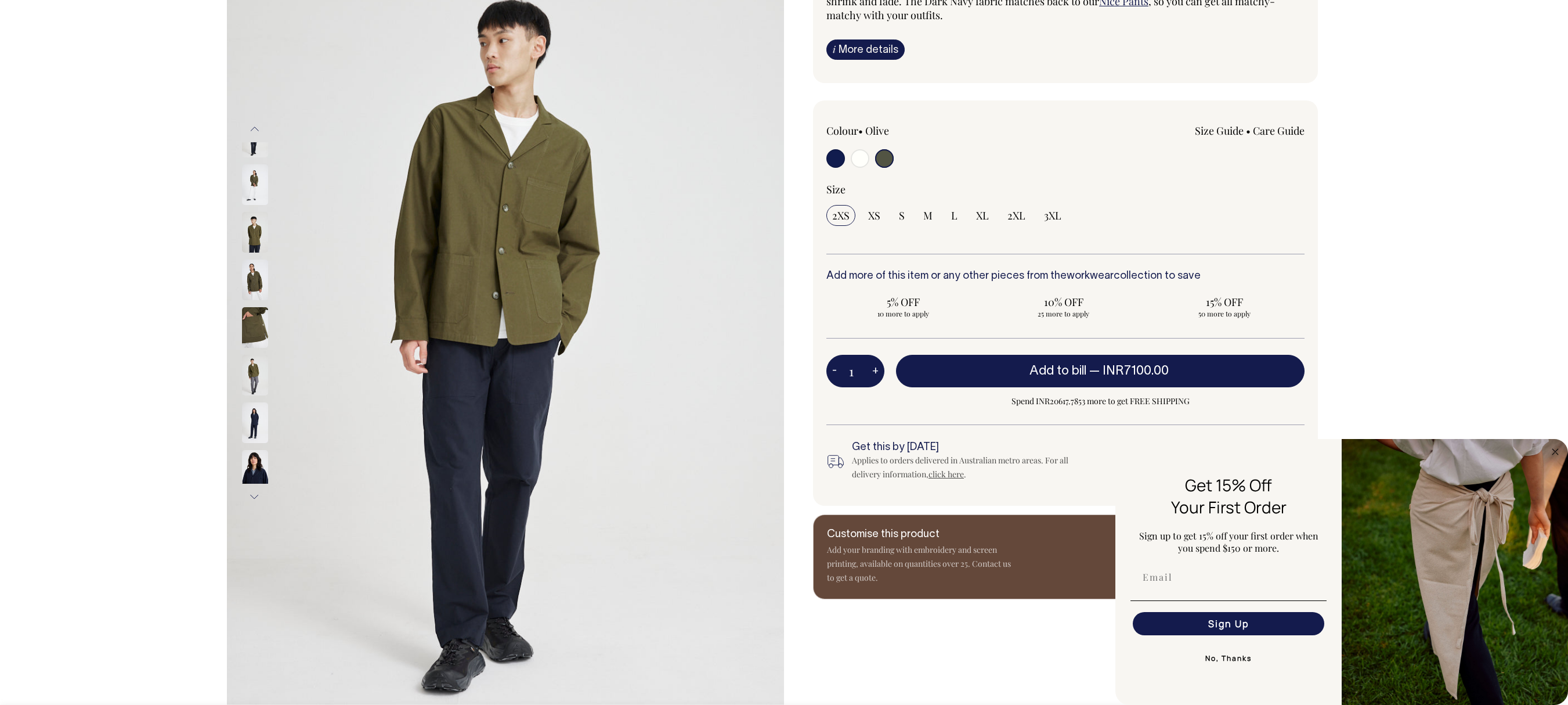
scroll to position [178, 0]
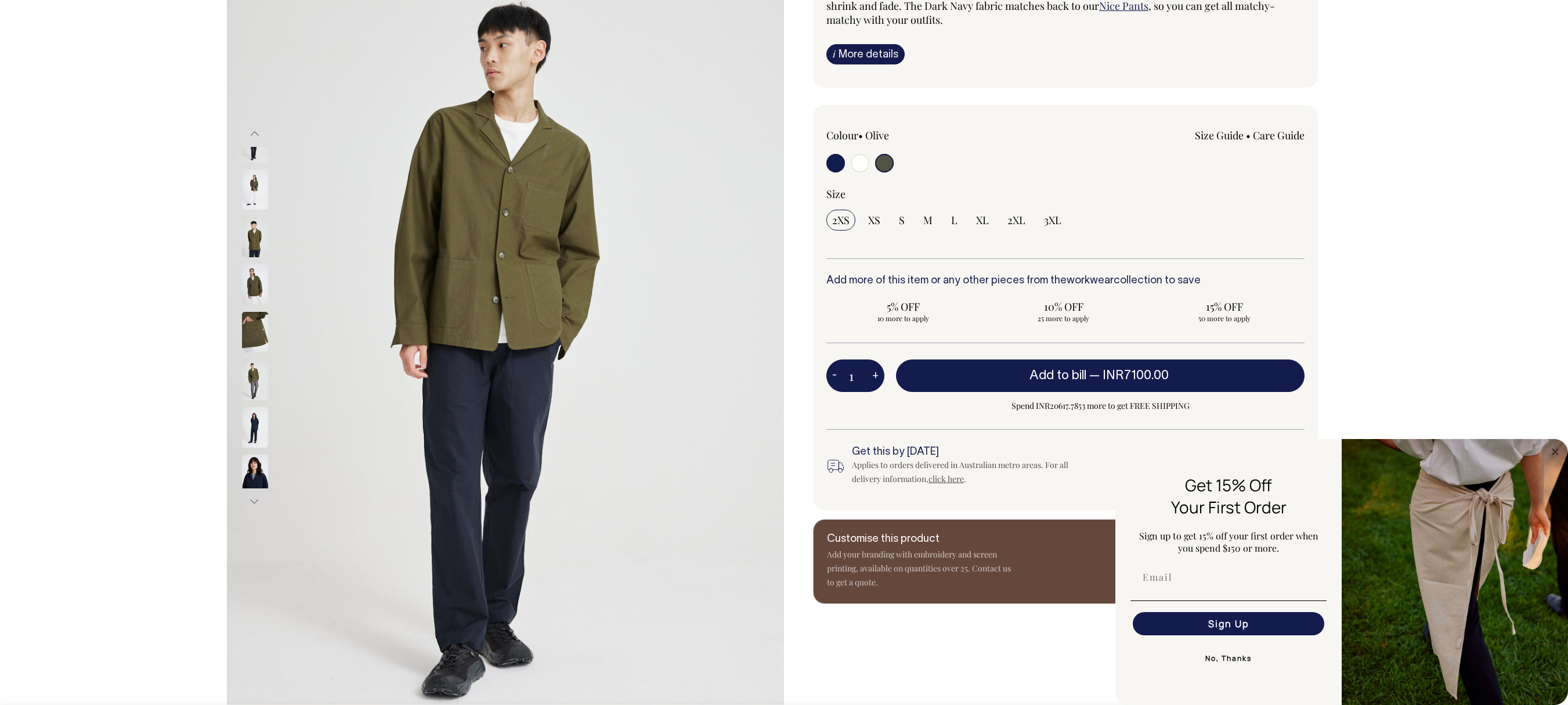
click at [979, 173] on div "Next" at bounding box center [784, 317] width 1568 height 836
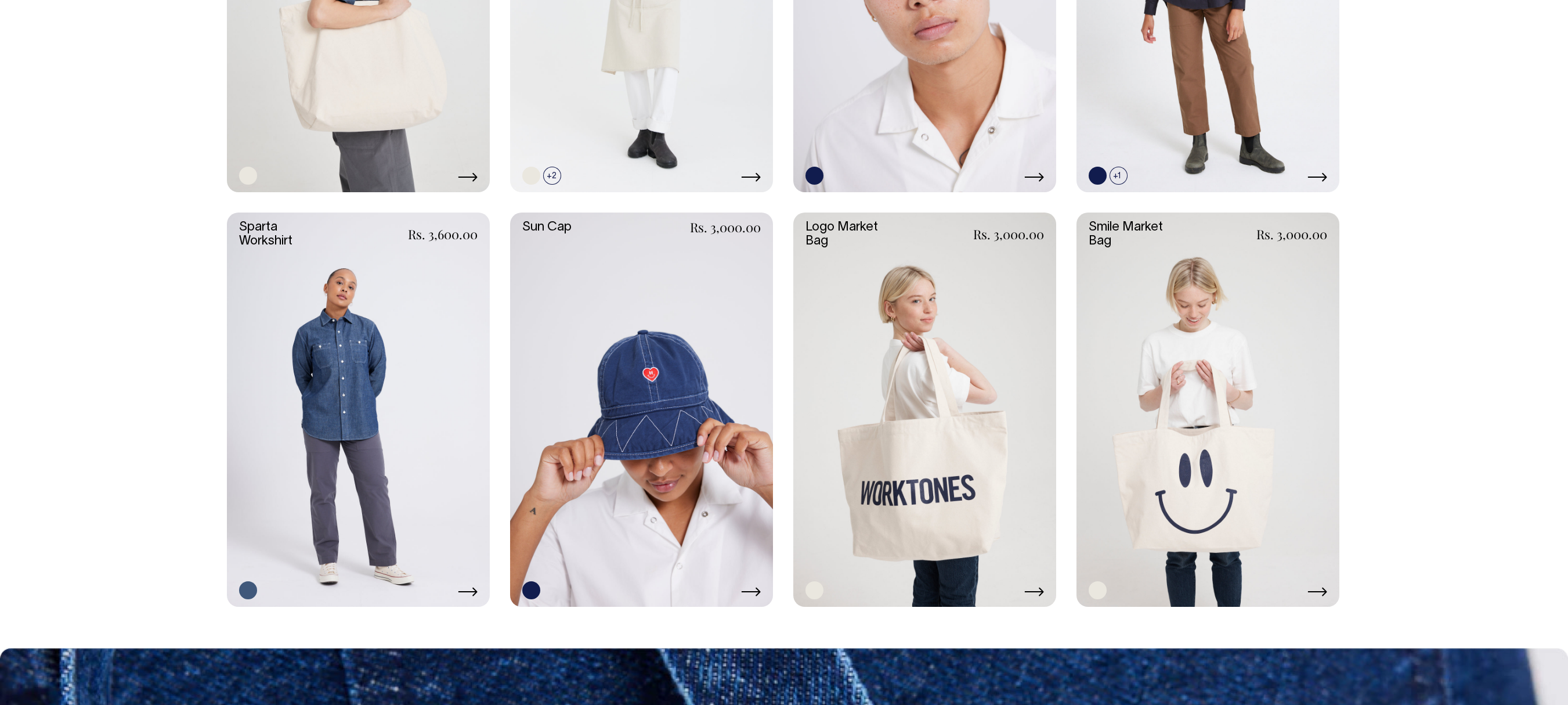
scroll to position [2437, 0]
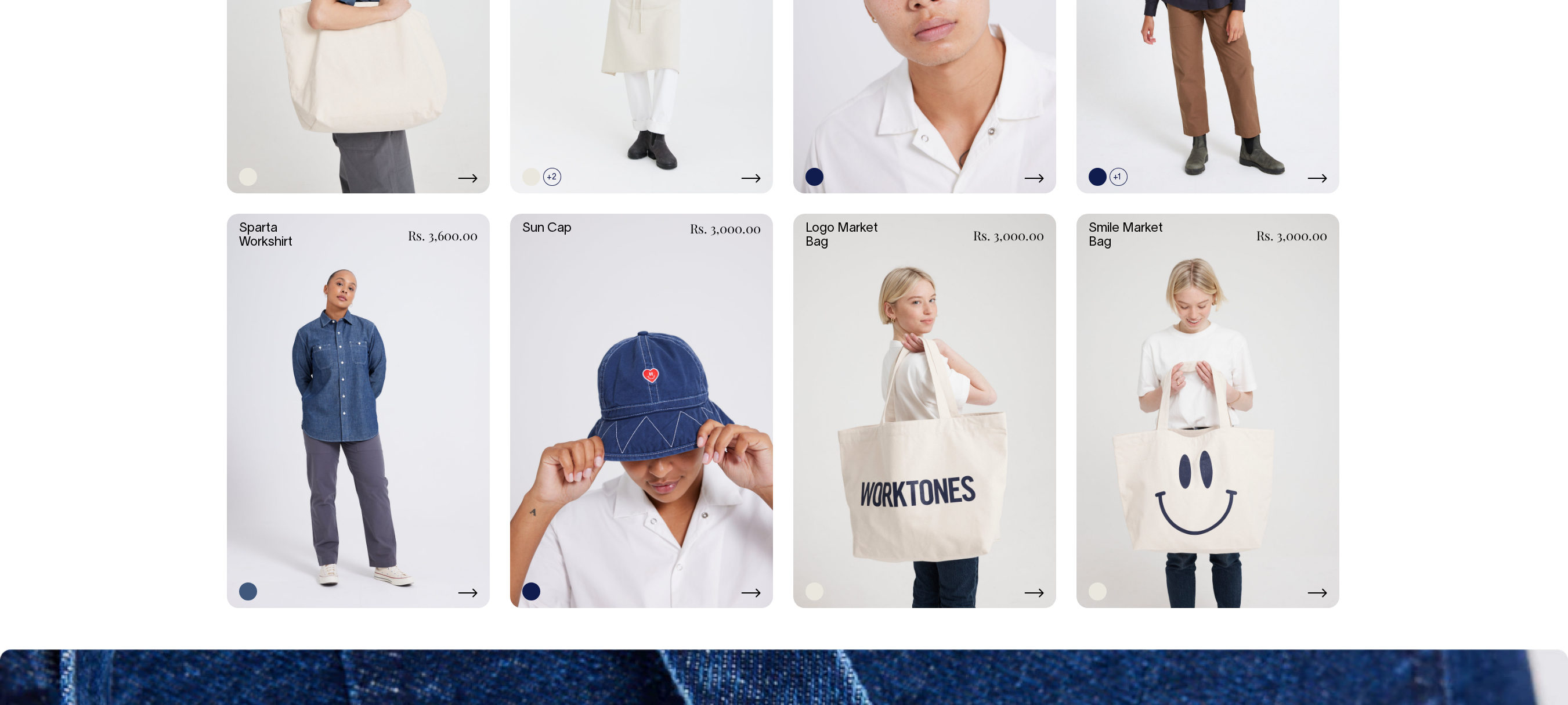
click at [339, 393] on link at bounding box center [358, 410] width 263 height 394
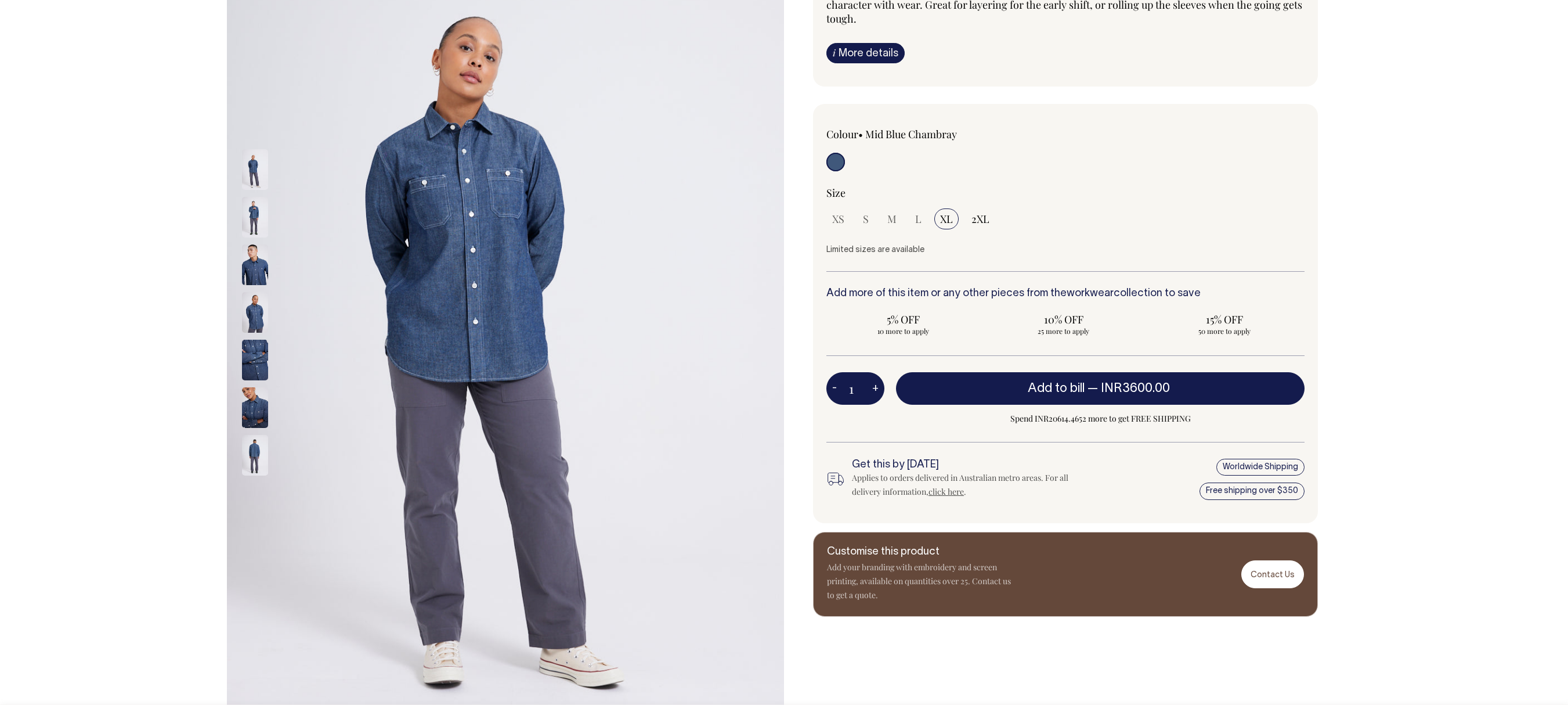
scroll to position [183, 0]
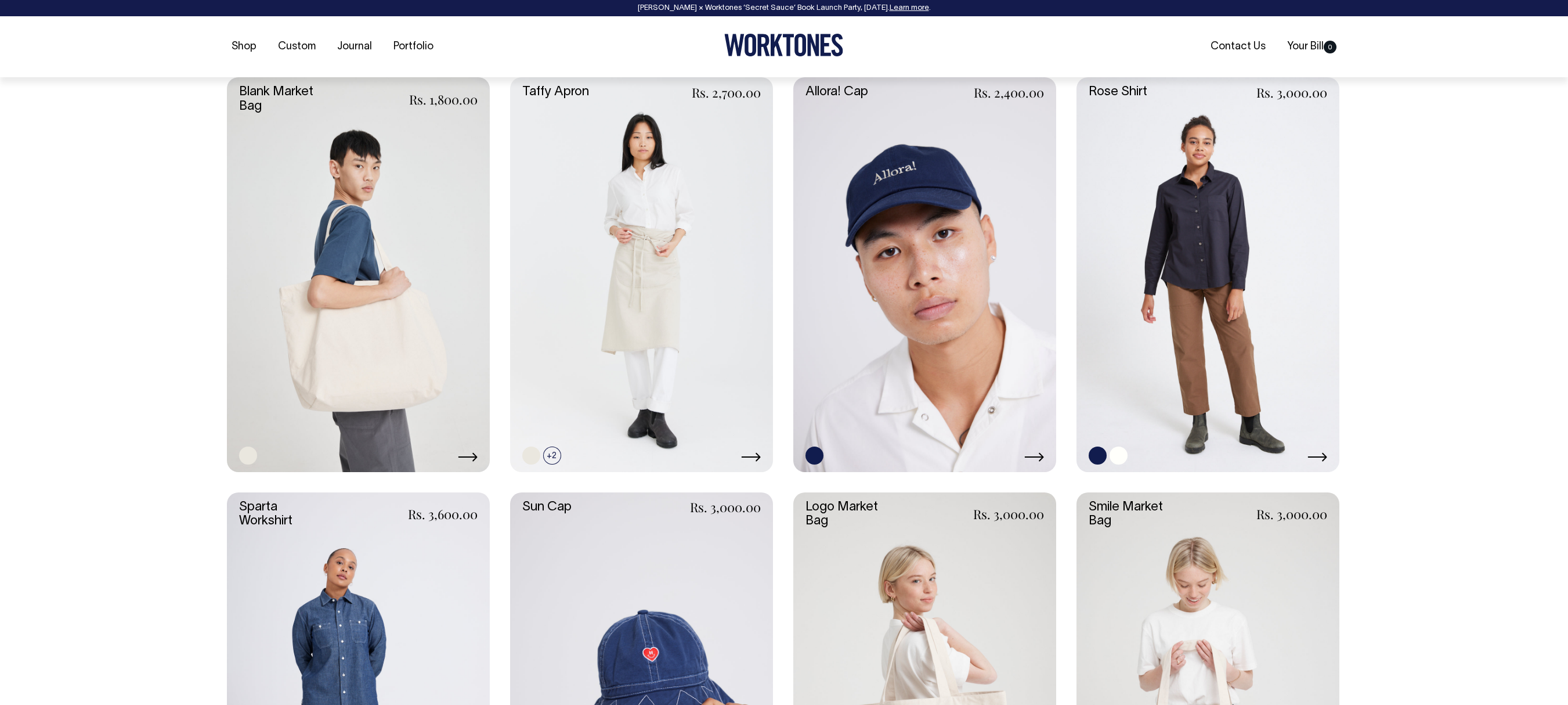
scroll to position [2160, 0]
click at [1168, 279] on link at bounding box center [1207, 272] width 263 height 394
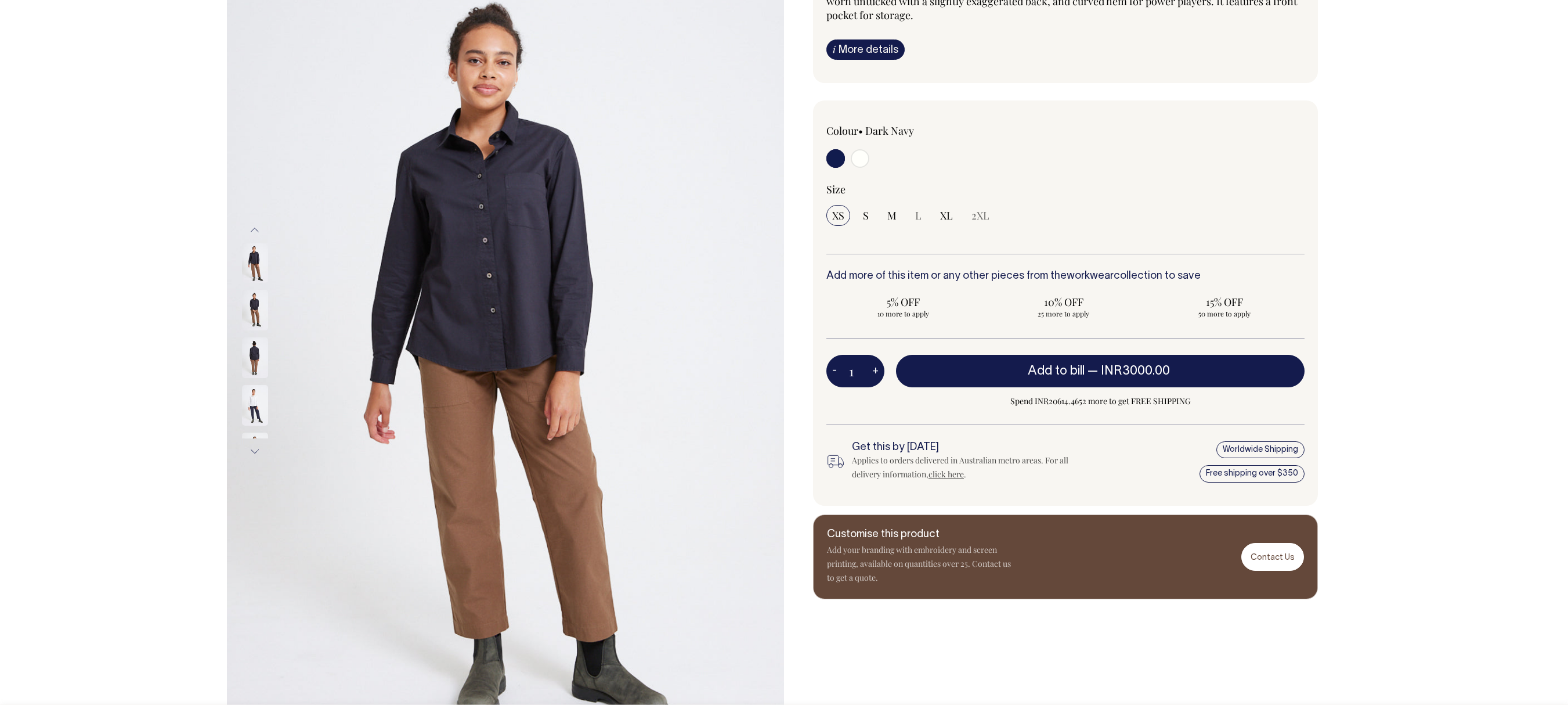
scroll to position [156, 0]
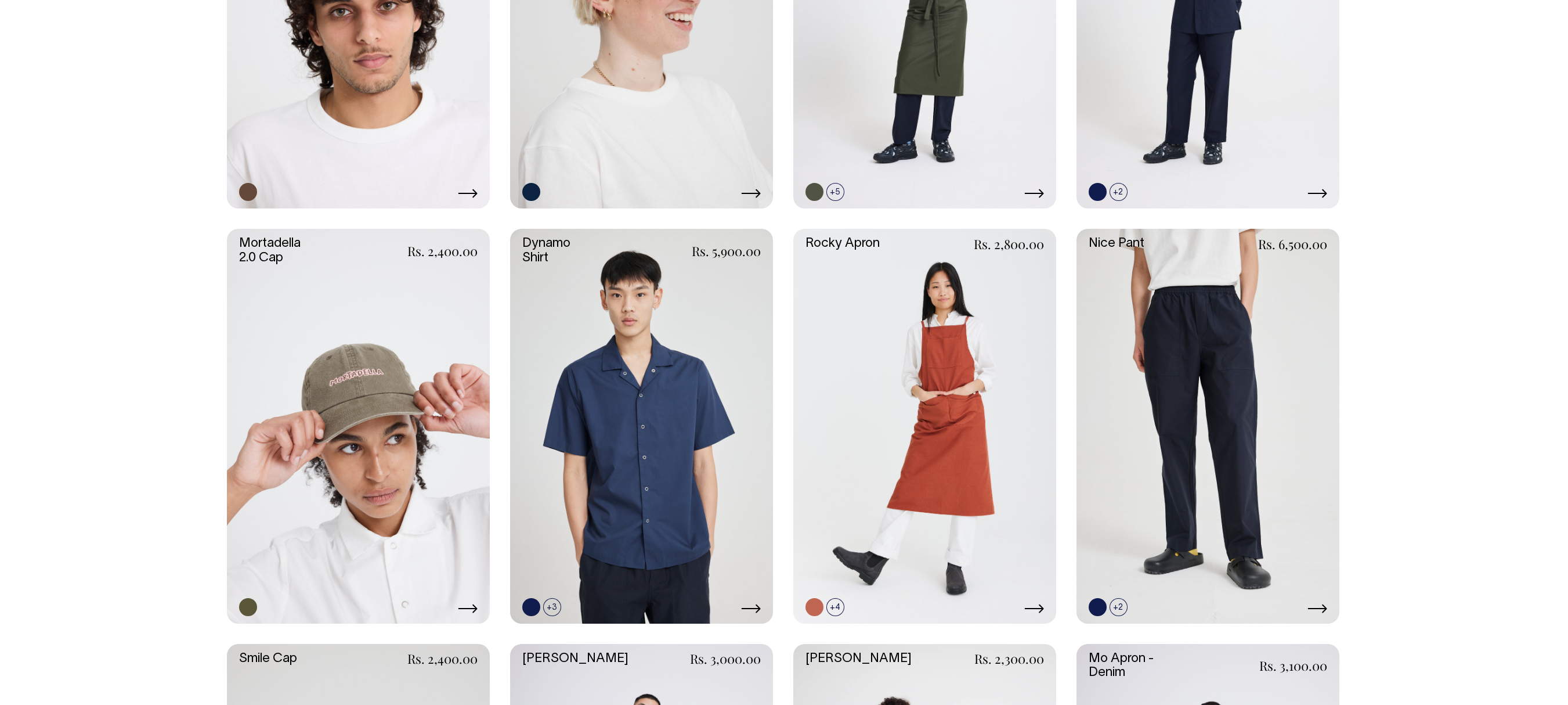
scroll to position [1177, 0]
click at [602, 428] on link at bounding box center [641, 426] width 263 height 394
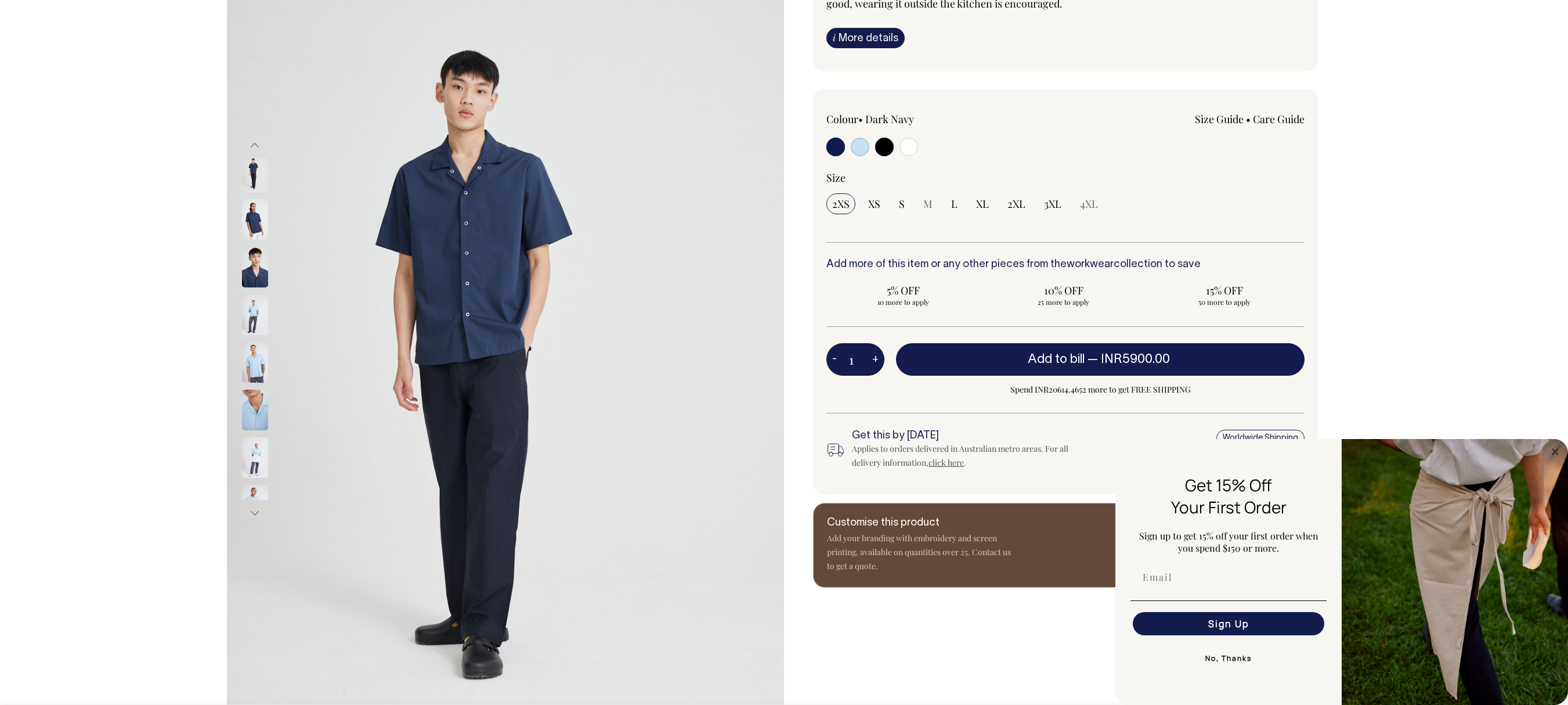
scroll to position [171, 0]
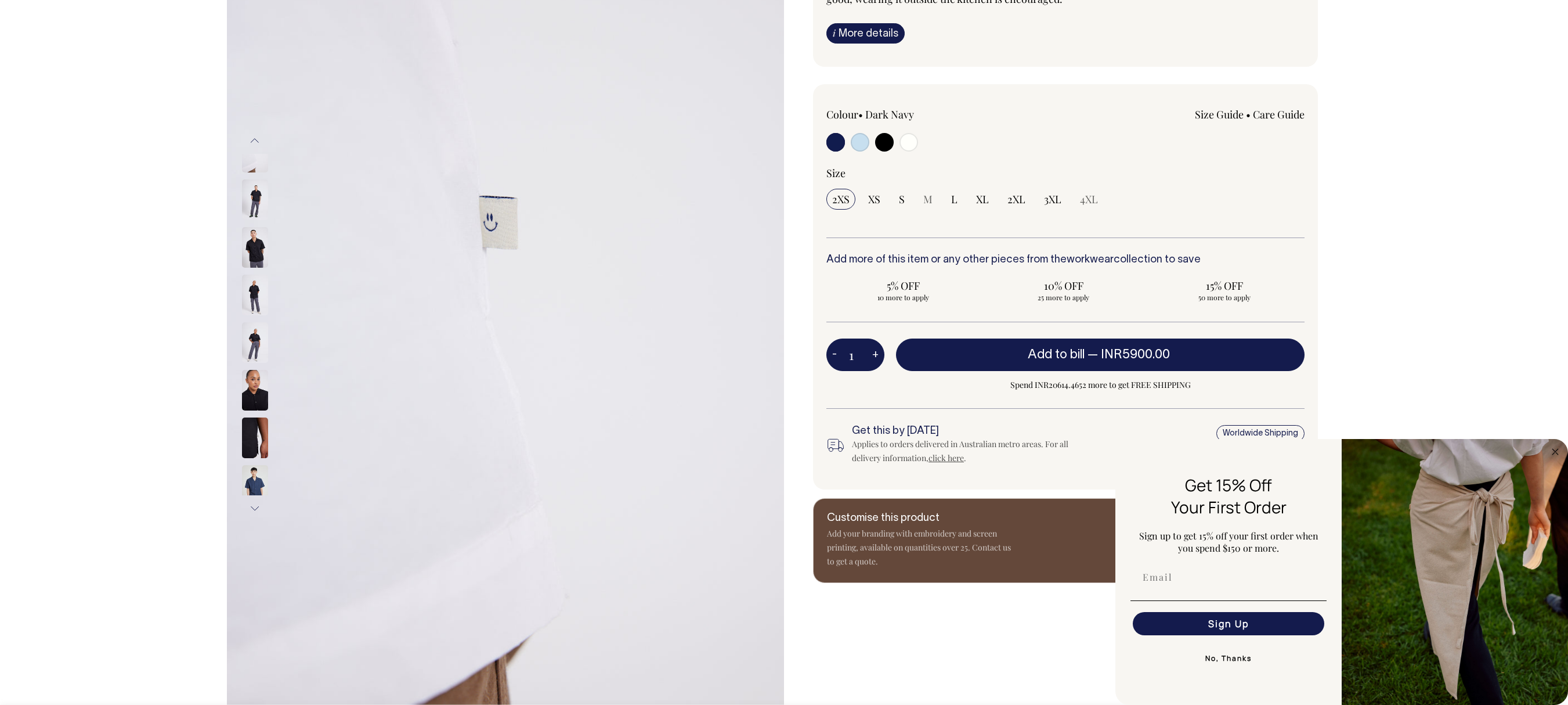
click at [703, 433] on img at bounding box center [505, 324] width 557 height 836
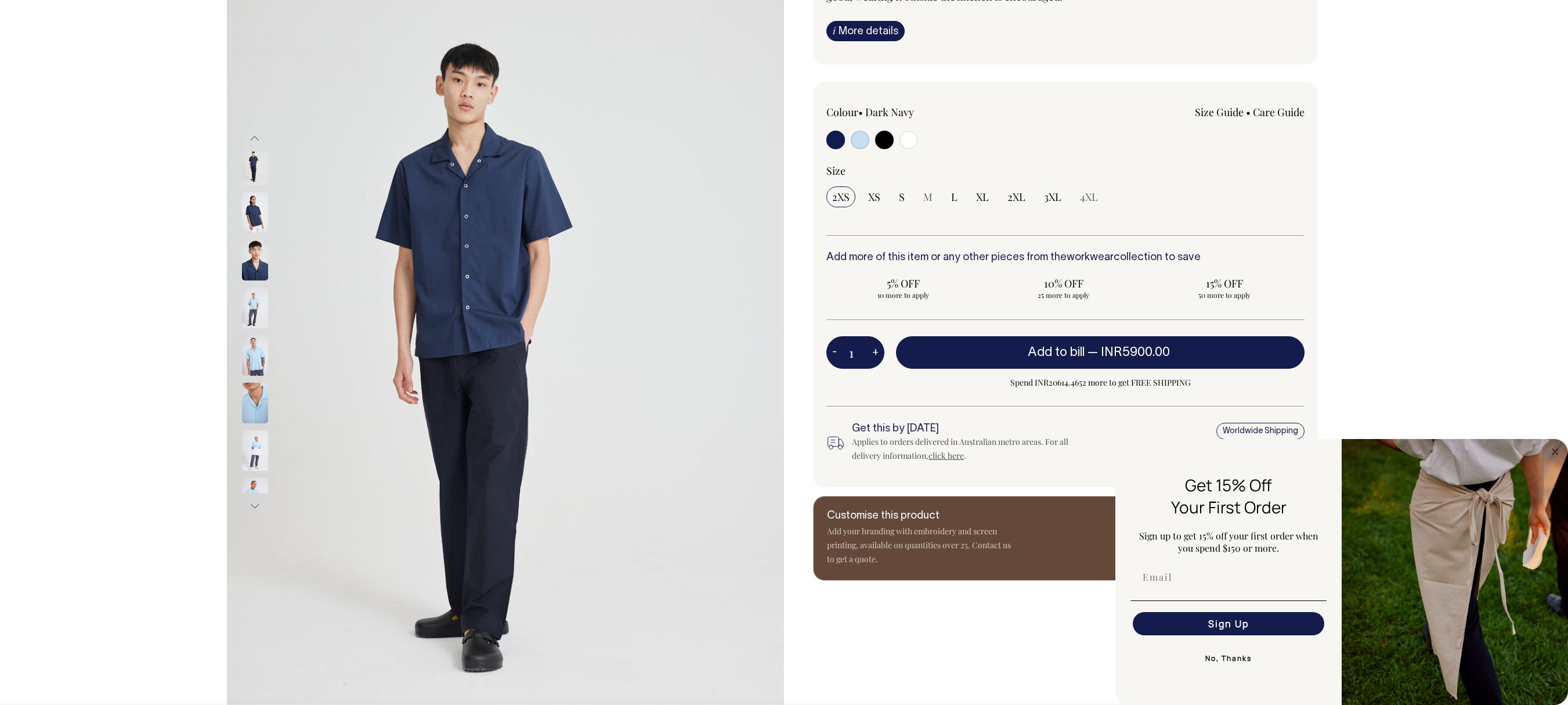
scroll to position [174, 0]
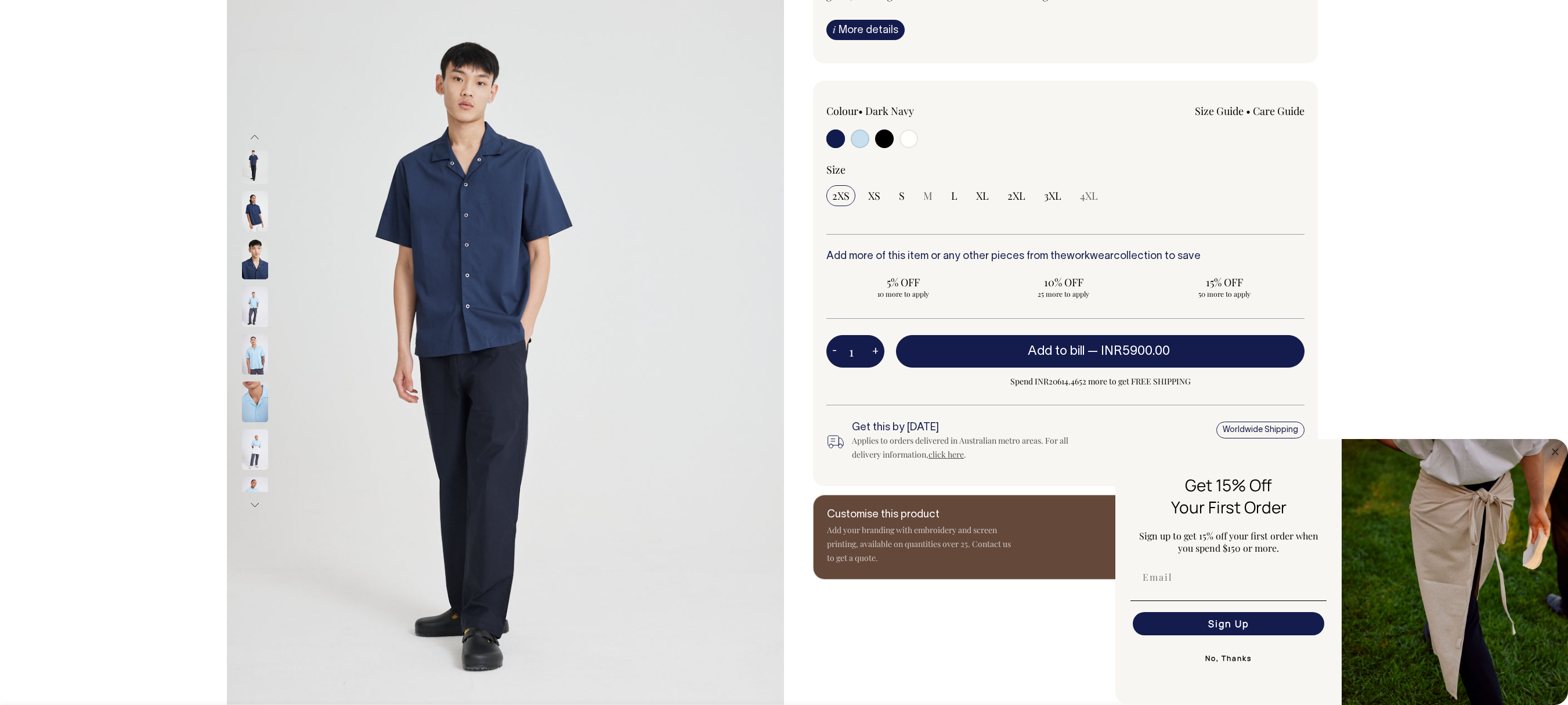
click at [878, 148] on input "radio" at bounding box center [884, 138] width 19 height 19
radio input "true"
select select "Black"
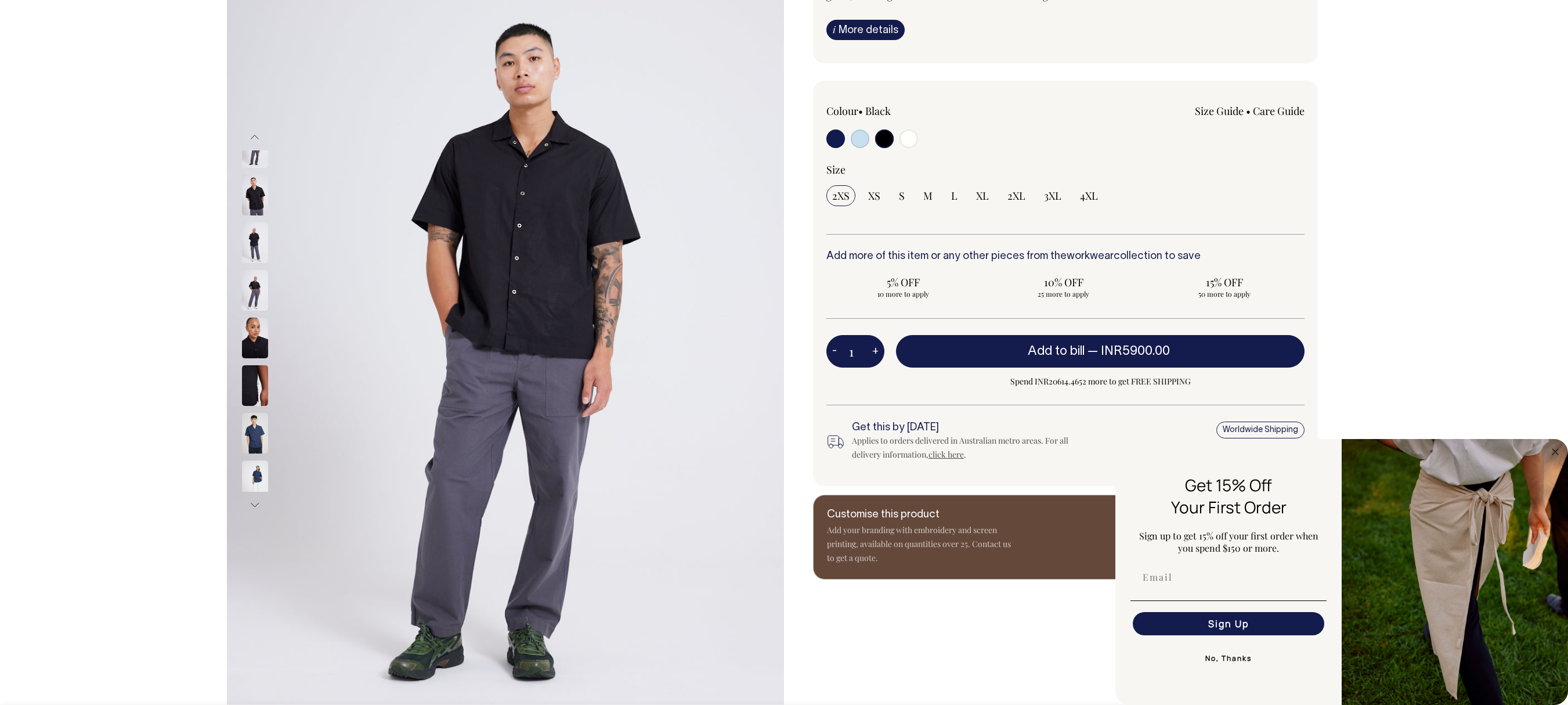
click at [850, 142] on div at bounding box center [921, 140] width 191 height 21
click at [858, 142] on input "radio" at bounding box center [860, 138] width 19 height 19
radio input "true"
select select "True Blue"
